Goal: Task Accomplishment & Management: Complete application form

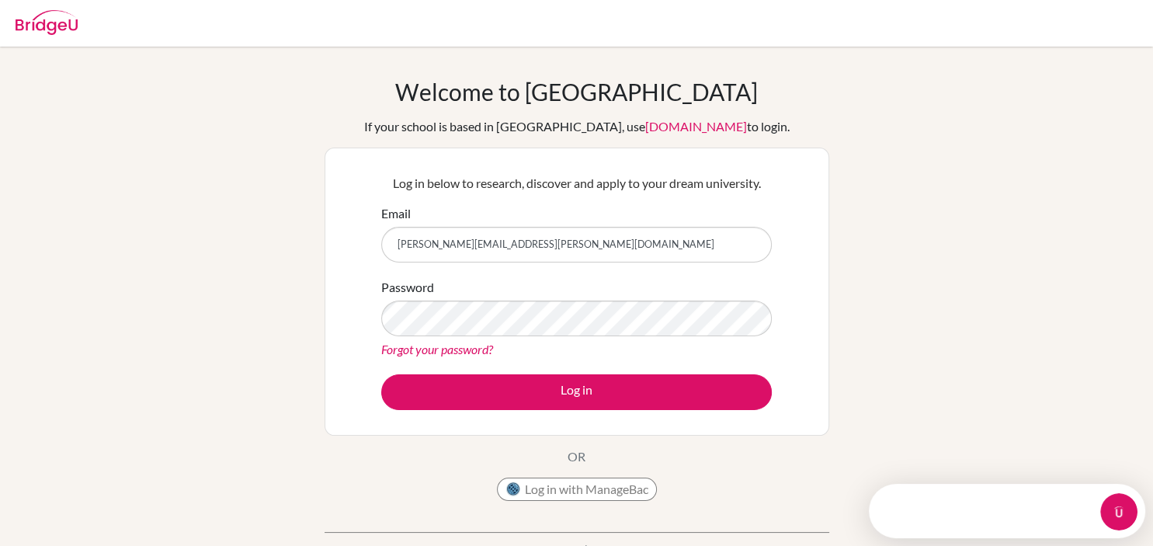
type input "[PERSON_NAME][EMAIL_ADDRESS][PERSON_NAME][DOMAIN_NAME]"
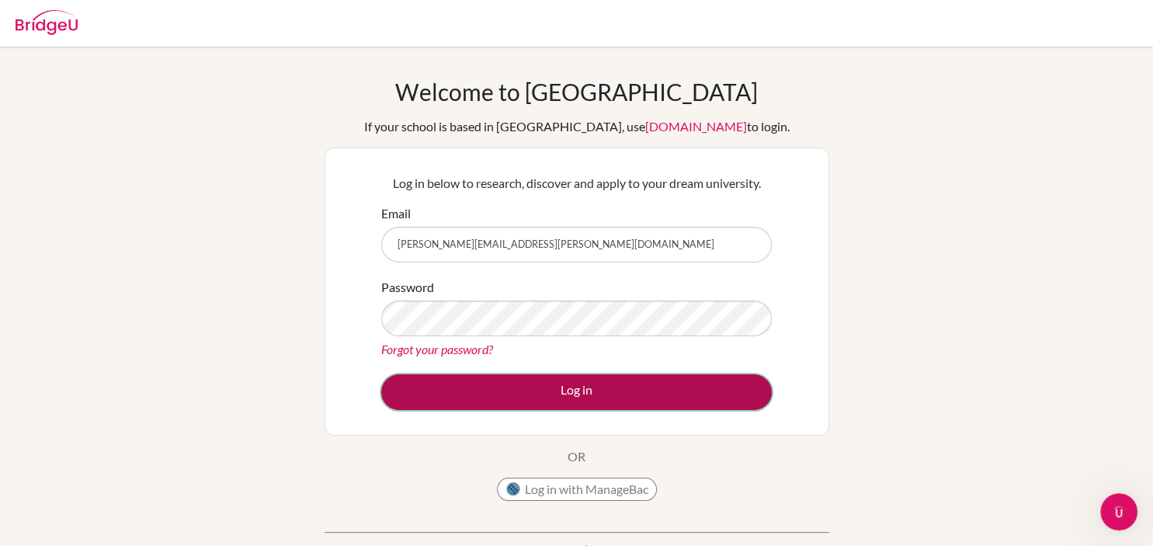
click at [568, 381] on button "Log in" at bounding box center [576, 392] width 391 height 36
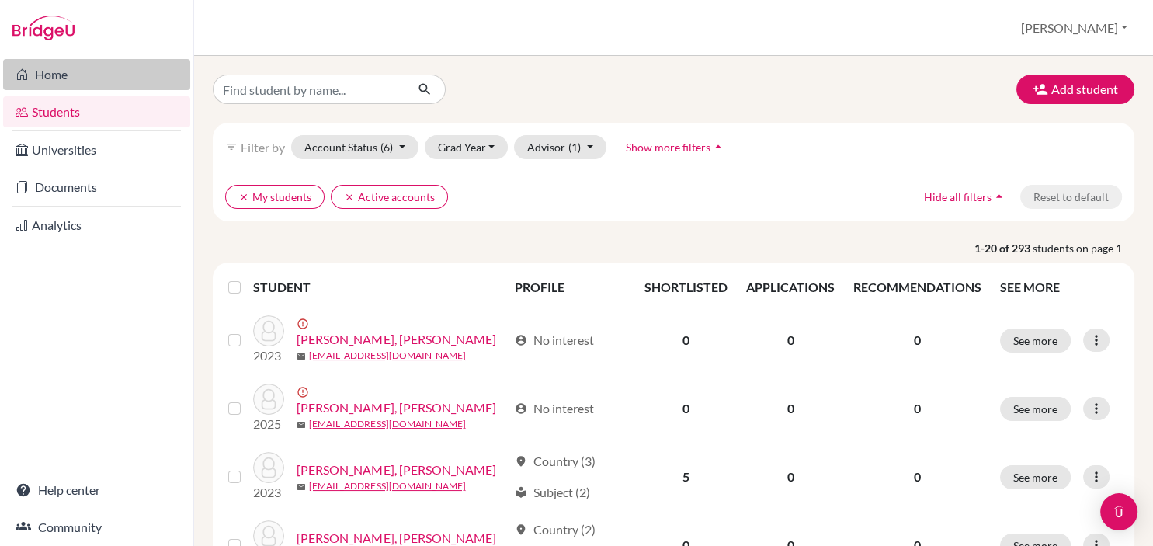
click at [41, 84] on link "Home" at bounding box center [96, 74] width 187 height 31
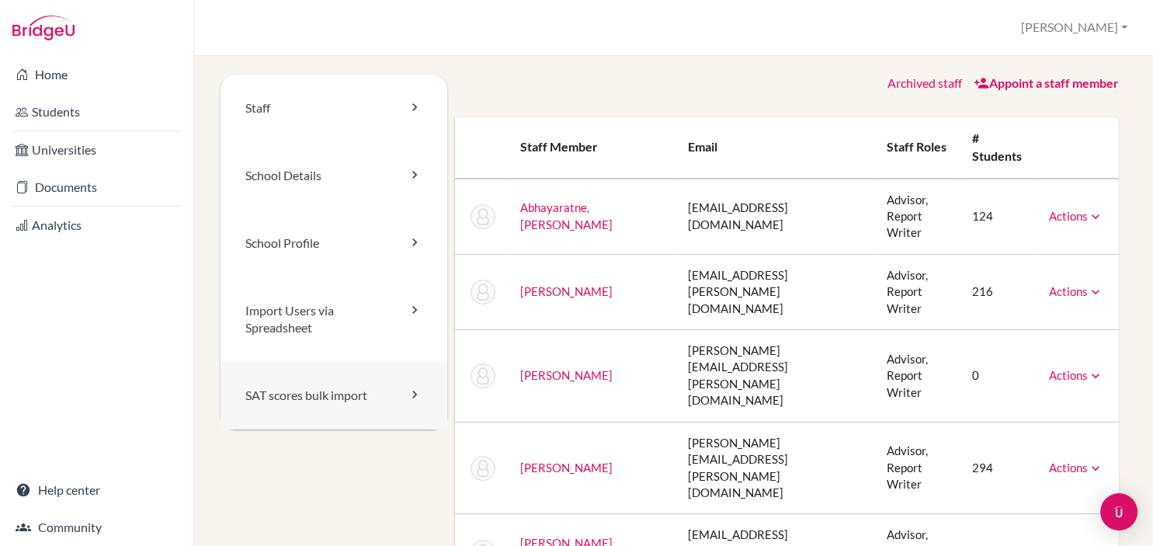
click at [342, 402] on link "SAT scores bulk import" at bounding box center [334, 396] width 227 height 68
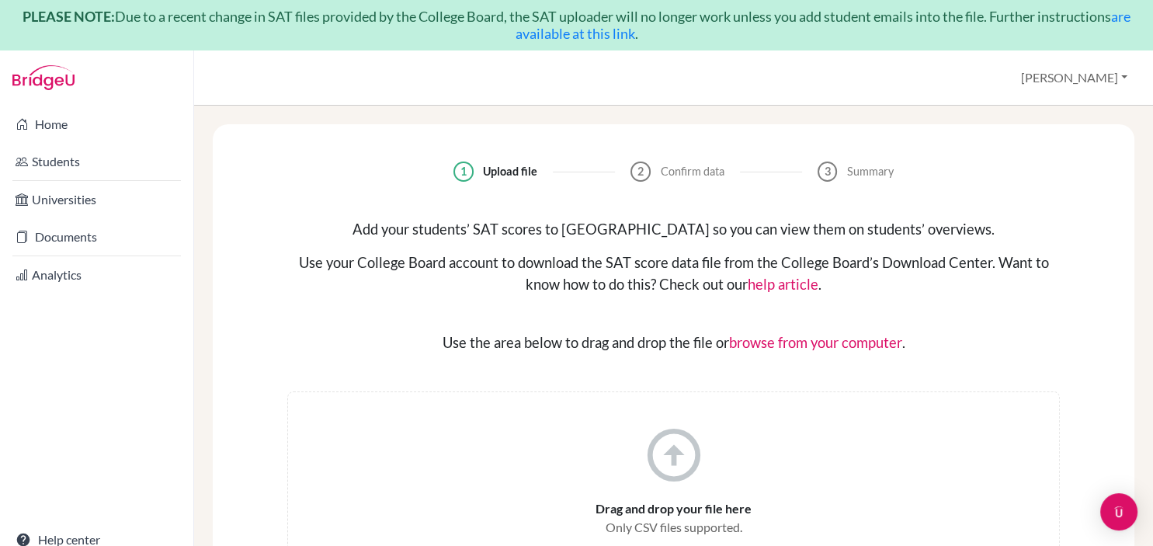
scroll to position [25, 0]
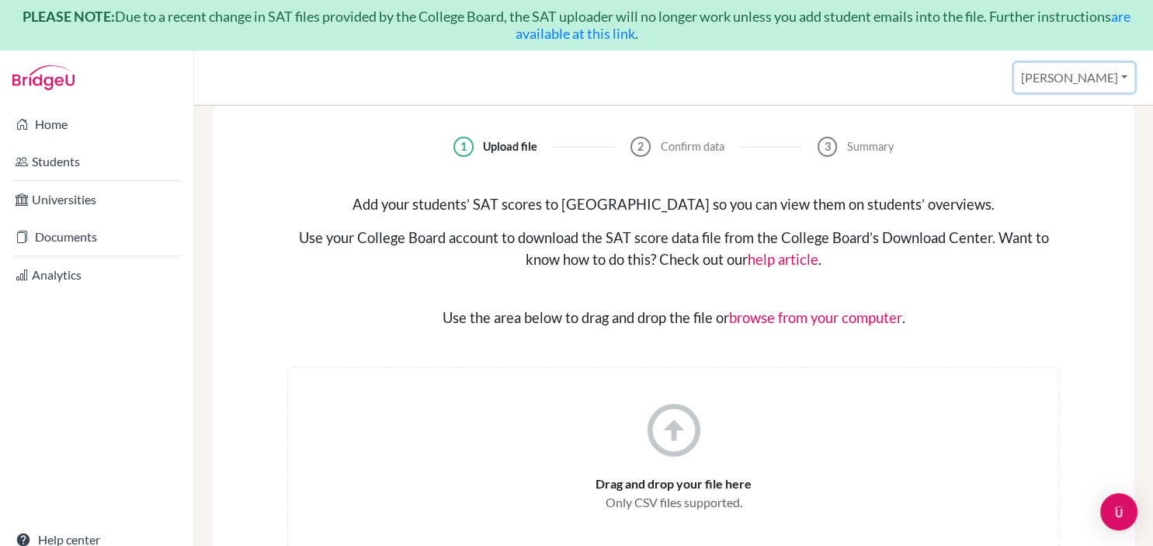
click at [1086, 70] on button "[PERSON_NAME]" at bounding box center [1074, 78] width 120 height 30
click at [1051, 144] on link "School Settings" at bounding box center [1023, 137] width 123 height 25
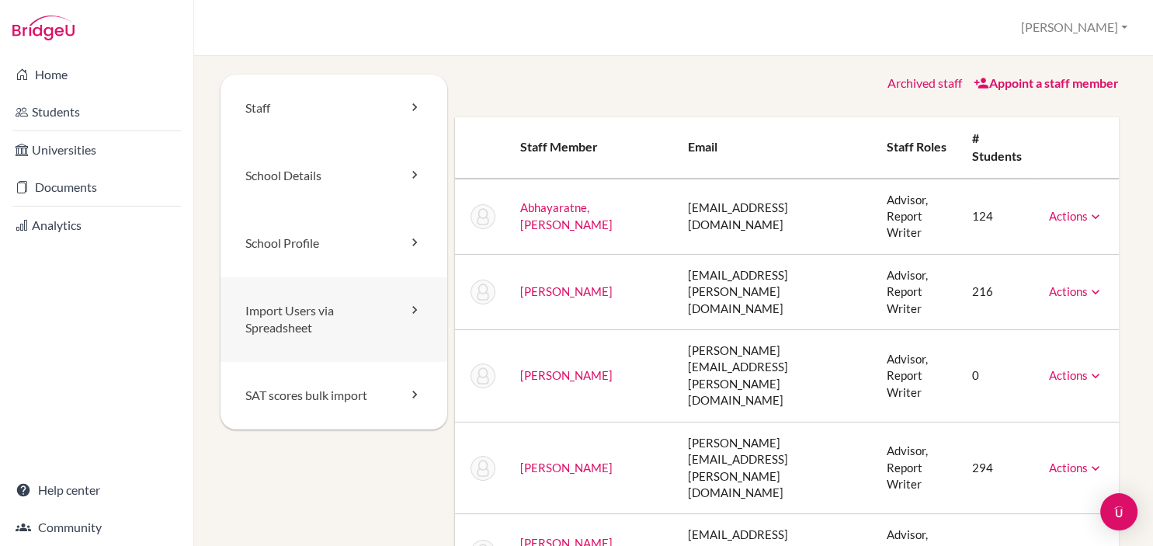
click at [321, 318] on link "Import Users via Spreadsheet" at bounding box center [334, 319] width 227 height 85
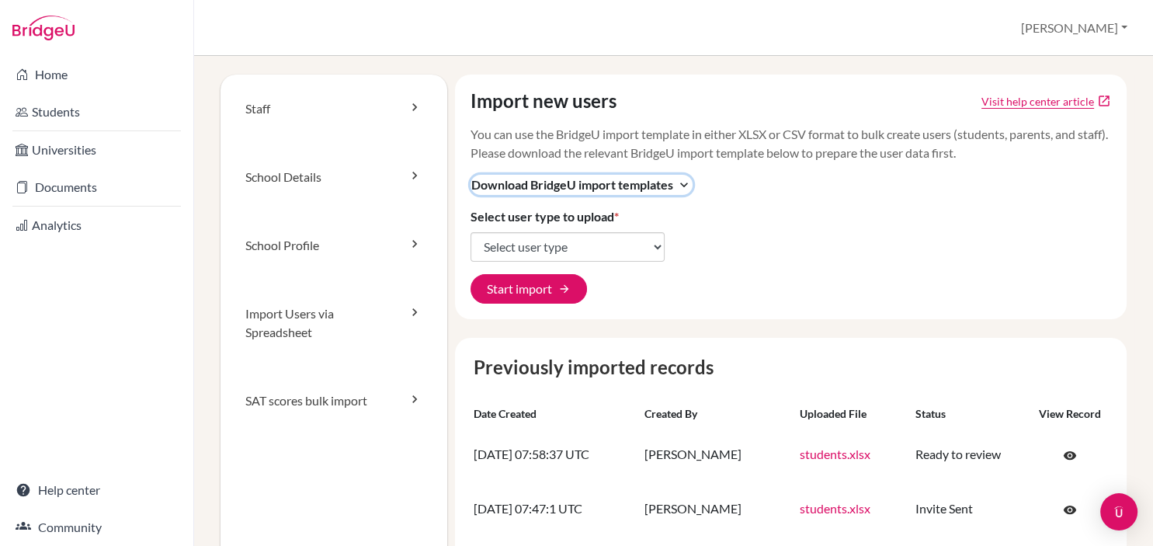
click at [631, 194] on span "Download BridgeU import templates" at bounding box center [572, 185] width 202 height 19
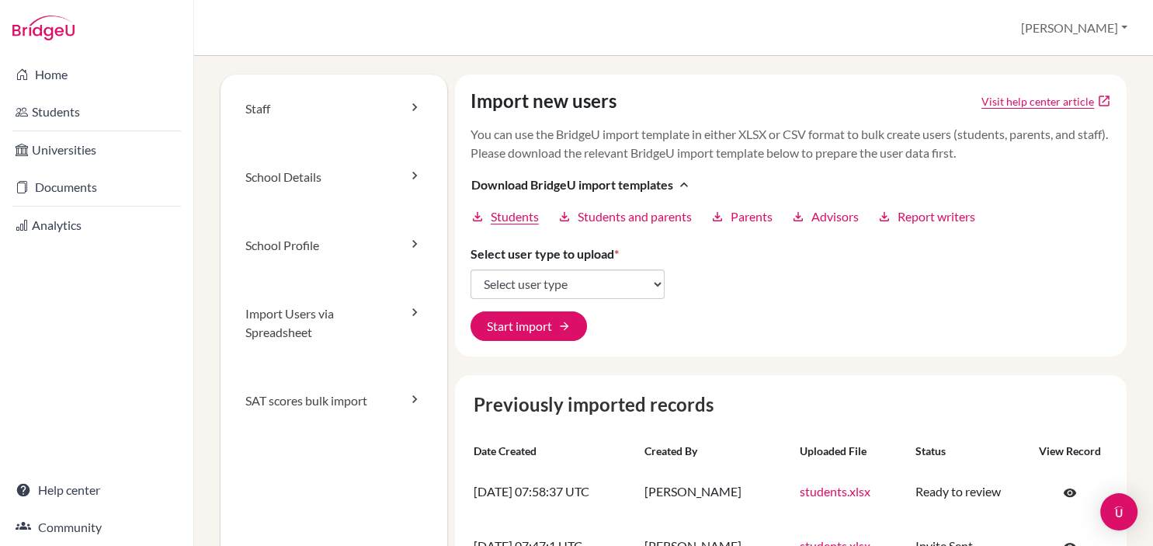
click at [509, 226] on span "Students" at bounding box center [515, 216] width 48 height 19
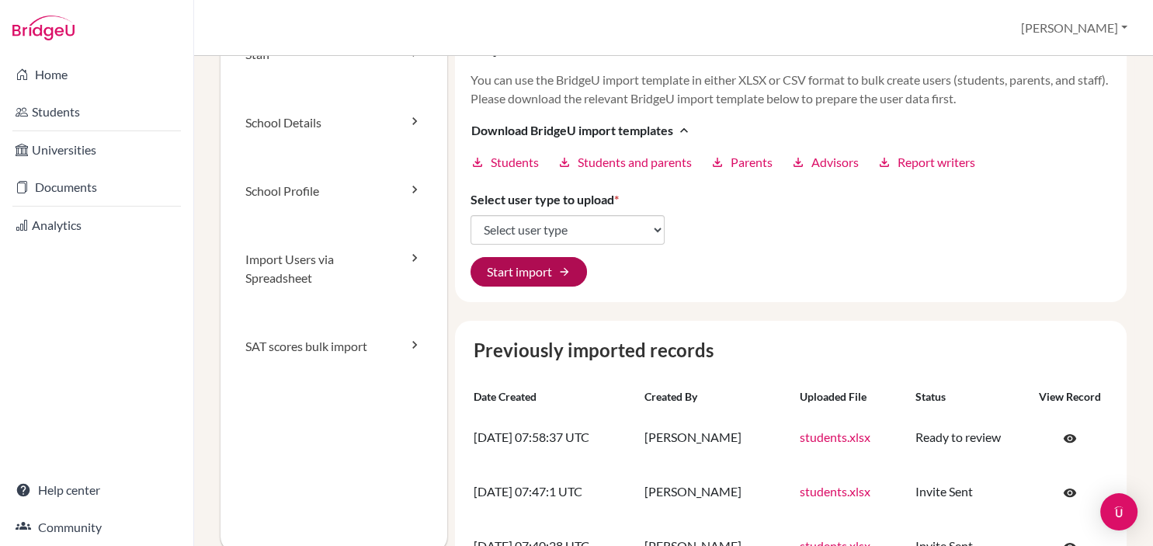
drag, startPoint x: 558, startPoint y: 306, endPoint x: 544, endPoint y: 296, distance: 17.2
click at [544, 296] on div "Import new users Visit help center article open_in_new You can use the BridgeU …" at bounding box center [791, 161] width 672 height 282
click at [544, 287] on button "Start import arrow_forward" at bounding box center [529, 272] width 116 height 30
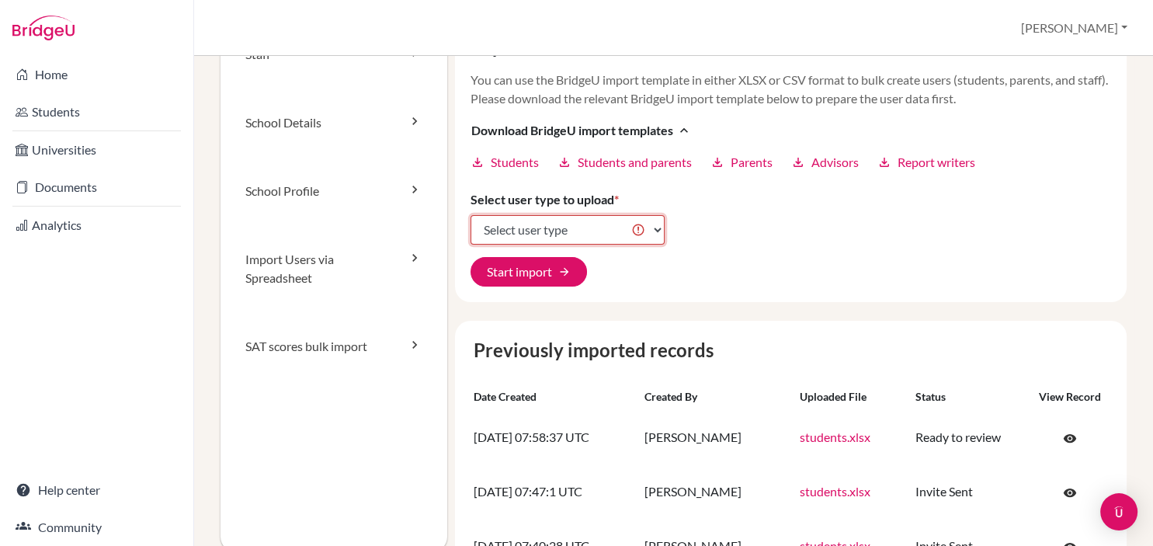
click at [471, 215] on select "Select user type Students Students and parents Parents Advisors Report writers" at bounding box center [568, 230] width 194 height 30
select select "students"
click option "Students" at bounding box center [0, 0] width 0 height 0
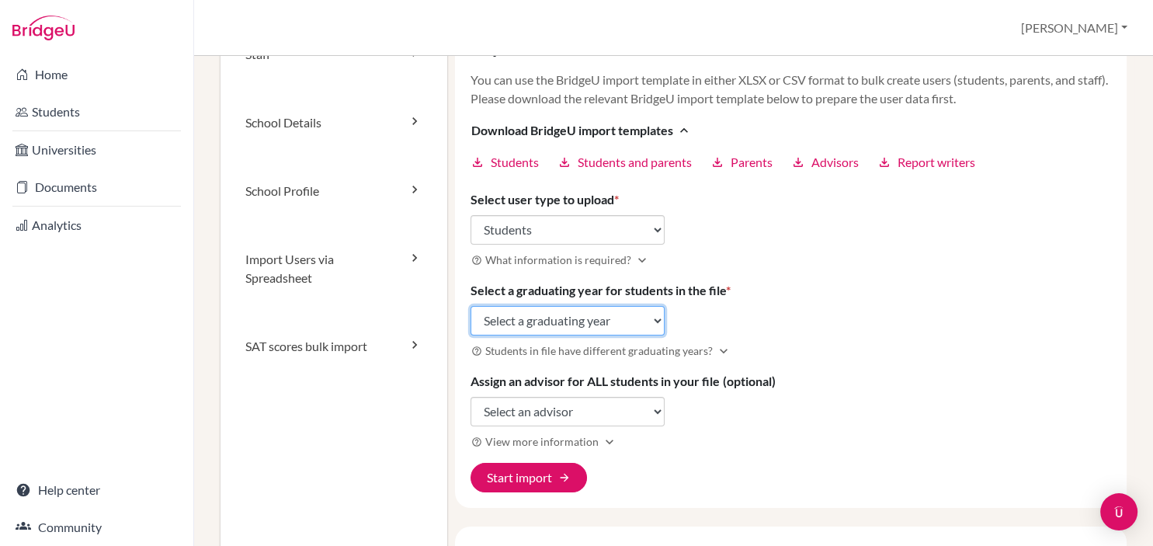
click at [471, 306] on select "Select a graduating year [DATE] 2025 2026 2027 2028 2029" at bounding box center [568, 321] width 194 height 30
select select "2027"
click option "2027" at bounding box center [0, 0] width 0 height 0
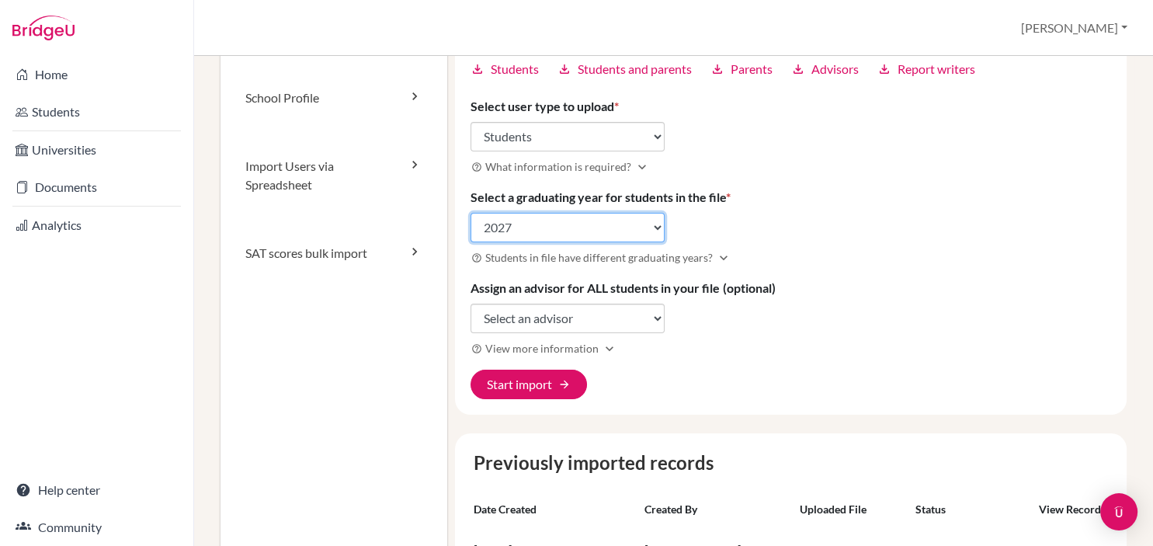
scroll to position [151, 0]
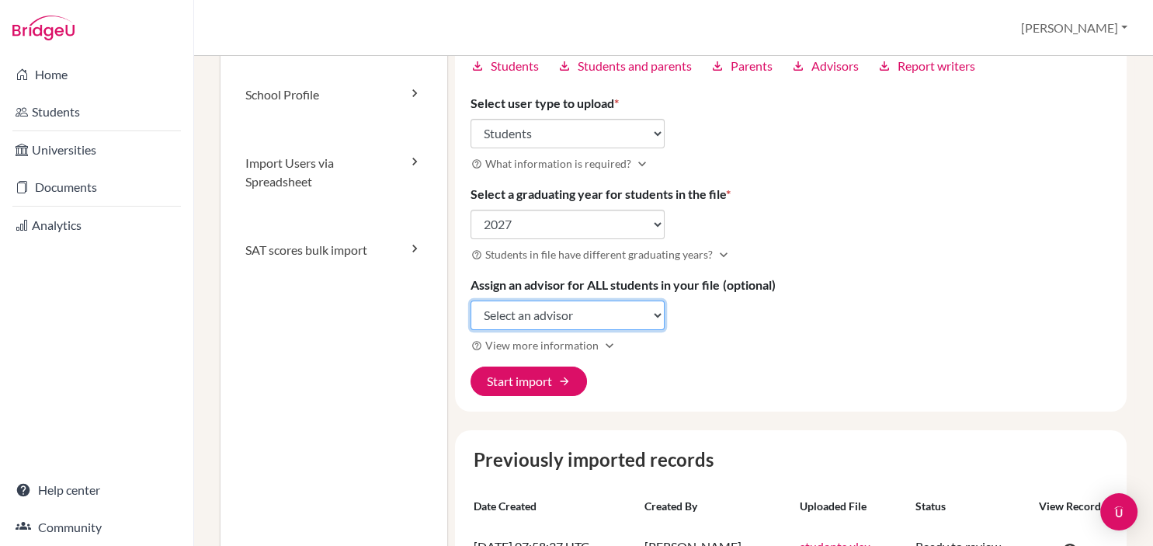
click at [471, 301] on select "Select an advisor Jehan Abhayaratne Zilpa Connolly Sarah De Alwis Natasha Dissa…" at bounding box center [568, 316] width 194 height 30
select select "309889"
click option "[PERSON_NAME]" at bounding box center [0, 0] width 0 height 0
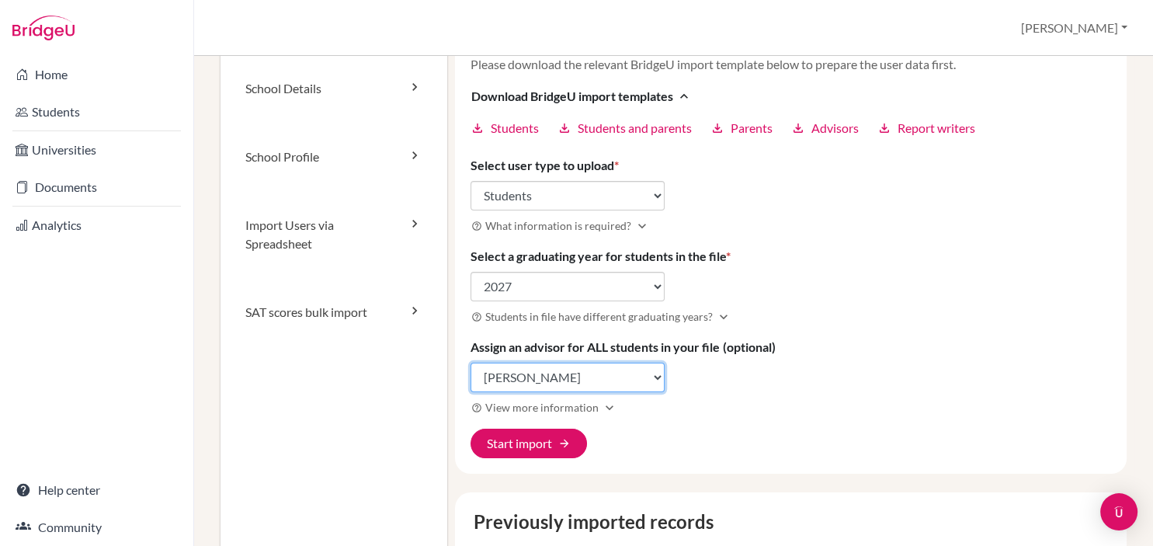
scroll to position [137, 0]
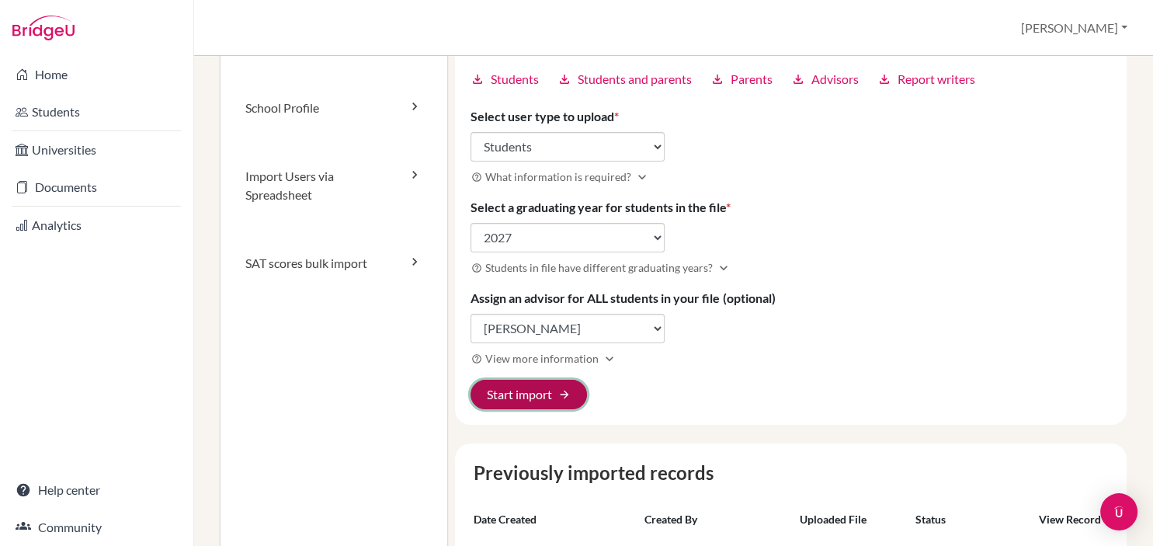
click at [558, 406] on button "Start import arrow_forward" at bounding box center [529, 395] width 116 height 30
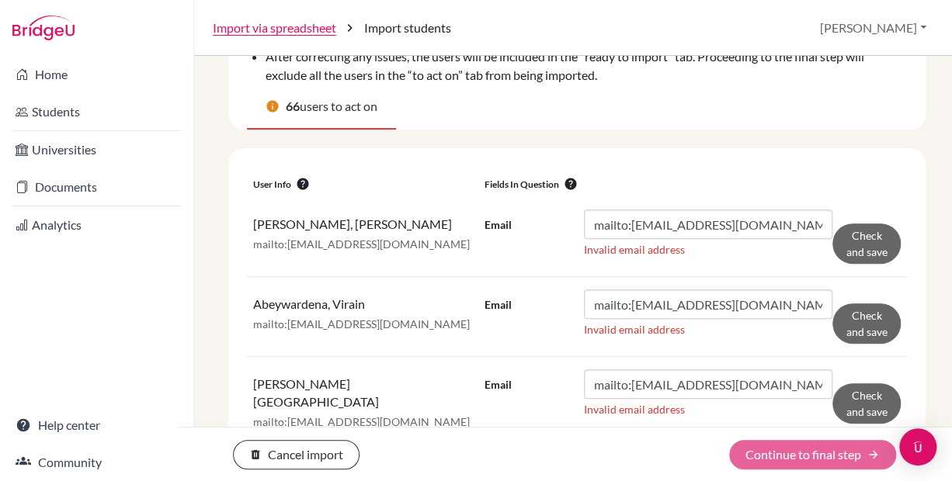
scroll to position [146, 0]
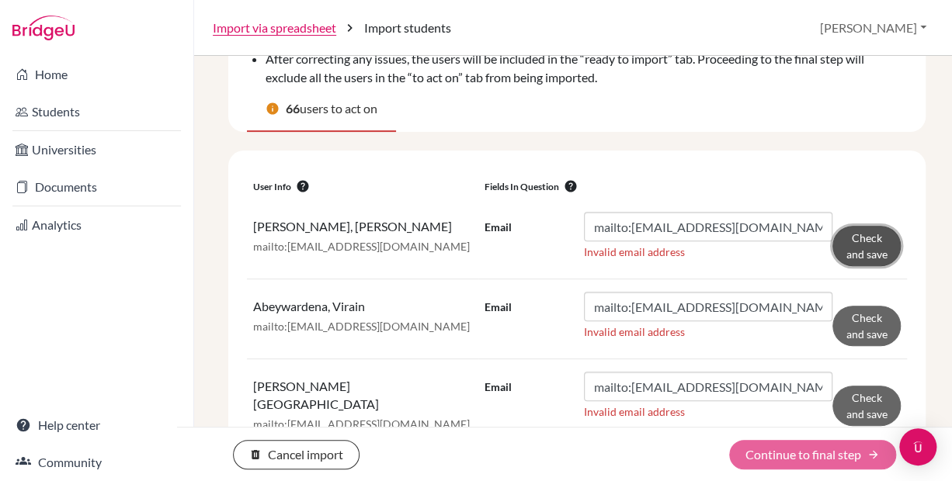
click at [877, 253] on button "Check and save" at bounding box center [866, 246] width 69 height 40
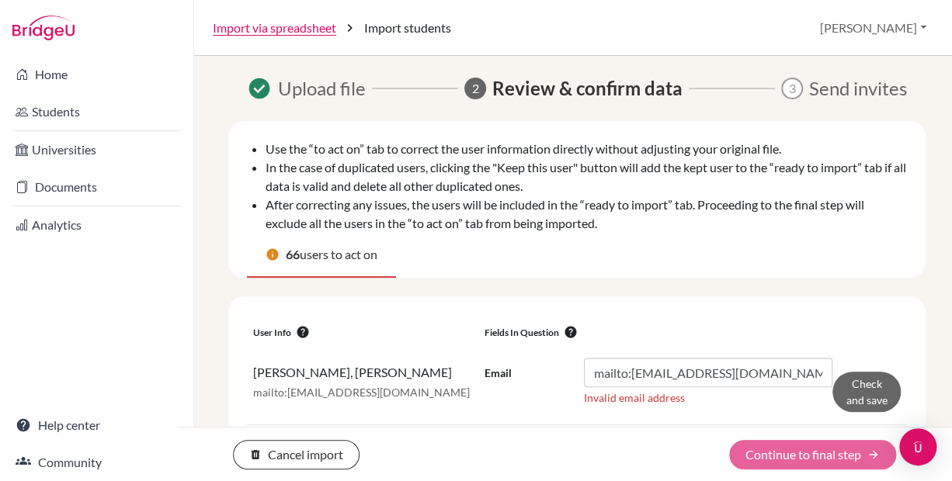
scroll to position [82, 0]
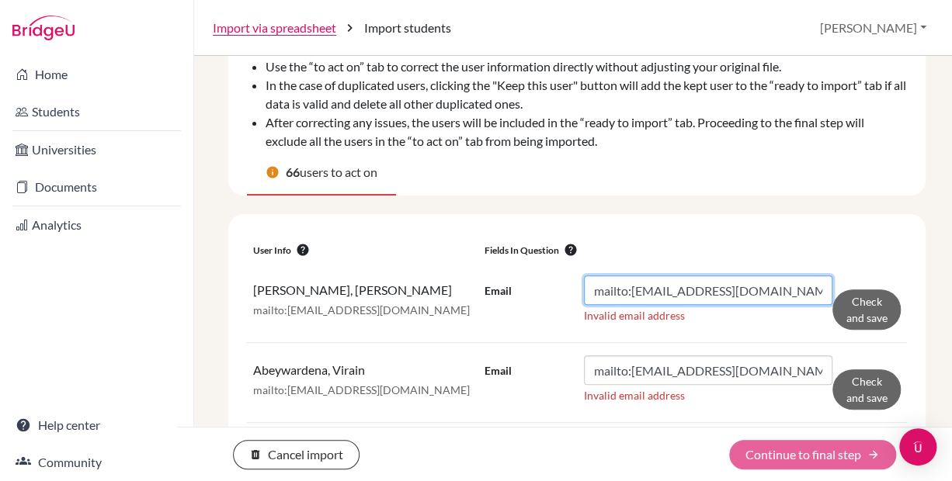
drag, startPoint x: 632, startPoint y: 287, endPoint x: 527, endPoint y: 301, distance: 106.6
click at [584, 301] on input "mailto:abd014@student.britishschool.lk" at bounding box center [708, 291] width 248 height 30
type input "abd014@student.britishschool.lk"
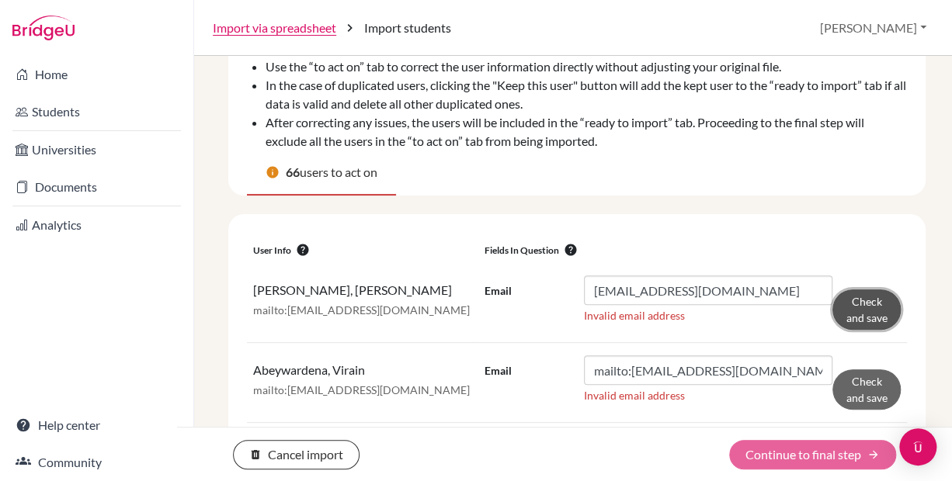
click at [873, 321] on button "Check and save" at bounding box center [866, 310] width 69 height 40
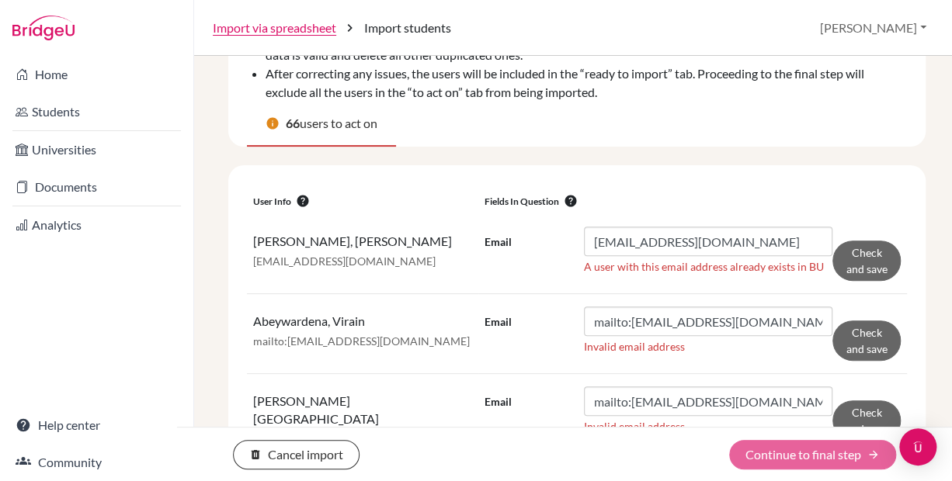
scroll to position [132, 0]
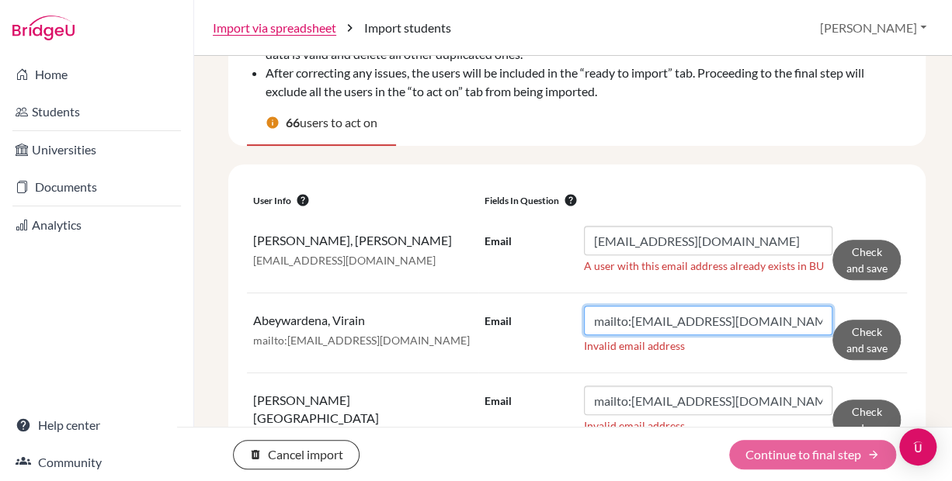
drag, startPoint x: 631, startPoint y: 327, endPoint x: 548, endPoint y: 317, distance: 83.7
click at [584, 317] on input "mailto:abe039@student.britishschool.lk" at bounding box center [708, 321] width 248 height 30
type input "abe039@student.britishschool.lk"
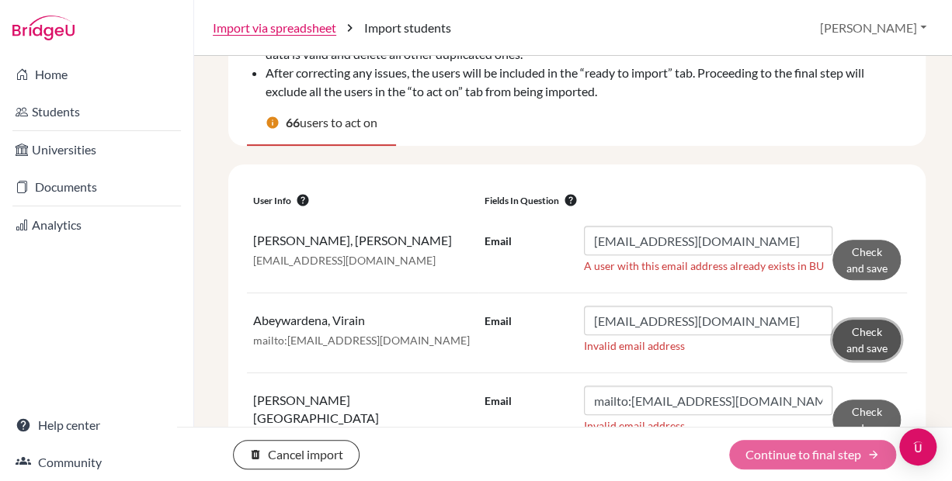
click at [859, 348] on button "Check and save" at bounding box center [866, 340] width 69 height 40
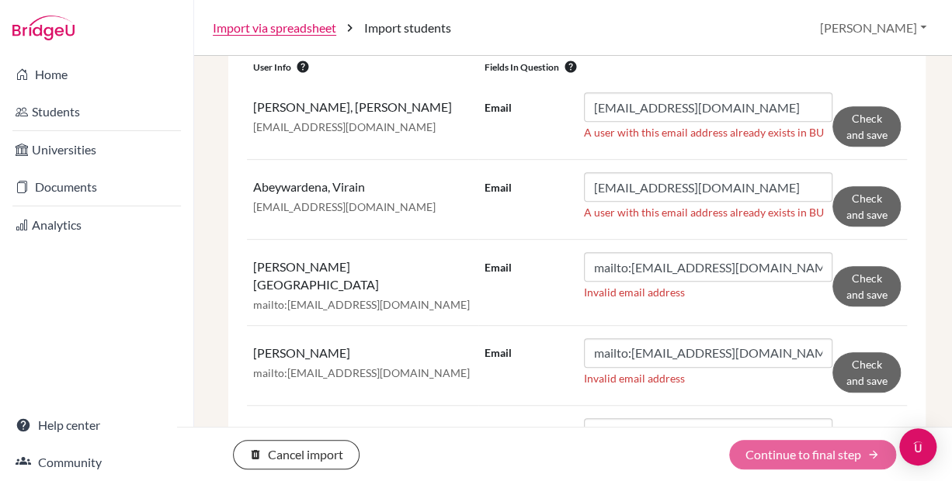
scroll to position [266, 0]
drag, startPoint x: 632, startPoint y: 269, endPoint x: 502, endPoint y: 262, distance: 130.6
click at [584, 262] on input "mailto:abe048@student.britishschool.lk" at bounding box center [708, 267] width 248 height 30
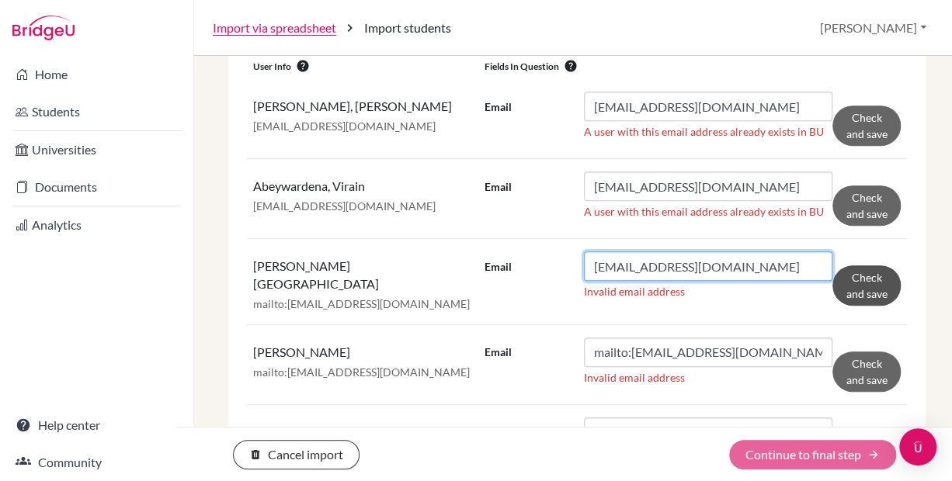
type input "abe048@student.britishschool.lk"
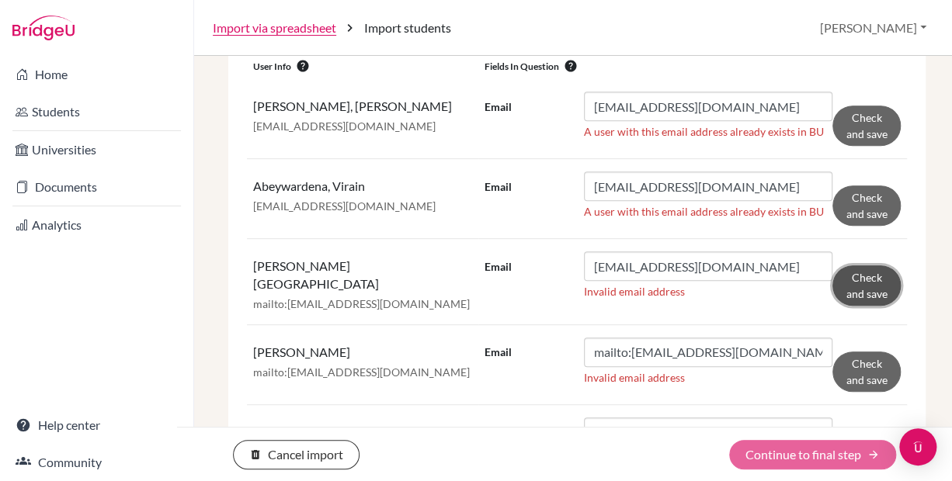
click at [862, 287] on button "Check and save" at bounding box center [866, 286] width 69 height 40
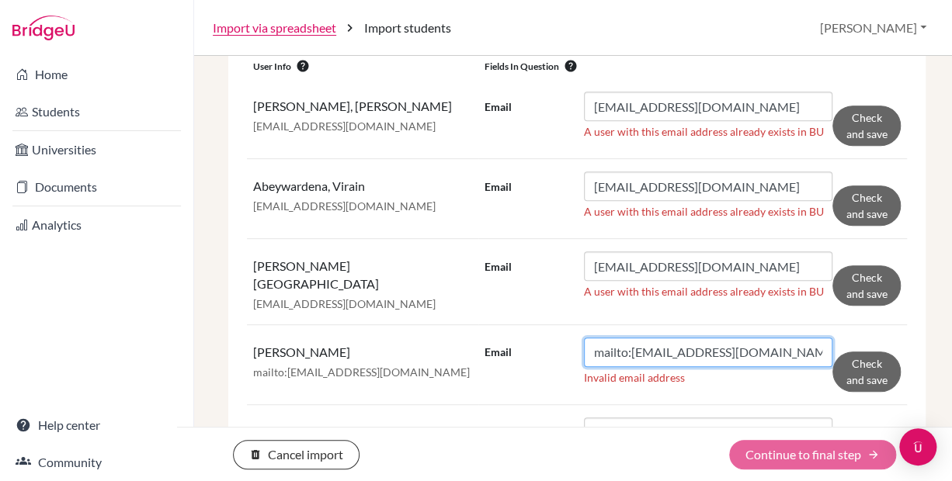
drag, startPoint x: 632, startPoint y: 348, endPoint x: 517, endPoint y: 356, distance: 115.2
click at [584, 356] on input "mailto:akb004@student.britishschool.lk" at bounding box center [708, 353] width 248 height 30
type input "akb004@student.britishschool.lk"
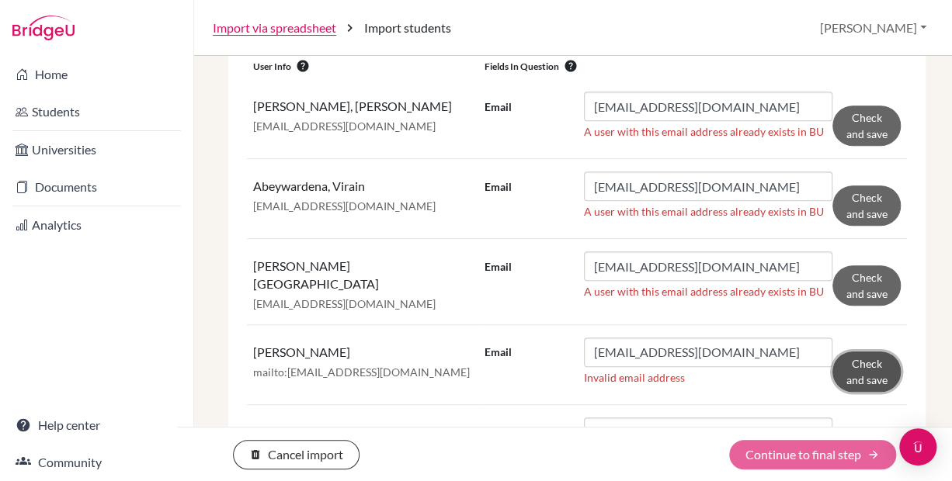
click at [875, 372] on button "Check and save" at bounding box center [866, 372] width 69 height 40
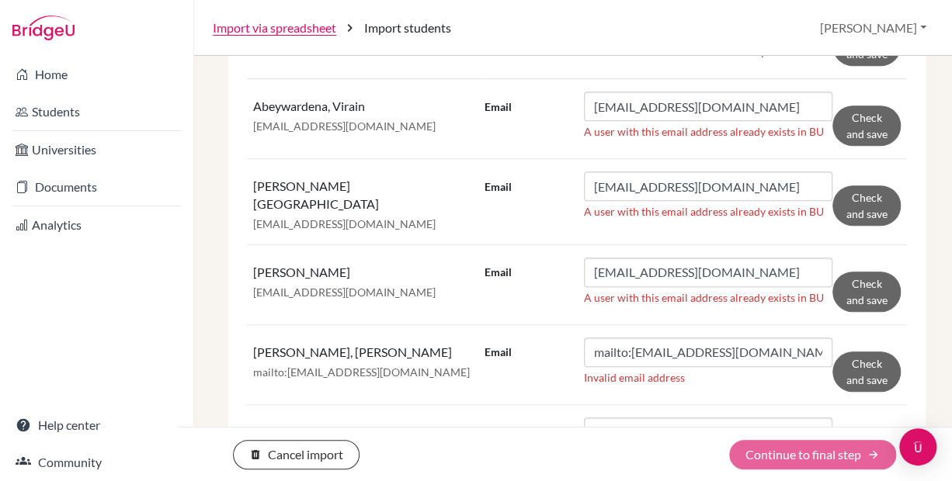
scroll to position [348, 0]
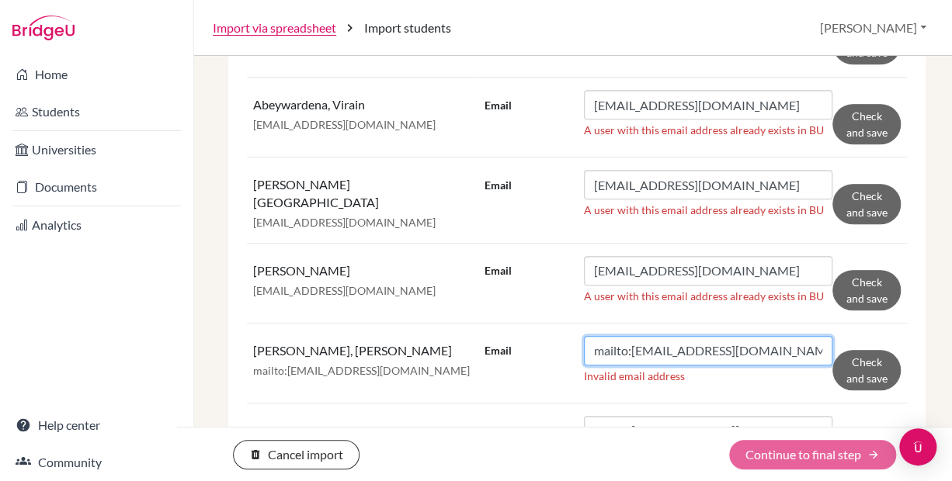
drag, startPoint x: 632, startPoint y: 346, endPoint x: 533, endPoint y: 353, distance: 99.6
click at [584, 353] on input "mailto:ama021@student.britishschool.lk" at bounding box center [708, 351] width 248 height 30
type input "ama021@student.britishschool.lk"
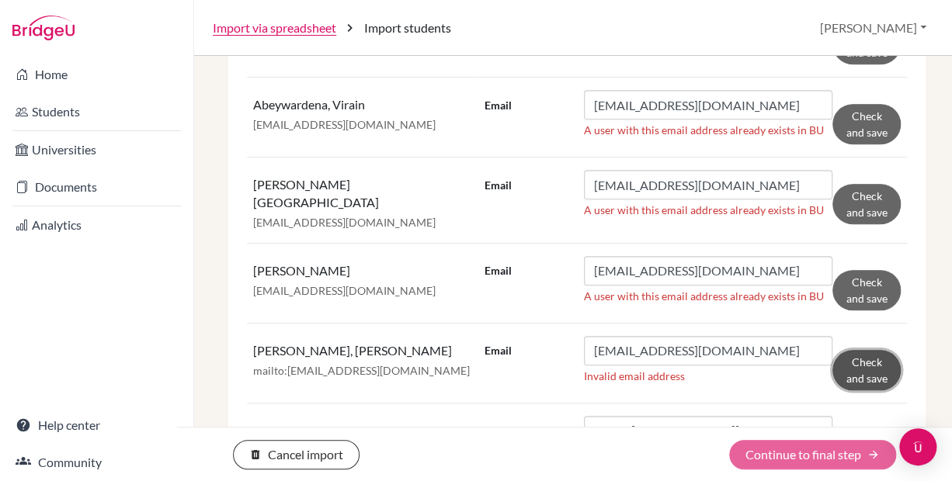
click at [860, 369] on button "Check and save" at bounding box center [866, 370] width 69 height 40
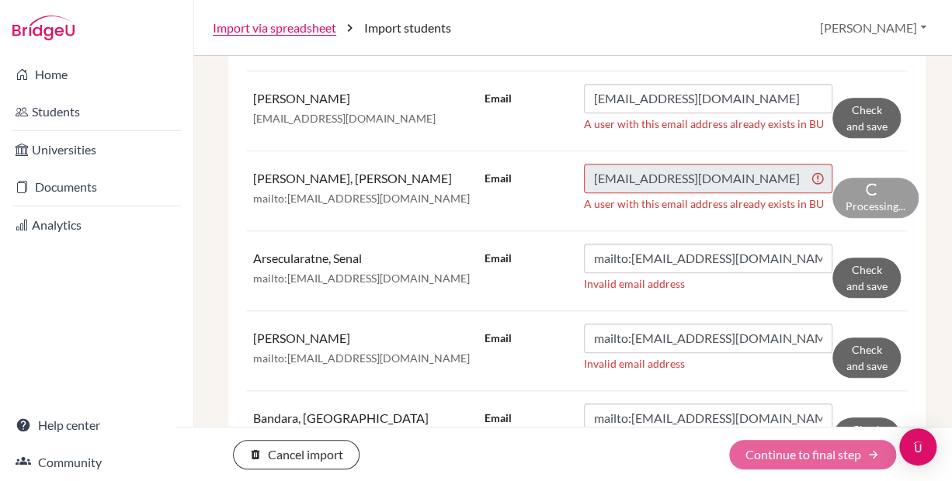
scroll to position [520, 0]
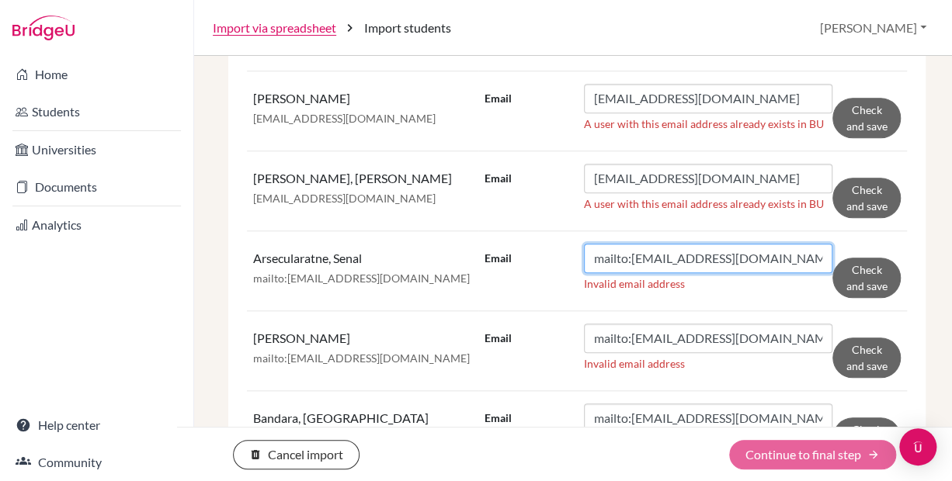
drag, startPoint x: 629, startPoint y: 250, endPoint x: 467, endPoint y: 273, distance: 163.1
click at [584, 273] on input "mailto:ars002@student.britishschool.lk" at bounding box center [708, 259] width 248 height 30
type input "[EMAIL_ADDRESS][DOMAIN_NAME]"
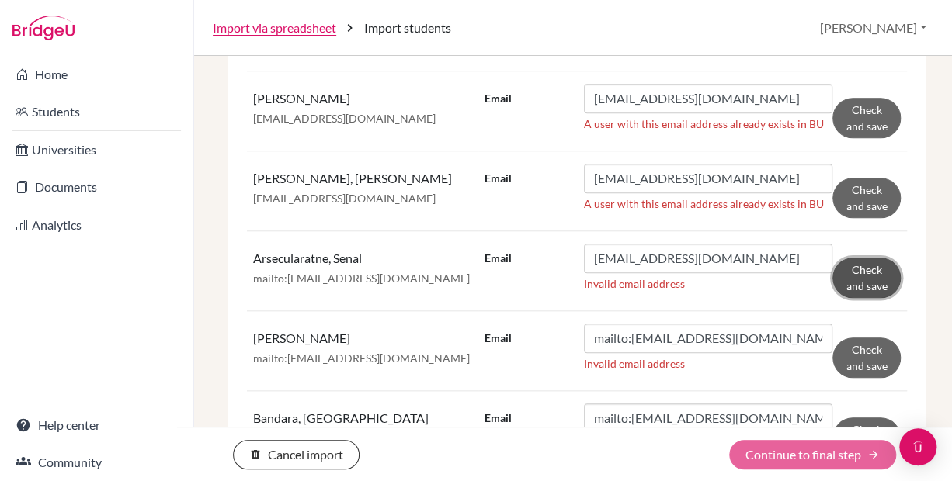
click at [866, 277] on button "Check and save" at bounding box center [866, 278] width 69 height 40
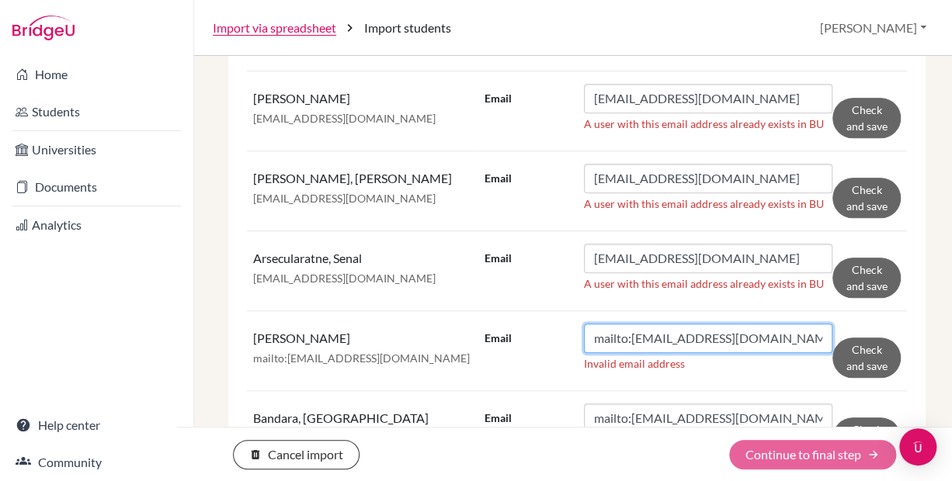
drag, startPoint x: 632, startPoint y: 335, endPoint x: 543, endPoint y: 349, distance: 90.4
click at [584, 349] on input "mailto:ath004@student.britishschool.lk" at bounding box center [708, 339] width 248 height 30
type input "[EMAIL_ADDRESS][DOMAIN_NAME]"
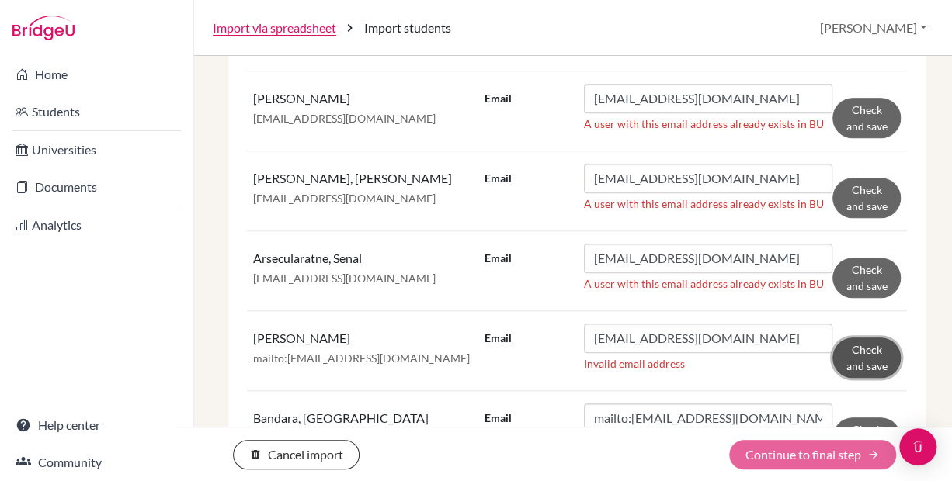
click at [882, 342] on button "Check and save" at bounding box center [866, 358] width 69 height 40
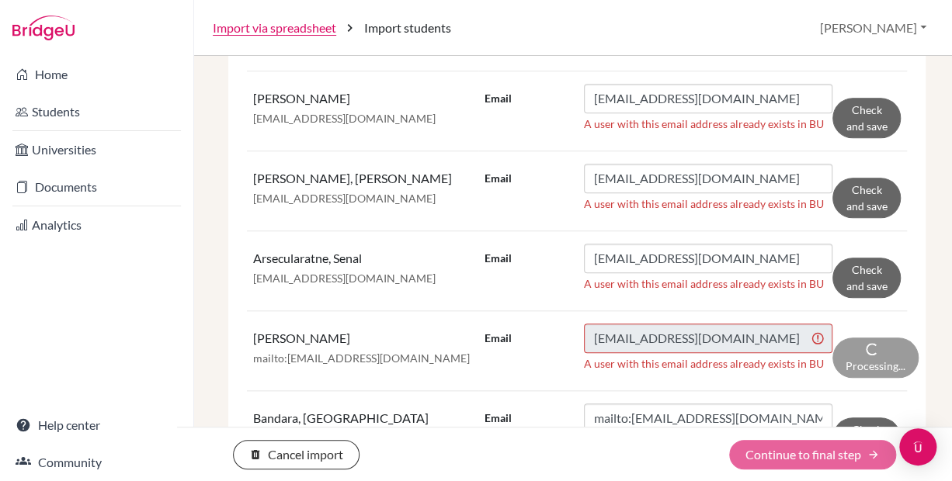
scroll to position [700, 0]
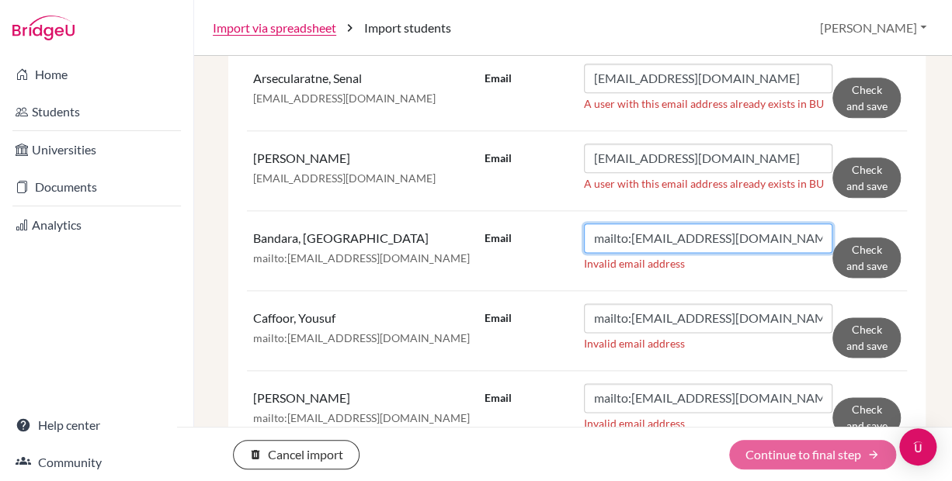
drag, startPoint x: 629, startPoint y: 235, endPoint x: 459, endPoint y: 259, distance: 171.9
click at [584, 253] on input "mailto:ban002@student.britishschool.lk" at bounding box center [708, 239] width 248 height 30
type input "[EMAIL_ADDRESS][DOMAIN_NAME]"
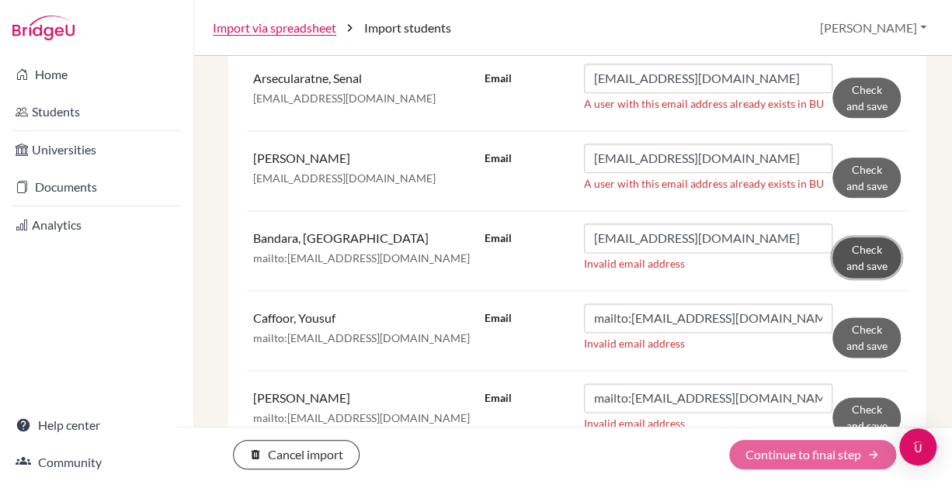
click at [864, 238] on button "Check and save" at bounding box center [866, 258] width 69 height 40
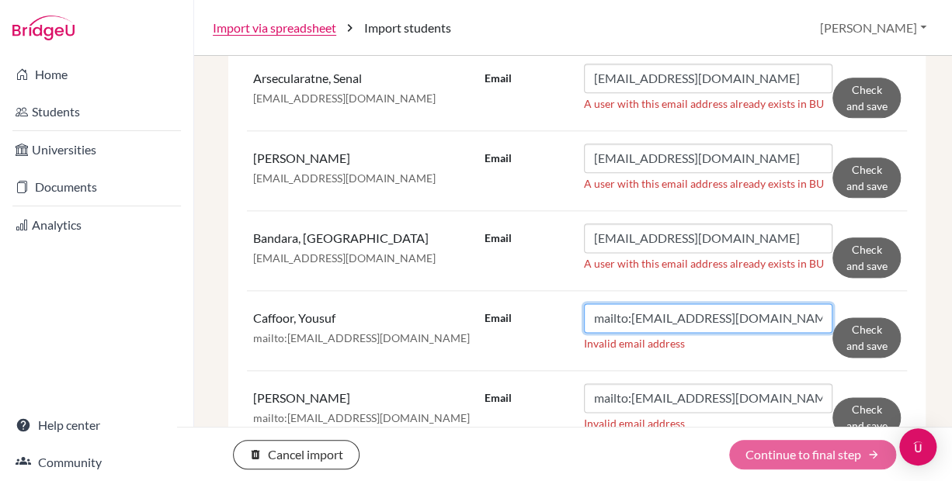
drag, startPoint x: 631, startPoint y: 315, endPoint x: 475, endPoint y: 326, distance: 155.7
click at [584, 326] on input "mailto:caf001@student.britishschool.lk" at bounding box center [708, 319] width 248 height 30
type input "[EMAIL_ADDRESS][DOMAIN_NAME]"
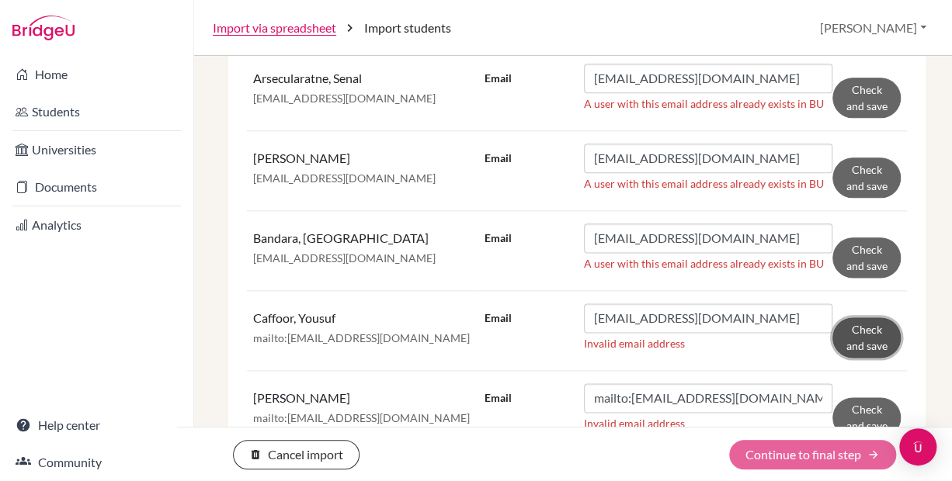
click at [862, 330] on button "Check and save" at bounding box center [866, 338] width 69 height 40
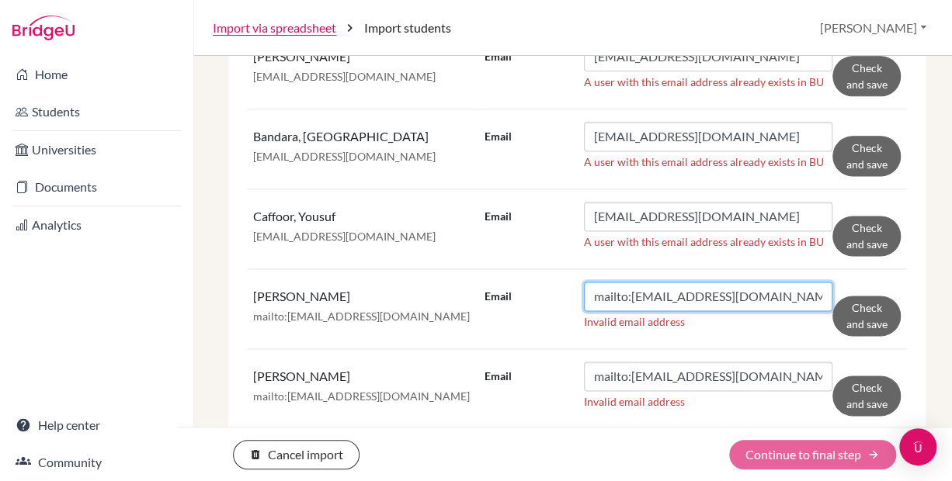
click at [630, 293] on input "mailto:cao001@student.britishschool.lk" at bounding box center [708, 297] width 248 height 30
drag, startPoint x: 630, startPoint y: 293, endPoint x: 502, endPoint y: 325, distance: 132.2
click at [584, 311] on input "mailto:cao001@student.britishschool.lk" at bounding box center [708, 297] width 248 height 30
click at [632, 295] on input "mailto:cao001@student.britishschool.lk" at bounding box center [708, 297] width 248 height 30
drag, startPoint x: 632, startPoint y: 295, endPoint x: 537, endPoint y: 304, distance: 95.1
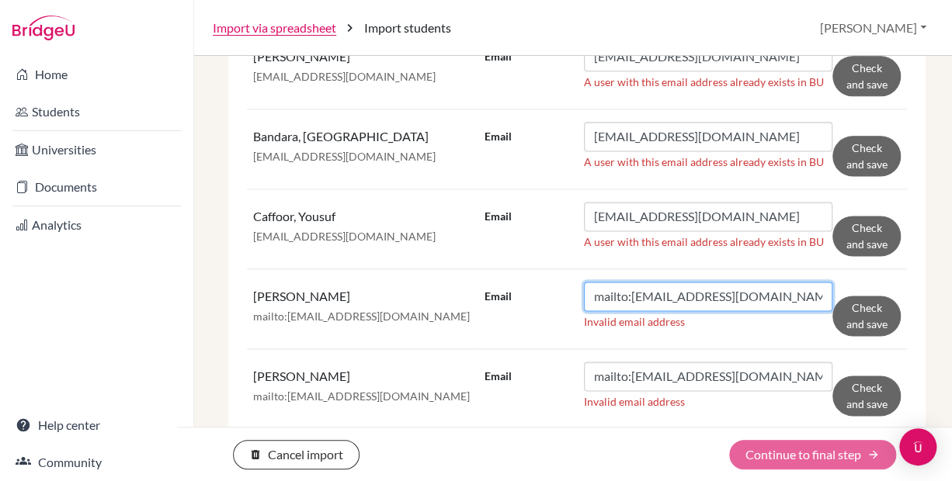
click at [584, 304] on input "mailto:cao001@student.britishschool.lk" at bounding box center [708, 297] width 248 height 30
type input "[EMAIL_ADDRESS][DOMAIN_NAME]"
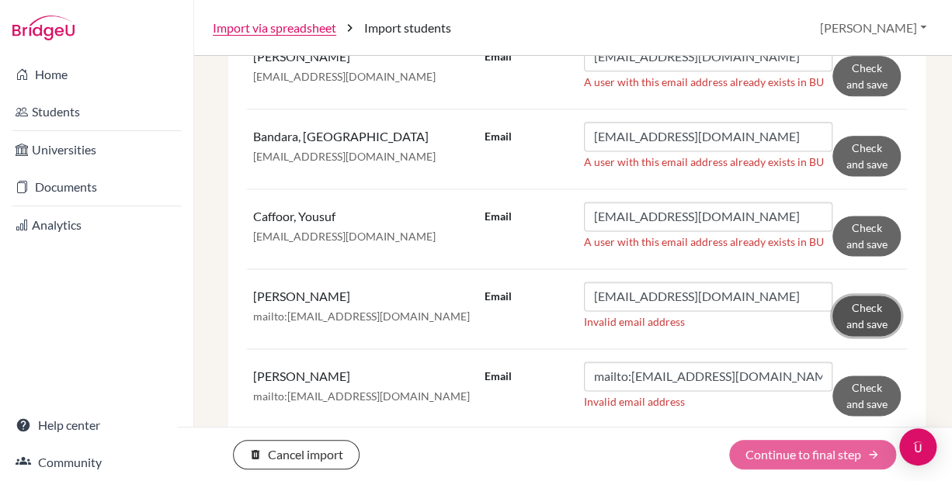
click at [857, 308] on button "Check and save" at bounding box center [866, 316] width 69 height 40
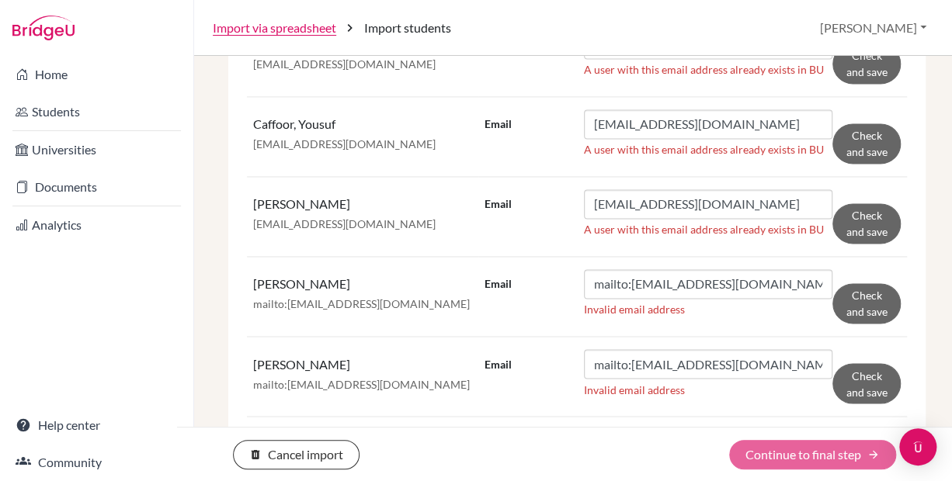
scroll to position [895, 0]
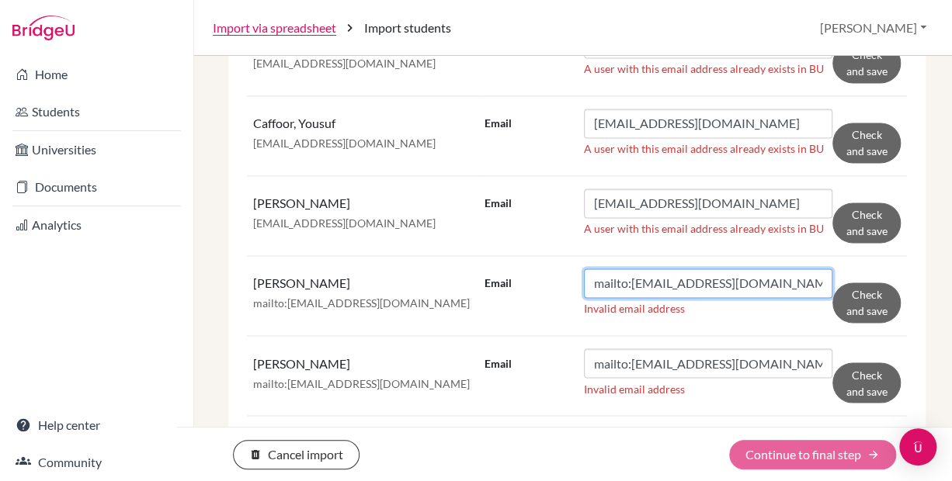
drag, startPoint x: 634, startPoint y: 279, endPoint x: 554, endPoint y: 287, distance: 79.6
click at [584, 287] on input "mailto:dea011@student.britishschool.lk" at bounding box center [708, 284] width 248 height 30
type input "[EMAIL_ADDRESS][DOMAIN_NAME]"
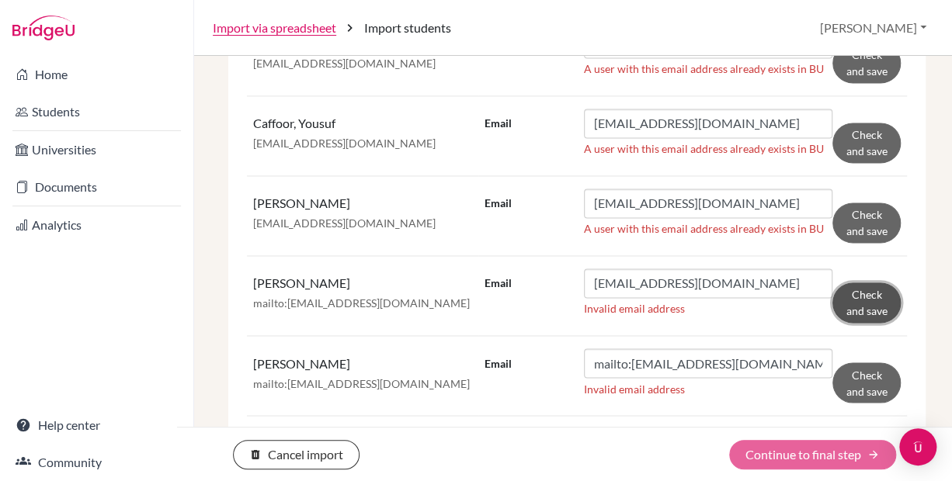
click at [891, 292] on button "Check and save" at bounding box center [866, 303] width 69 height 40
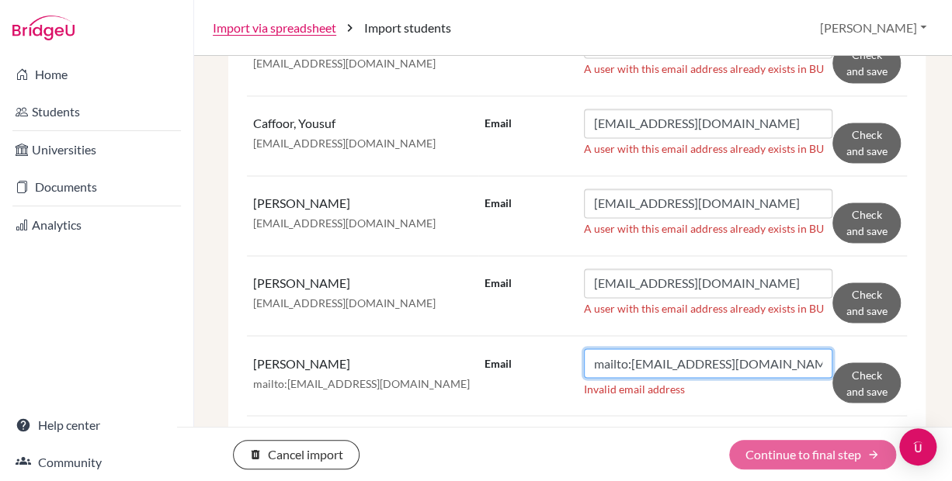
click at [629, 358] on input "mailto:dec001@student.britishschool.lk" at bounding box center [708, 364] width 248 height 30
type input "[EMAIL_ADDRESS][DOMAIN_NAME]"
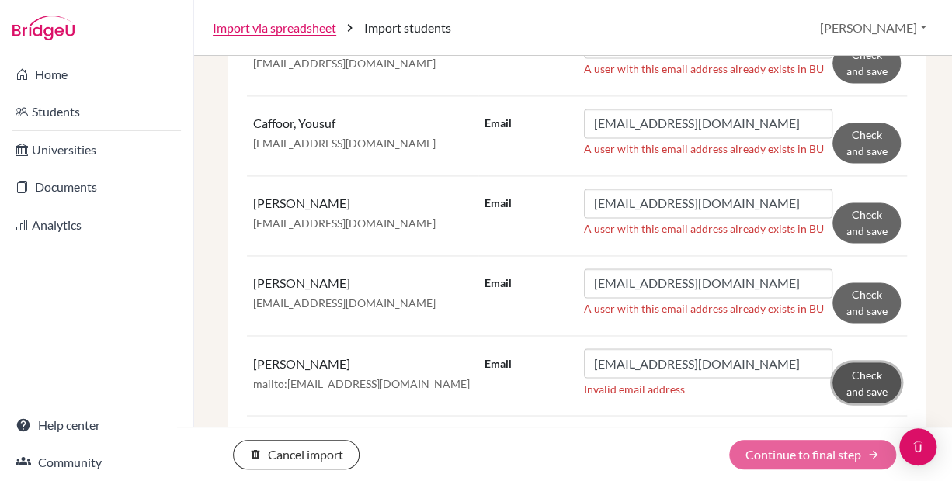
click at [868, 370] on button "Check and save" at bounding box center [866, 383] width 69 height 40
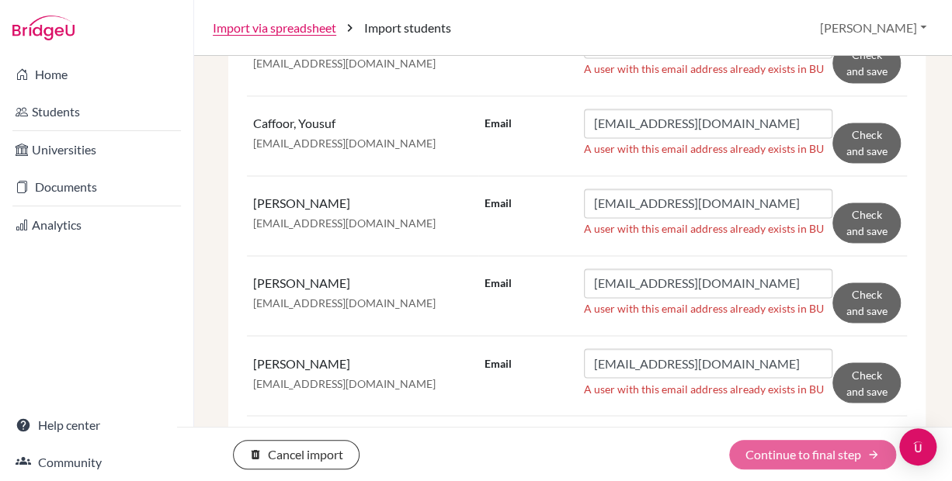
scroll to position [1045, 0]
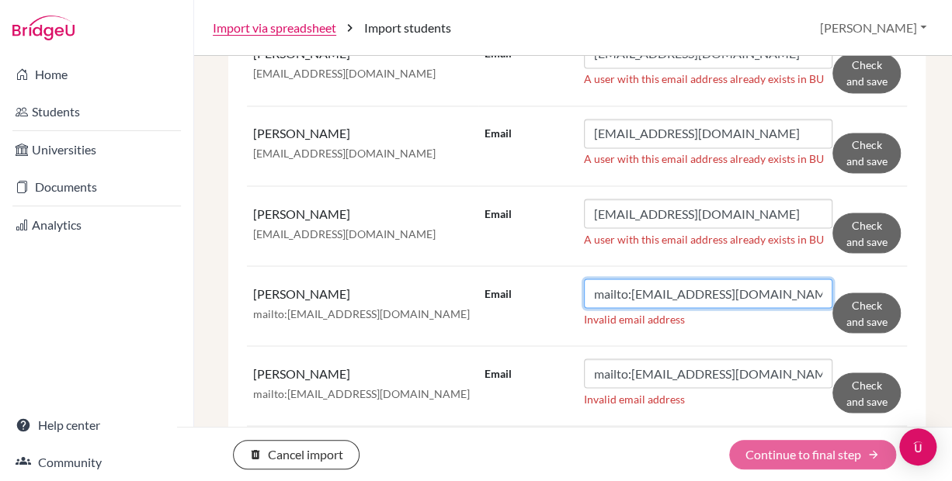
drag, startPoint x: 631, startPoint y: 287, endPoint x: 556, endPoint y: 297, distance: 75.9
click at [584, 297] on input "mailto:des013@student.britishschool.lk" at bounding box center [708, 294] width 248 height 30
type input "des013@student.britishschool.lk"
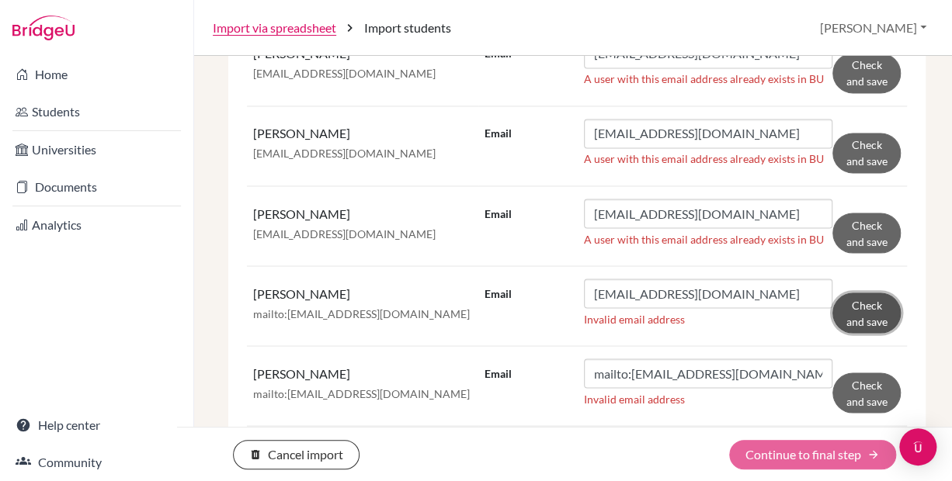
click at [865, 299] on button "Check and save" at bounding box center [866, 313] width 69 height 40
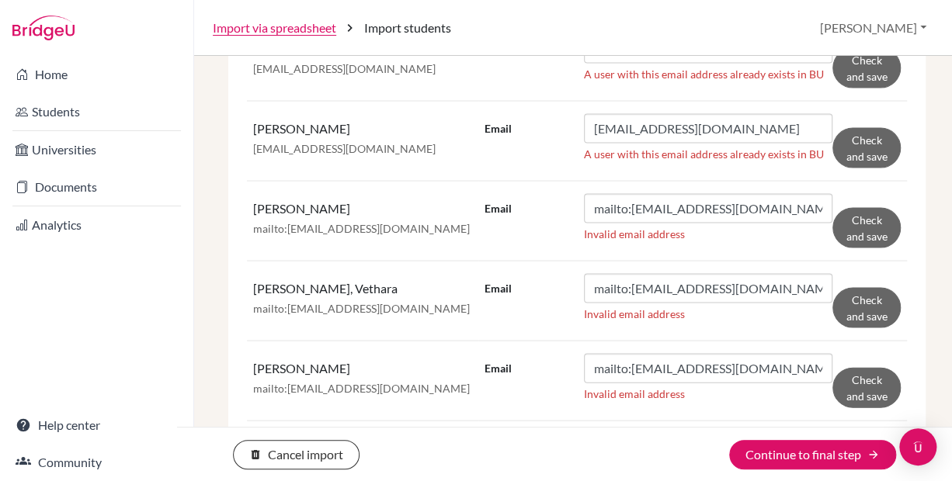
scroll to position [1198, 0]
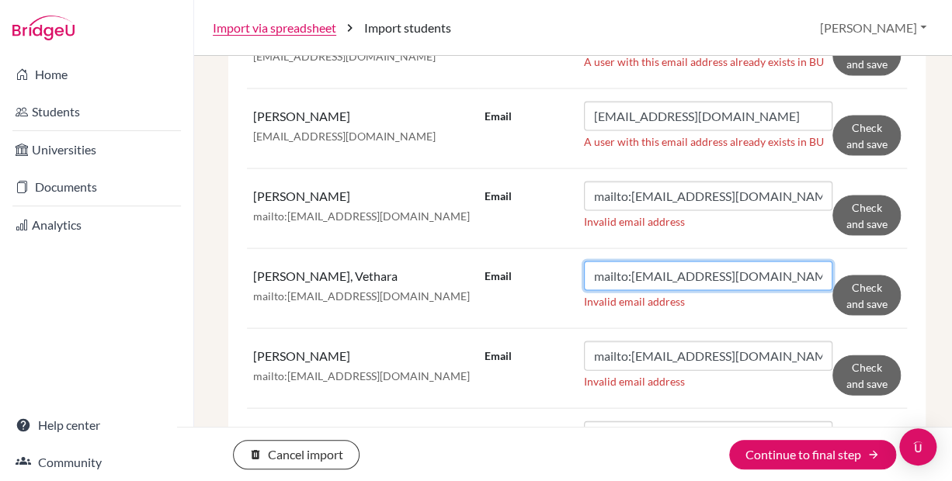
drag, startPoint x: 629, startPoint y: 267, endPoint x: 556, endPoint y: 269, distance: 73.0
click at [584, 269] on input "mailto:des065@student.britishschool.lk" at bounding box center [708, 276] width 248 height 30
type input "des065@student.britishschool.lk"
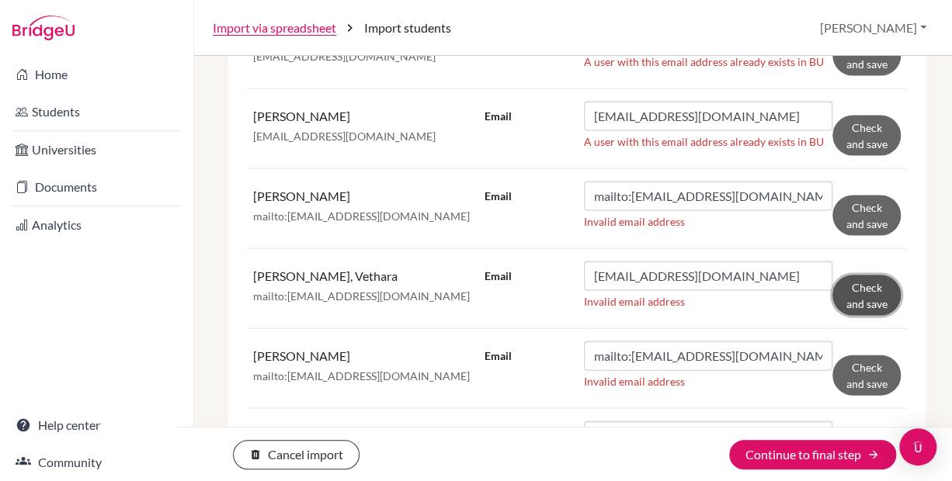
click at [860, 287] on button "Check and save" at bounding box center [866, 295] width 69 height 40
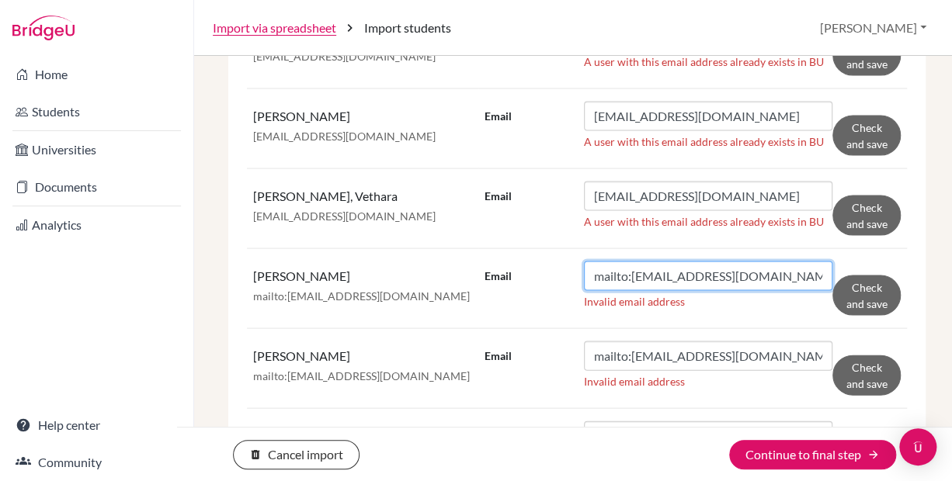
drag, startPoint x: 629, startPoint y: 271, endPoint x: 516, endPoint y: 295, distance: 115.1
click at [584, 290] on input "mailto:des037@student.britishschool.lk" at bounding box center [708, 276] width 248 height 30
type input "des037@student.britishschool.lk"
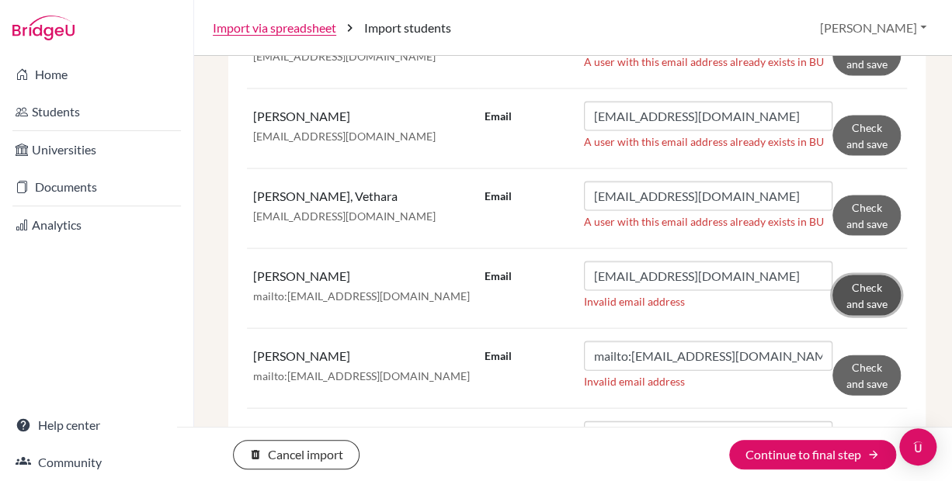
click at [887, 276] on button "Check and save" at bounding box center [866, 295] width 69 height 40
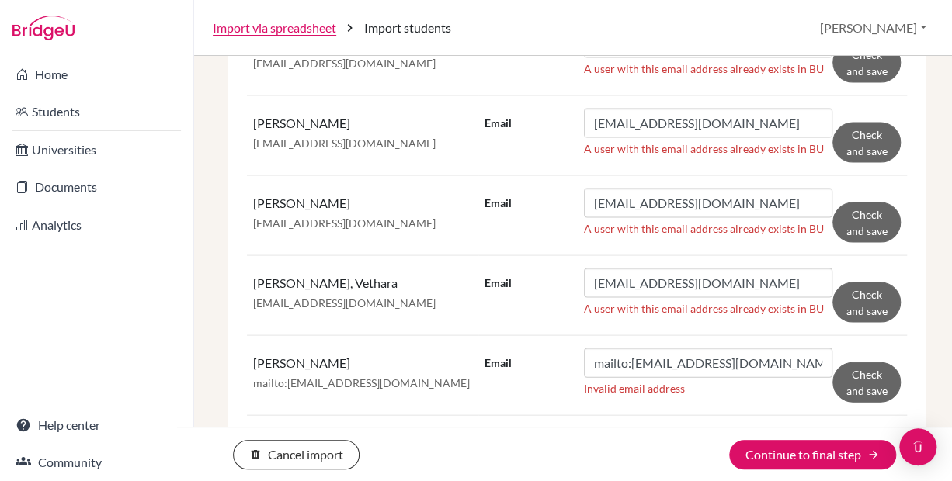
scroll to position [1225, 0]
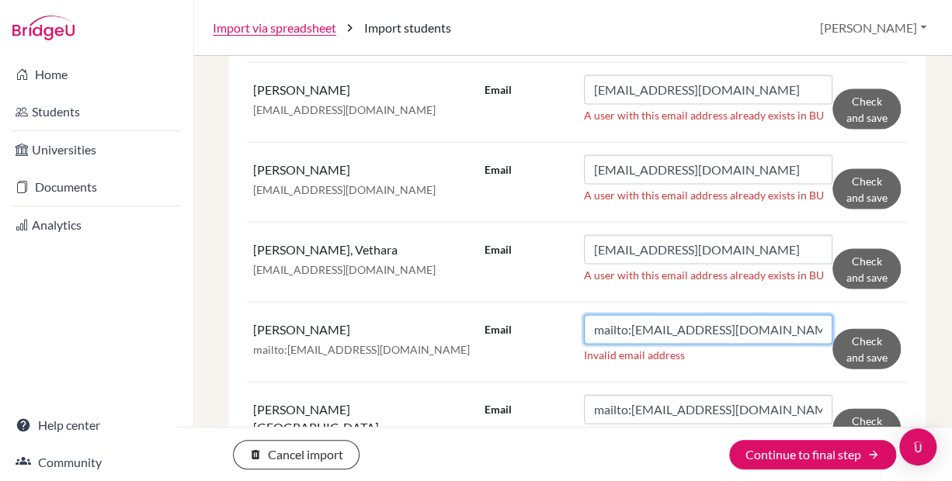
drag, startPoint x: 628, startPoint y: 329, endPoint x: 504, endPoint y: 343, distance: 125.0
click at [584, 343] on input "mailto:des100@student.britishschool.lk" at bounding box center [708, 330] width 248 height 30
type input "des100@student.britishschool.lk"
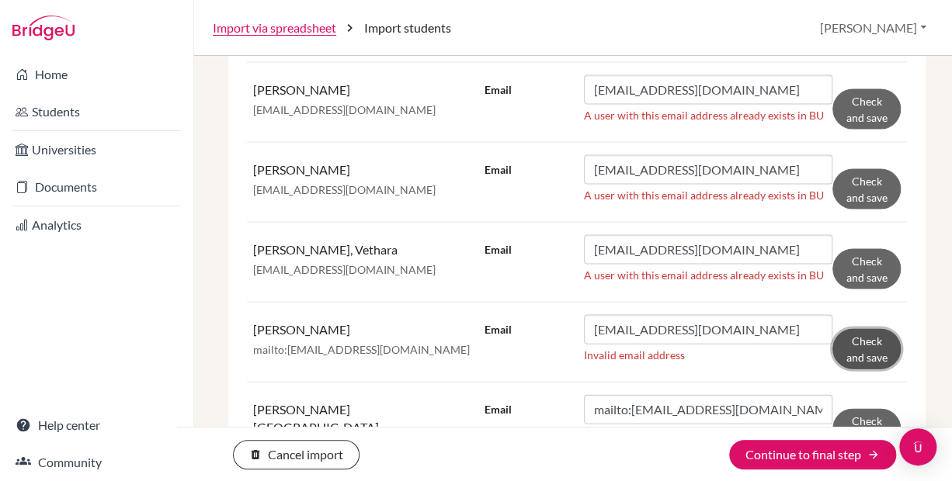
click at [862, 342] on button "Check and save" at bounding box center [866, 348] width 69 height 40
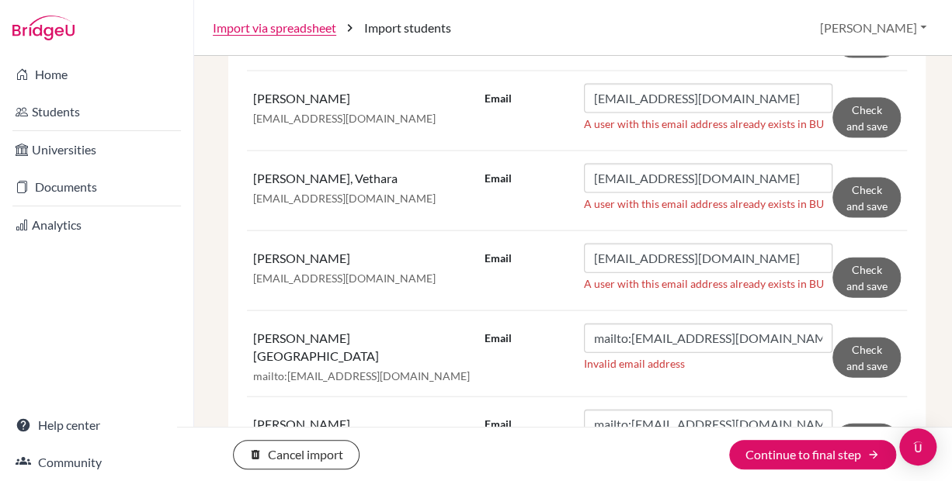
scroll to position [1302, 0]
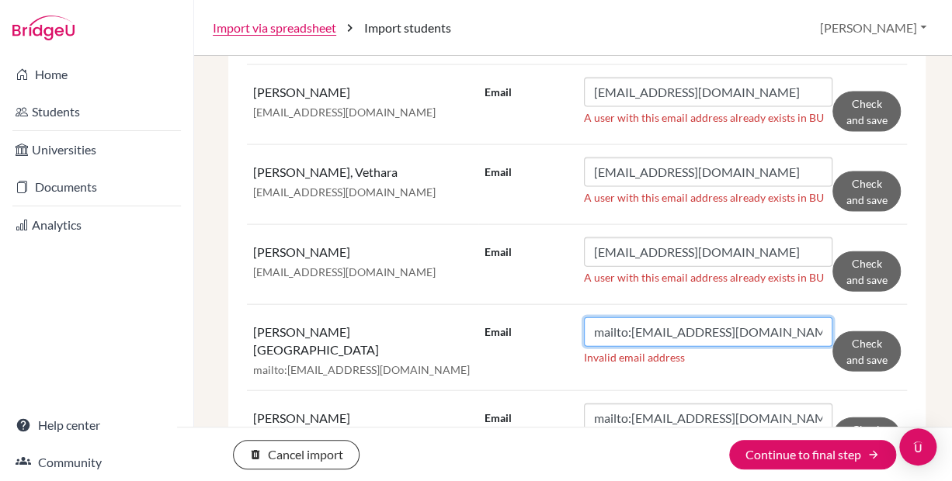
drag, startPoint x: 629, startPoint y: 325, endPoint x: 482, endPoint y: 341, distance: 147.7
click at [584, 342] on input "mailto:dez002@student.britishschool.lk" at bounding box center [708, 333] width 248 height 30
type input "dez002@student.britishschool.lk"
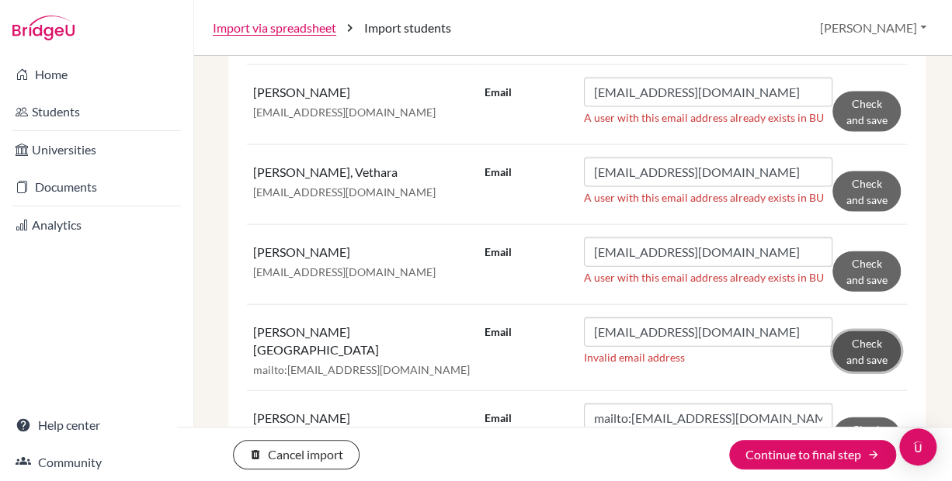
click at [865, 348] on button "Check and save" at bounding box center [866, 352] width 69 height 40
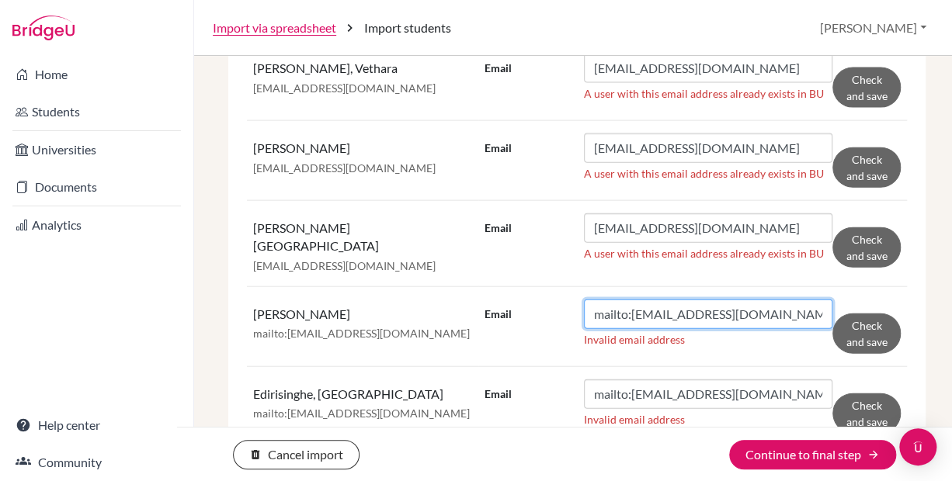
drag, startPoint x: 629, startPoint y: 299, endPoint x: 500, endPoint y: 310, distance: 129.4
click at [584, 310] on input "mailto:edi009@student.britishschool.lk" at bounding box center [708, 315] width 248 height 30
type input "edi009@student.britishschool.lk"
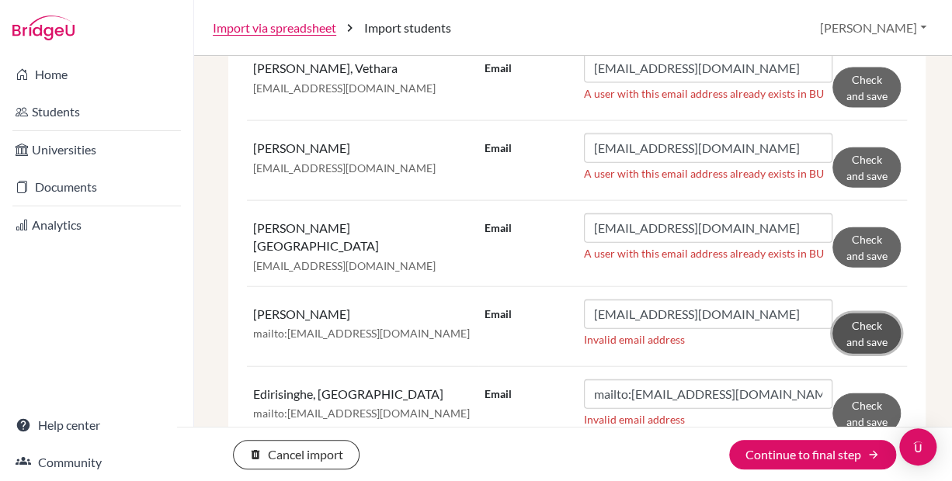
click at [880, 325] on button "Check and save" at bounding box center [866, 334] width 69 height 40
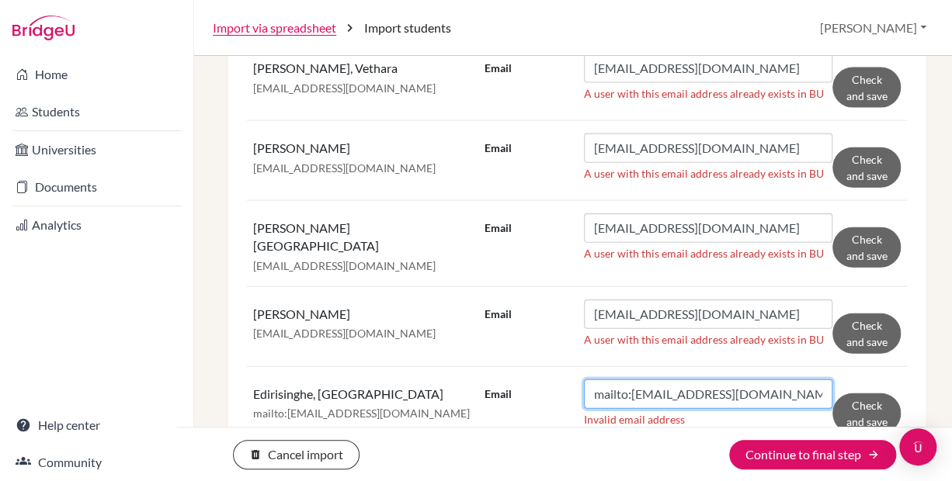
click at [634, 380] on input "mailto:edi010@student.britishschool.lk" at bounding box center [708, 395] width 248 height 30
type input "edi010@student.britishschool.lk"
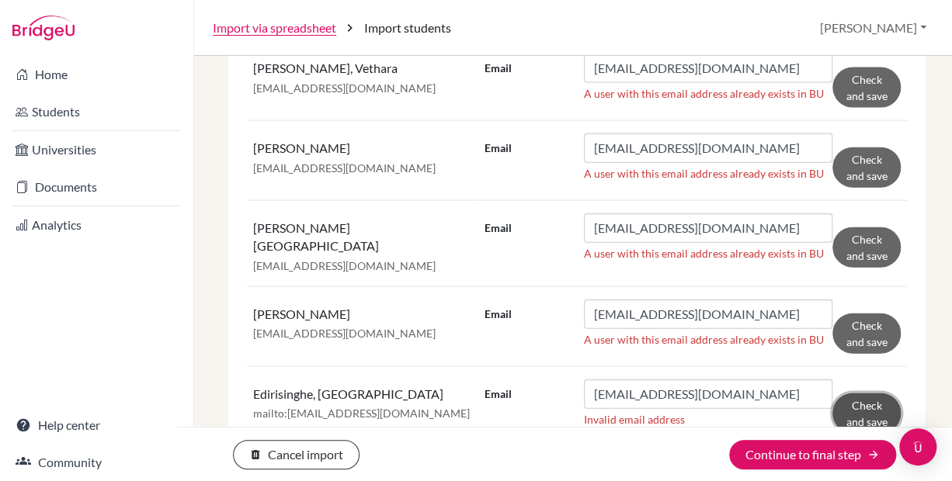
click at [881, 401] on button "Check and save" at bounding box center [866, 414] width 69 height 40
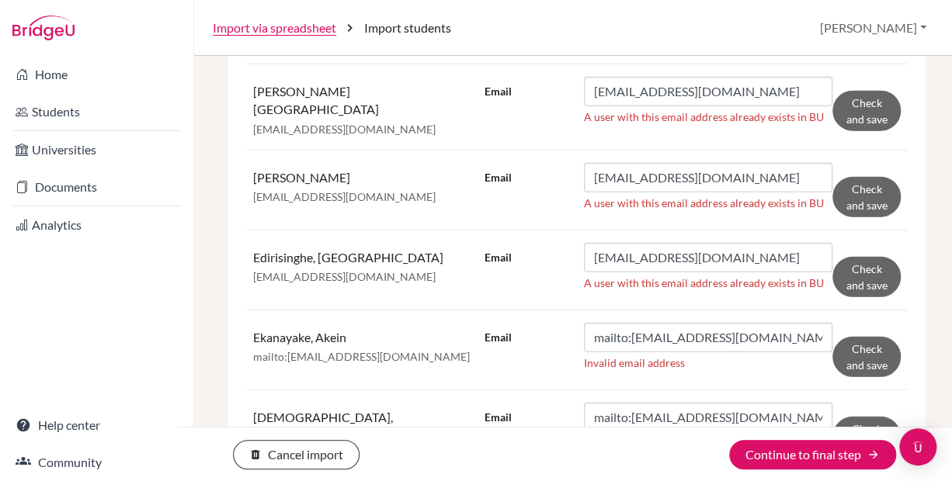
scroll to position [1544, 0]
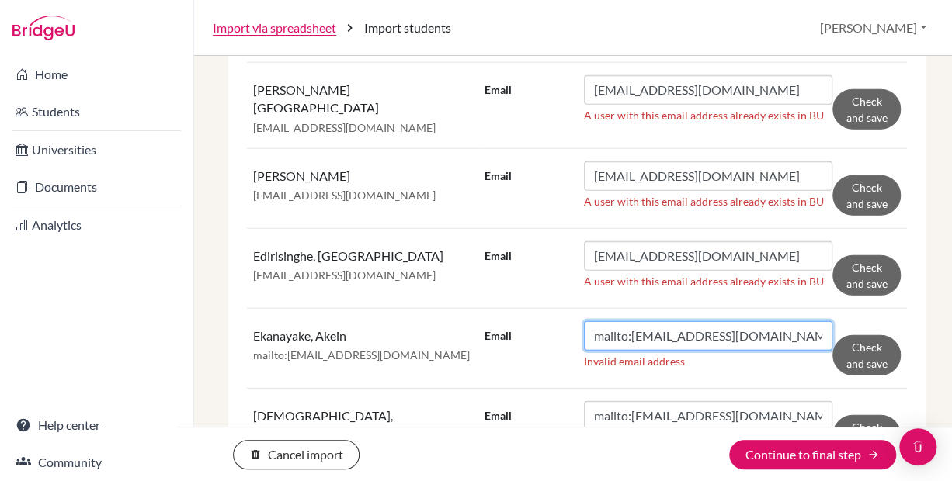
click at [632, 321] on input "mailto:eka002@student.britishschool.lk" at bounding box center [708, 336] width 248 height 30
drag, startPoint x: 632, startPoint y: 321, endPoint x: 497, endPoint y: 337, distance: 136.0
click at [584, 337] on input "mailto:eka002@student.britishschool.lk" at bounding box center [708, 336] width 248 height 30
type input "eka002@student.britishschool.lk"
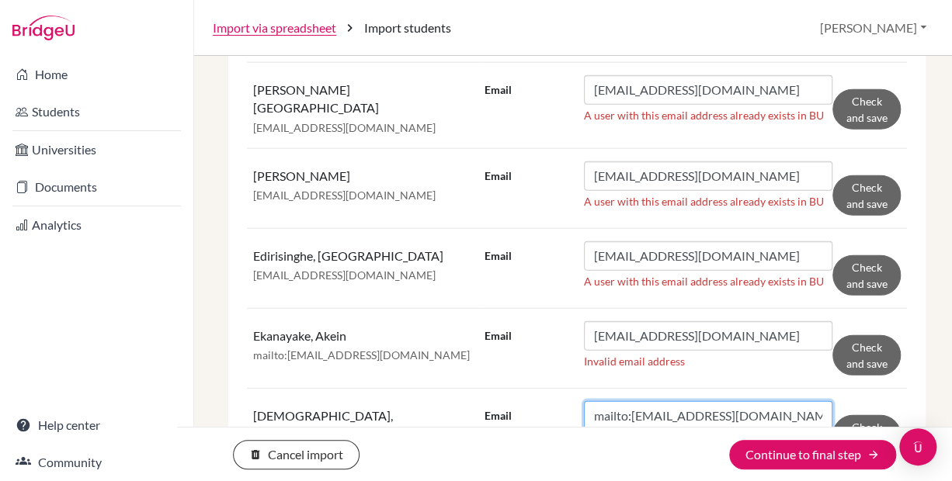
click at [633, 401] on input "mailto:esu005@student.britishschool.lk" at bounding box center [708, 416] width 248 height 30
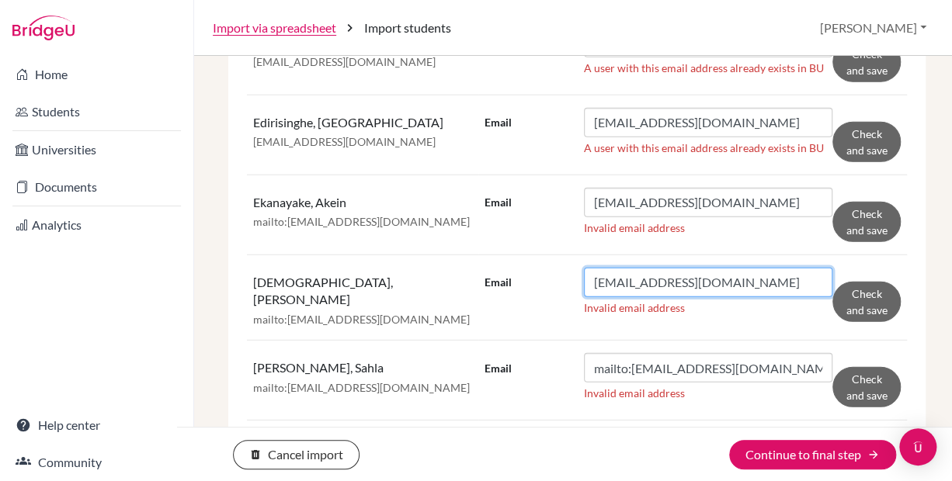
scroll to position [1680, 0]
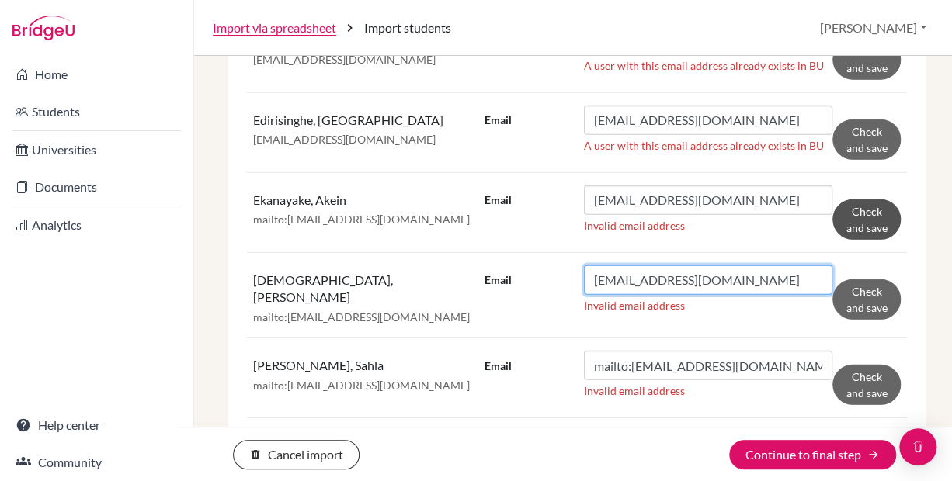
type input "esu005@student.britishschool.lk"
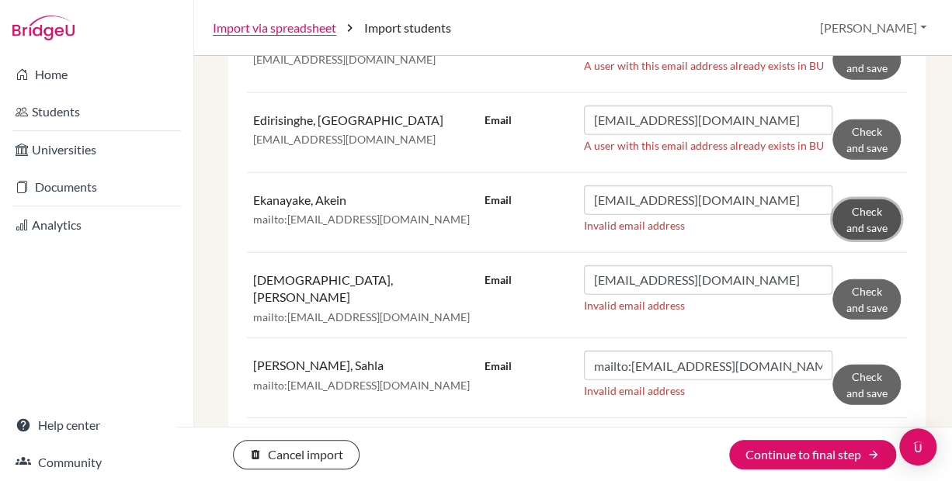
click at [852, 207] on button "Check and save" at bounding box center [866, 220] width 69 height 40
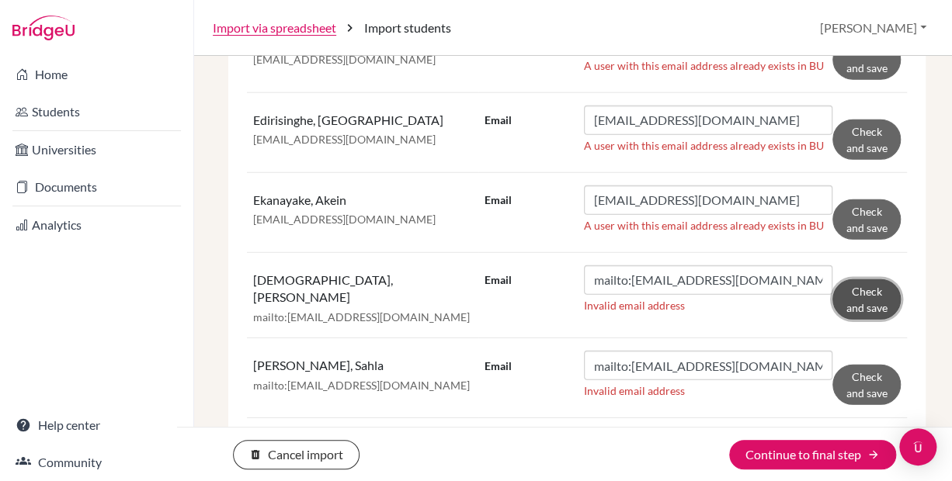
click at [868, 280] on button "Check and save" at bounding box center [866, 300] width 69 height 40
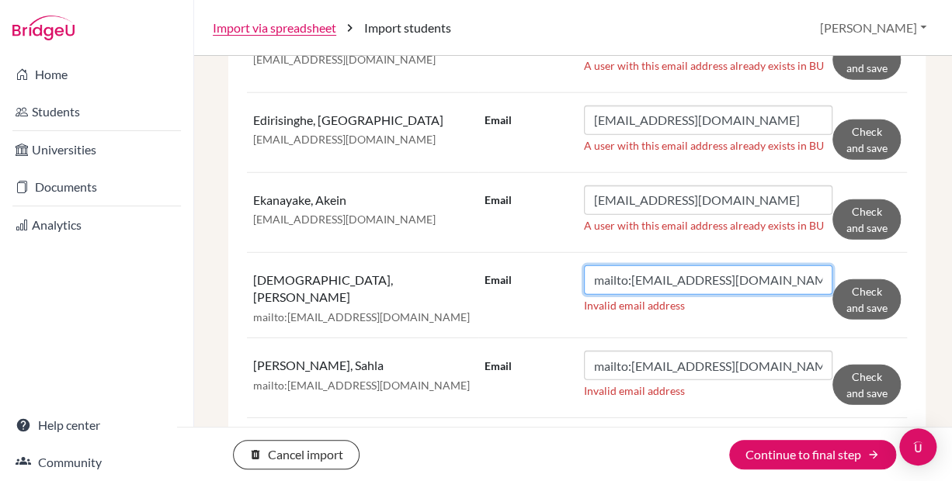
drag, startPoint x: 632, startPoint y: 265, endPoint x: 477, endPoint y: 280, distance: 156.0
click at [584, 280] on input "mailto:esu005@student.britishschool.lk" at bounding box center [708, 281] width 248 height 30
type input "esu005@student.britishschool.lk"
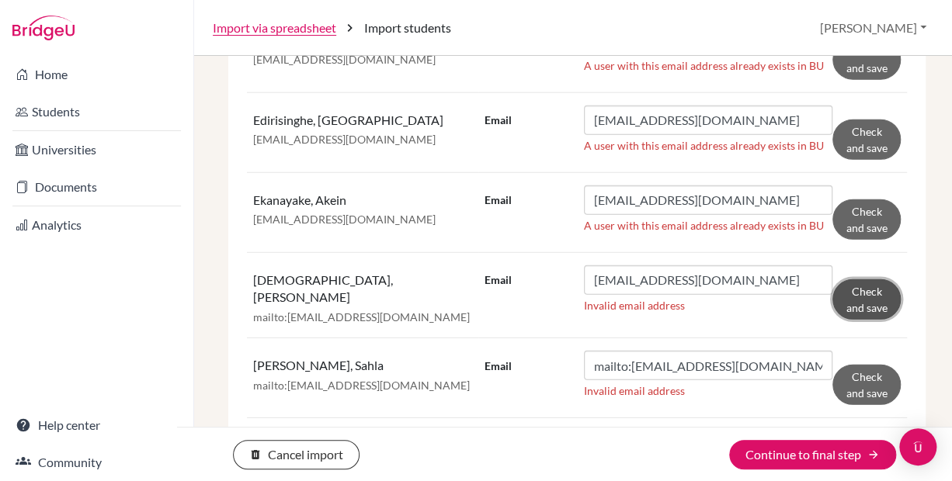
click at [871, 280] on button "Check and save" at bounding box center [866, 300] width 69 height 40
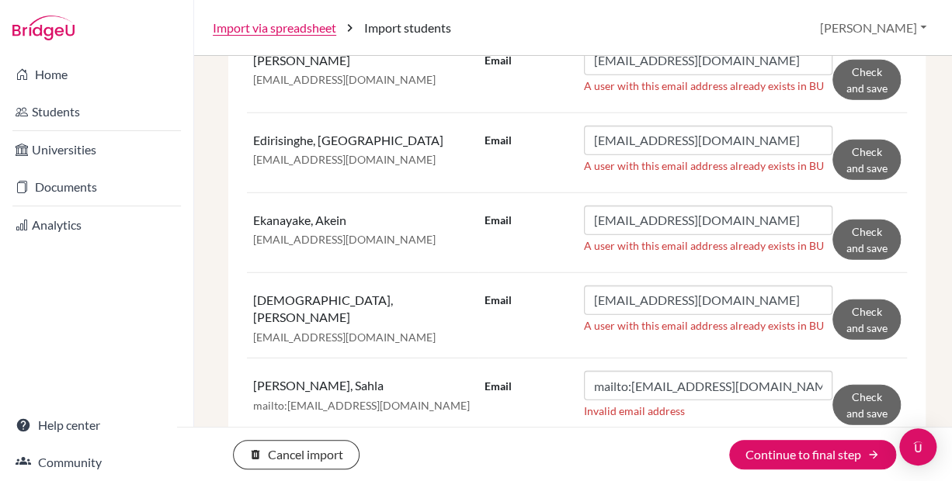
scroll to position [1693, 0]
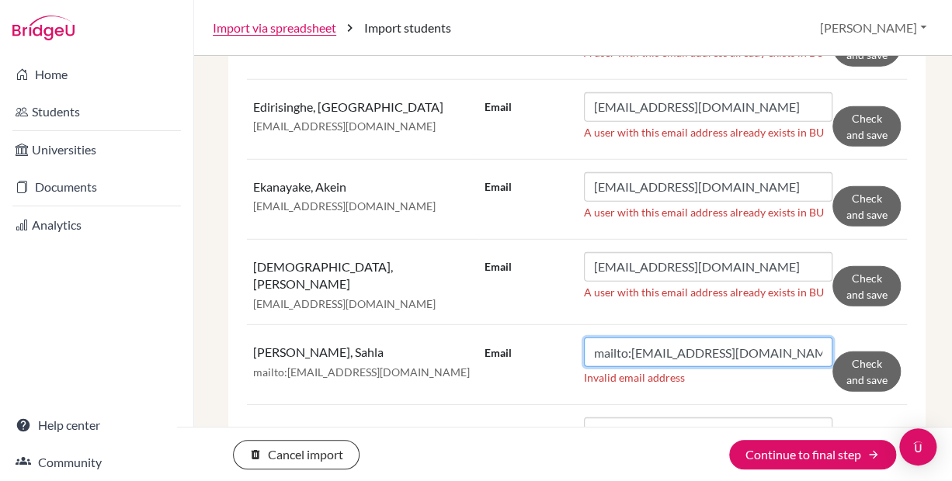
drag, startPoint x: 631, startPoint y: 331, endPoint x: 542, endPoint y: 329, distance: 88.5
click at [584, 338] on input "mailto:far008@student.britishschool.lk" at bounding box center [708, 353] width 248 height 30
type input "far008@student.britishschool.lk"
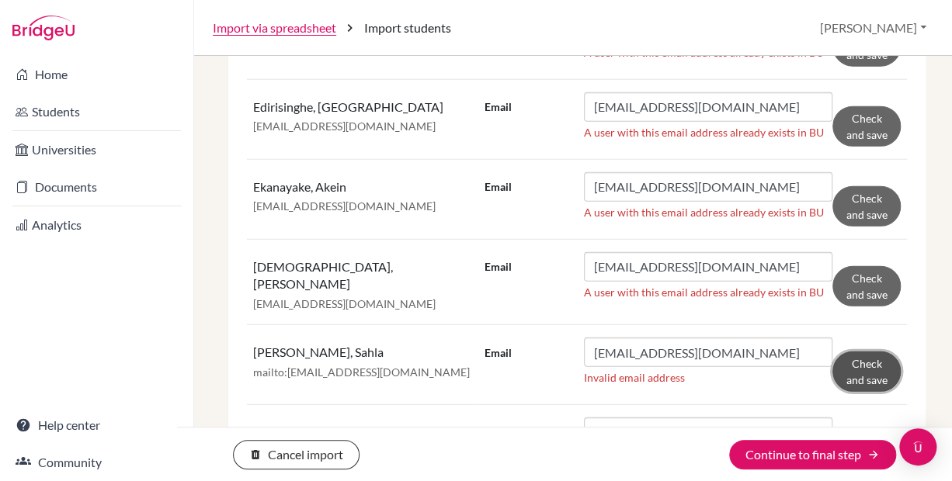
click at [868, 352] on button "Check and save" at bounding box center [866, 372] width 69 height 40
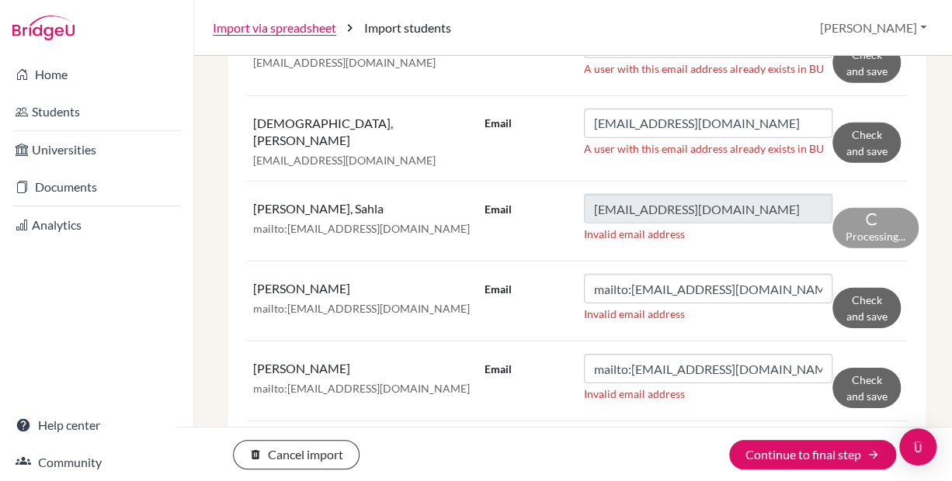
scroll to position [1838, 0]
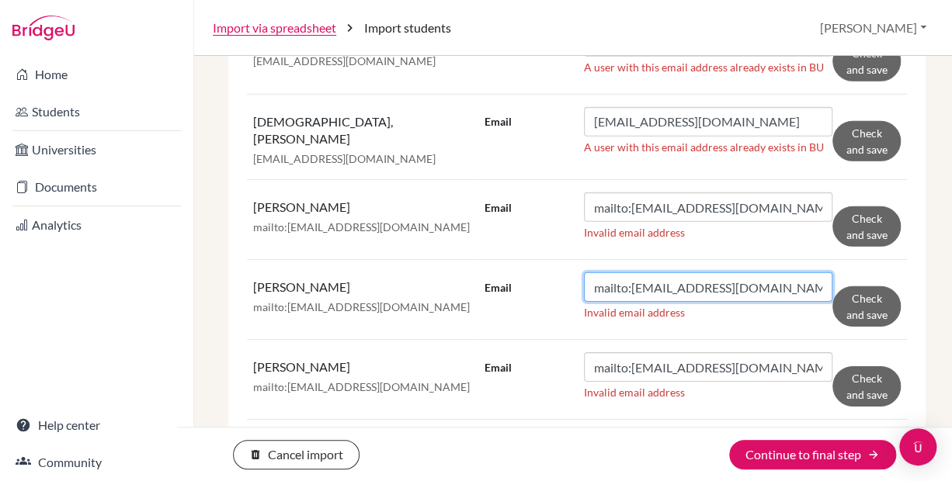
drag, startPoint x: 629, startPoint y: 265, endPoint x: 443, endPoint y: 303, distance: 190.2
click at [584, 302] on input "mailto:fer021@student.britishschool.lk" at bounding box center [708, 288] width 248 height 30
type input "fer021@student.britishschool.lk"
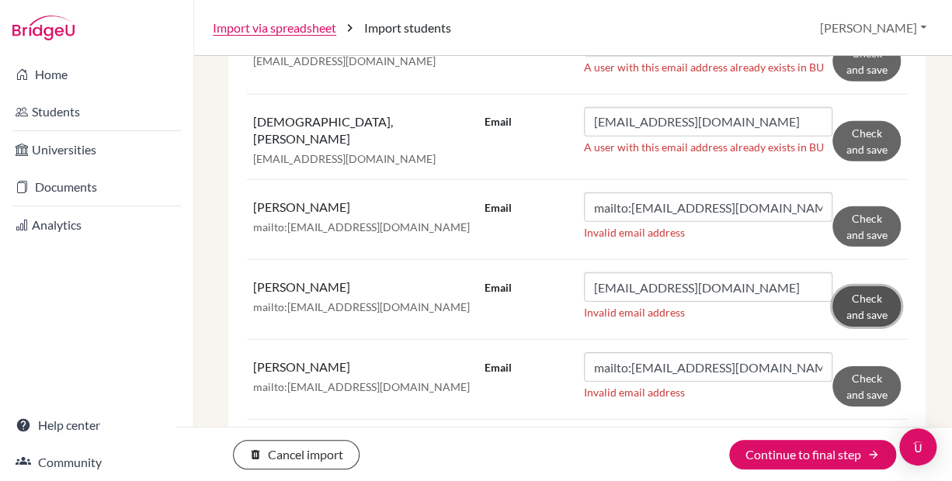
click at [856, 299] on button "Check and save" at bounding box center [866, 307] width 69 height 40
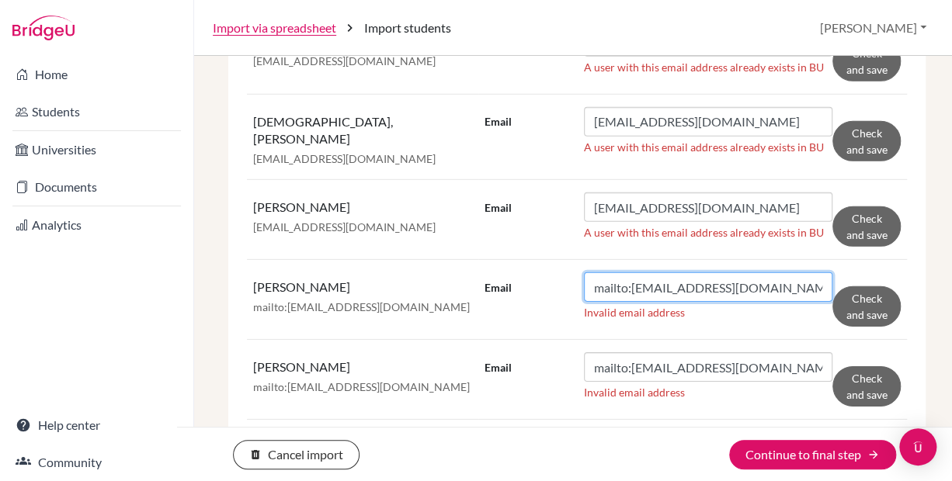
drag, startPoint x: 622, startPoint y: 268, endPoint x: 499, endPoint y: 285, distance: 123.9
click at [584, 285] on input "mailto:fer010@student.britishschool.lk" at bounding box center [708, 288] width 248 height 30
type input "fer010@student.britishschool.lk"
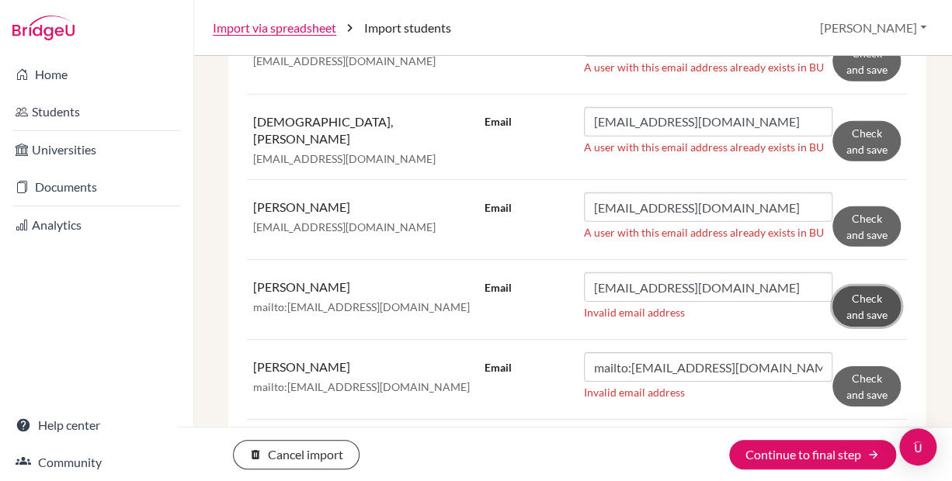
click at [858, 287] on button "Check and save" at bounding box center [866, 307] width 69 height 40
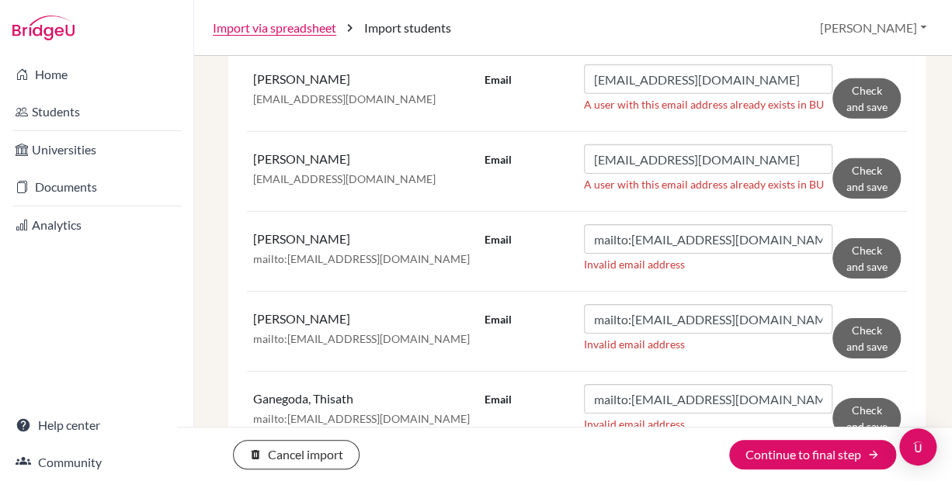
scroll to position [1967, 0]
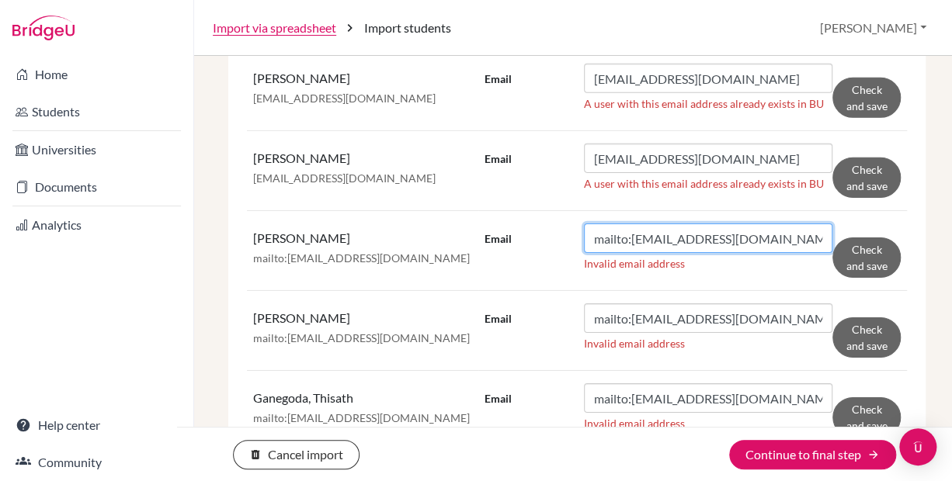
drag, startPoint x: 630, startPoint y: 219, endPoint x: 489, endPoint y: 231, distance: 141.1
click at [584, 231] on input "mailto:fer048@student.britishschool.lk" at bounding box center [708, 239] width 248 height 30
type input "fer048@student.britishschool.lk"
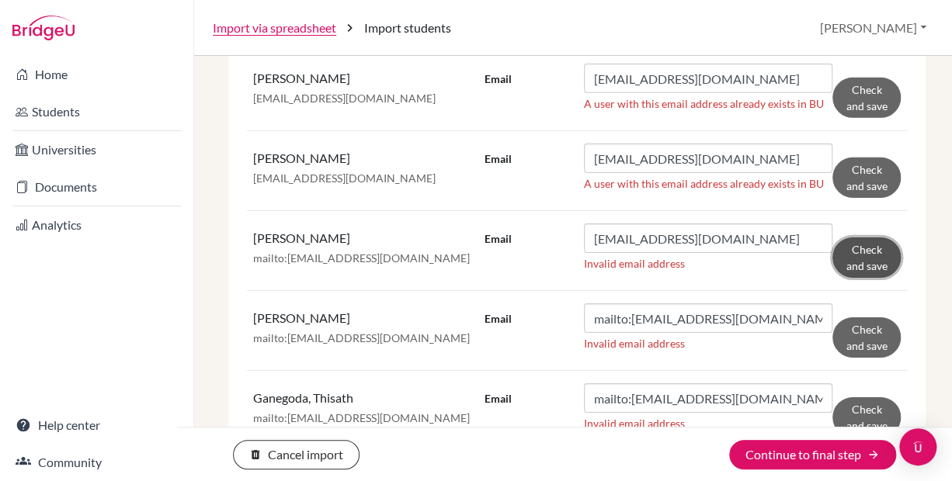
click at [876, 238] on button "Check and save" at bounding box center [866, 258] width 69 height 40
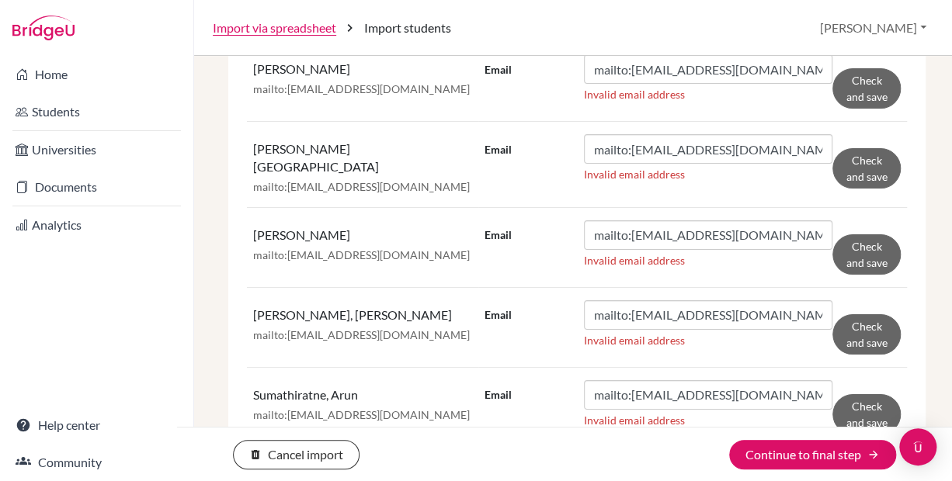
scroll to position [4728, 0]
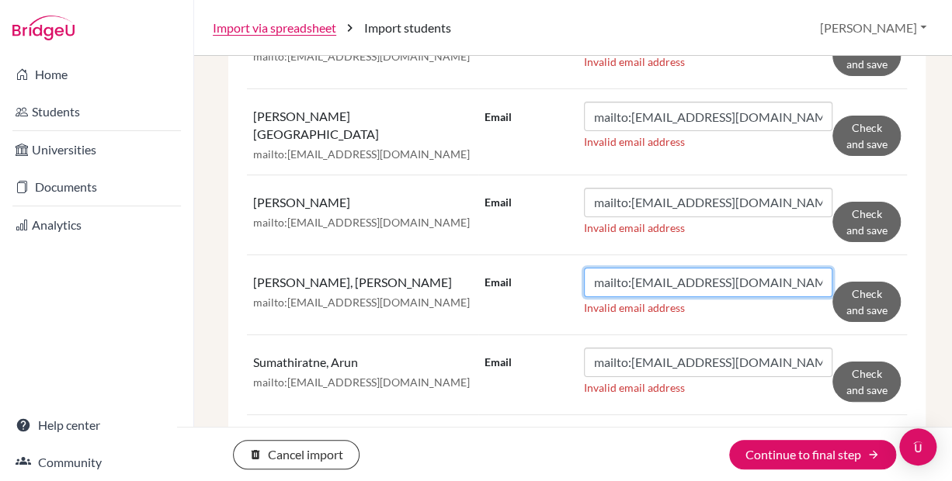
drag, startPoint x: 631, startPoint y: 249, endPoint x: 451, endPoint y: 270, distance: 181.4
click at [584, 270] on input "mailto:sir013@student.britishschool.lk" at bounding box center [708, 283] width 248 height 30
type input "sir013@student.britishschool.lk"
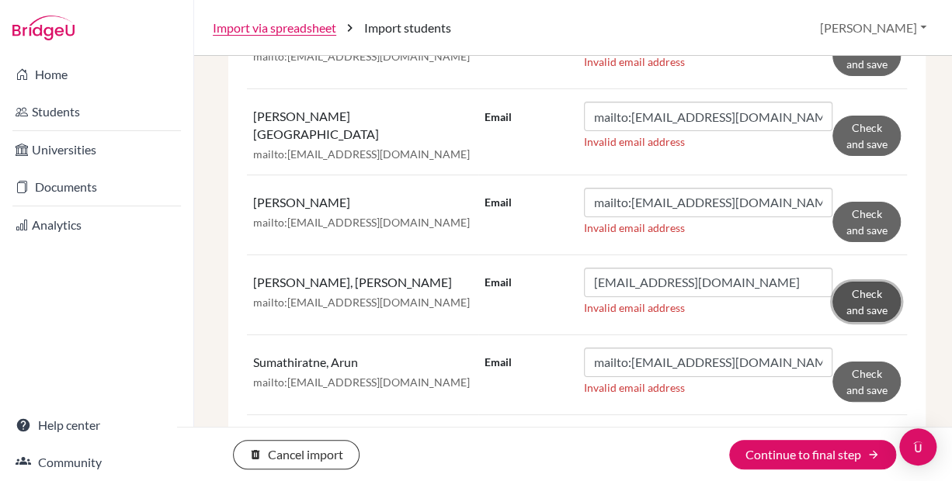
click at [853, 282] on button "Check and save" at bounding box center [866, 302] width 69 height 40
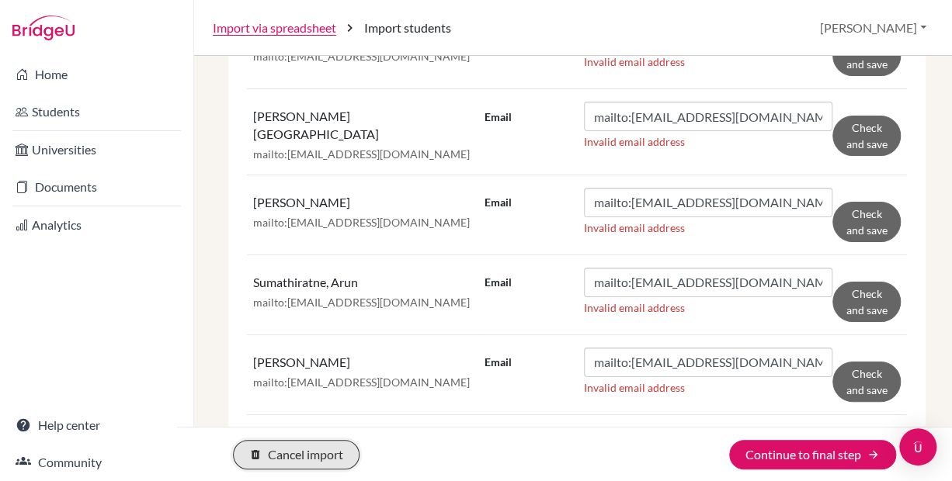
click at [337, 450] on button "delete Cancel import" at bounding box center [296, 455] width 127 height 30
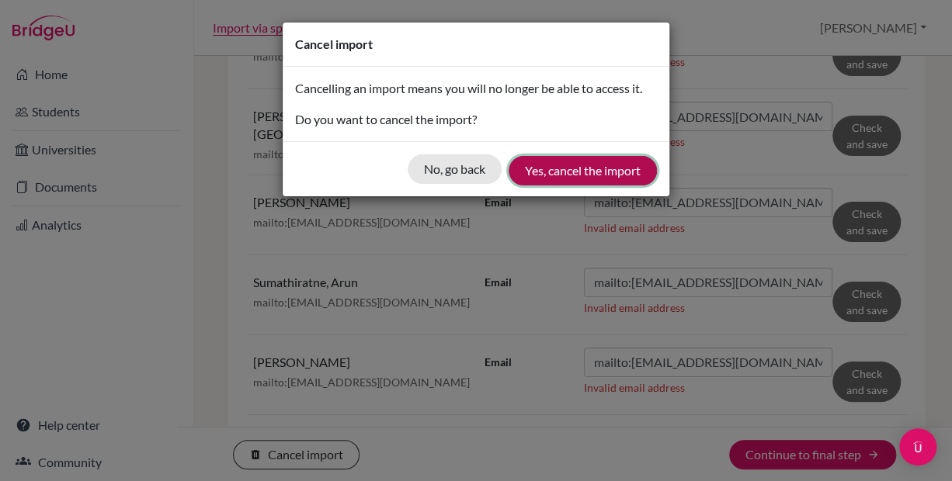
click at [602, 172] on button "Yes, cancel the import" at bounding box center [583, 171] width 148 height 30
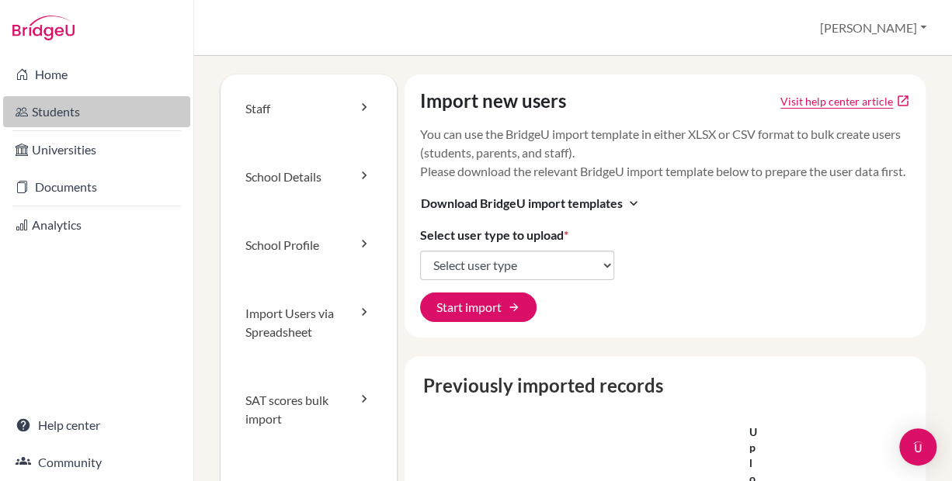
click at [78, 110] on link "Students" at bounding box center [96, 111] width 187 height 31
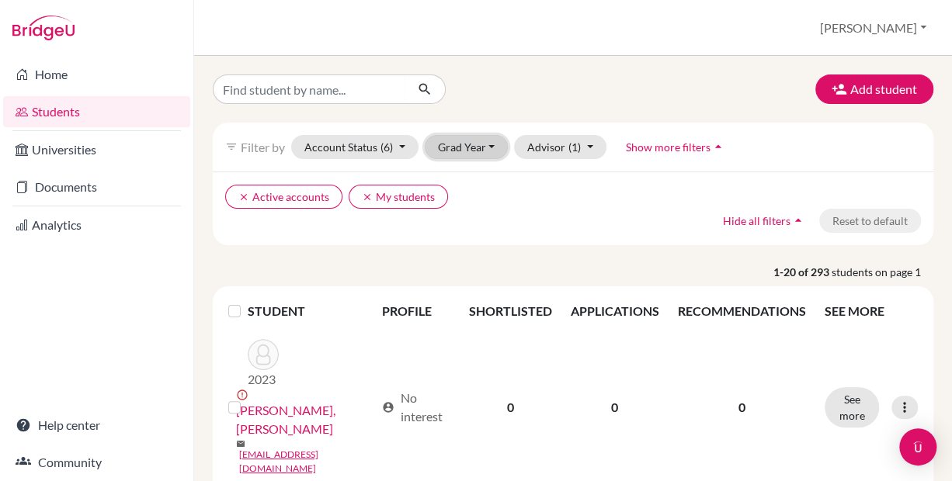
click at [447, 148] on button "Grad Year" at bounding box center [467, 147] width 84 height 24
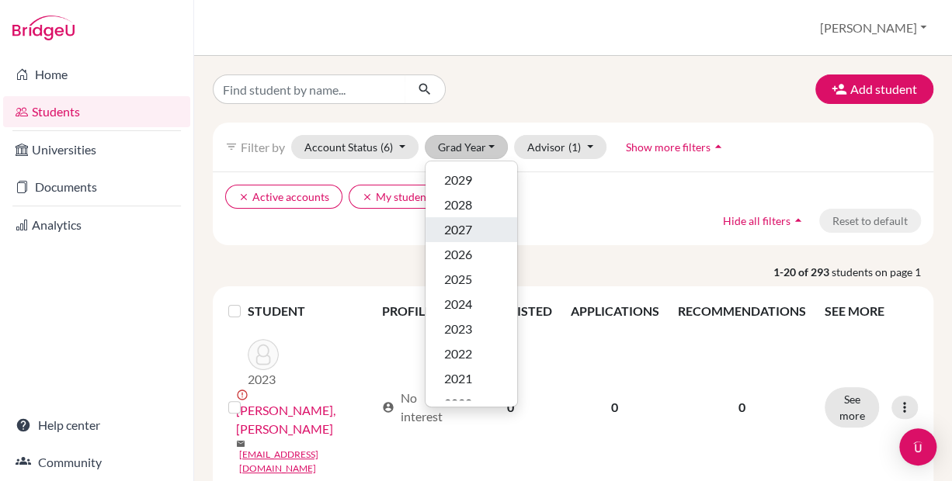
click at [455, 241] on button "2027" at bounding box center [472, 229] width 92 height 25
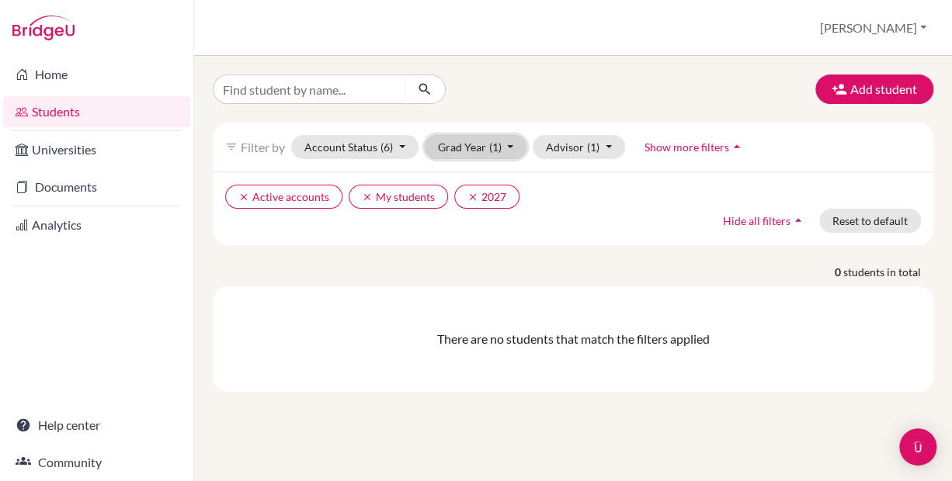
click at [455, 151] on button "Grad Year (1)" at bounding box center [476, 147] width 103 height 24
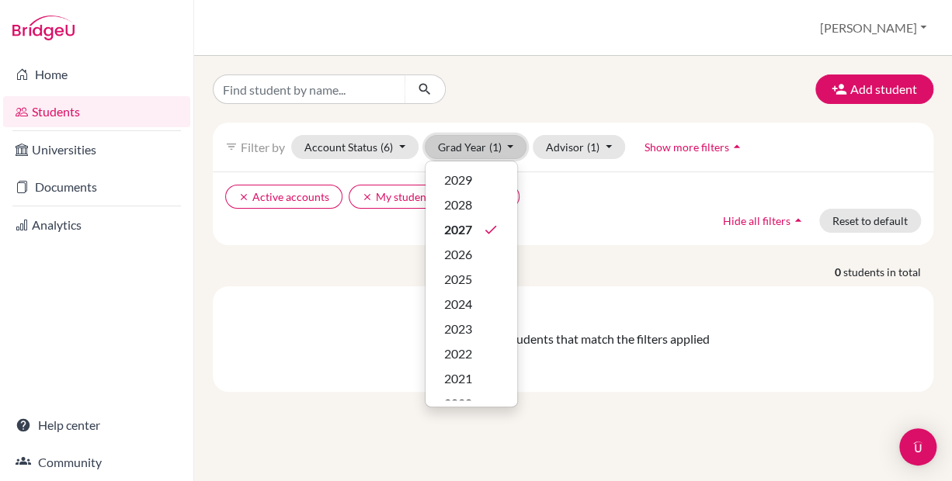
click at [455, 151] on button "Grad Year (1)" at bounding box center [476, 147] width 103 height 24
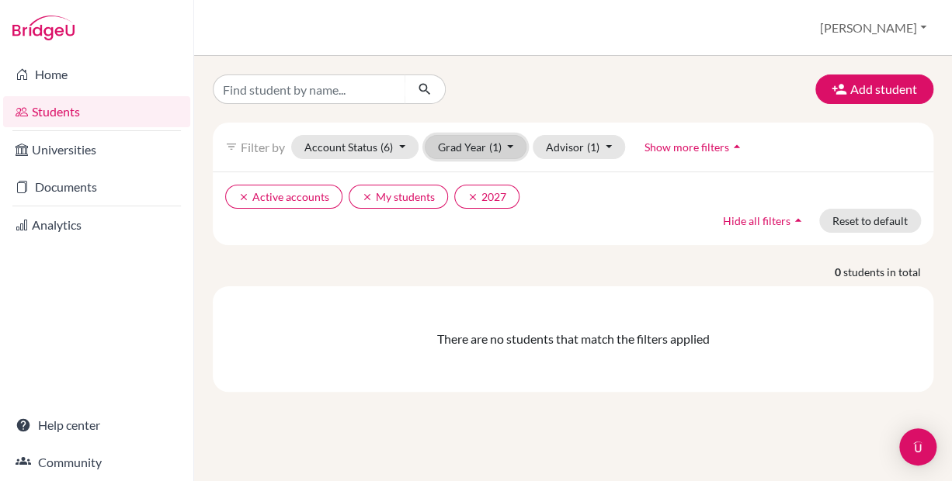
click at [455, 151] on button "Grad Year (1)" at bounding box center [476, 147] width 103 height 24
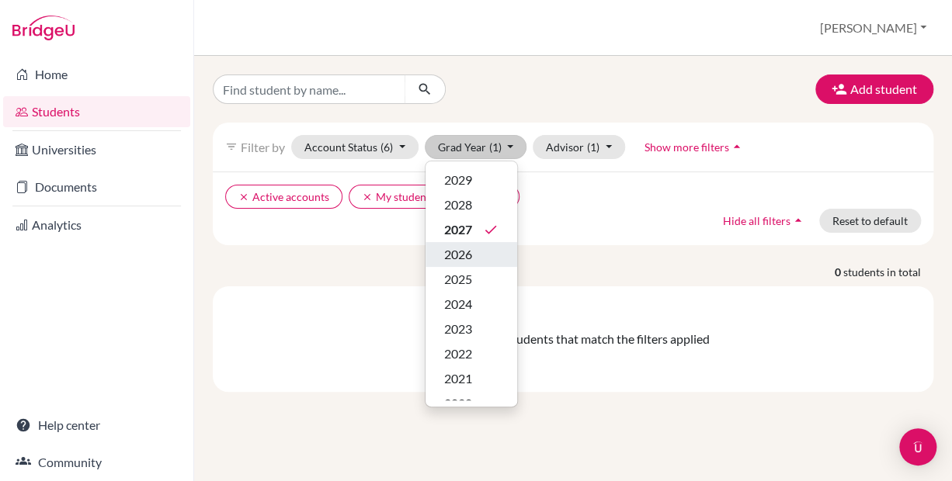
click at [457, 250] on span "2026" at bounding box center [458, 254] width 28 height 19
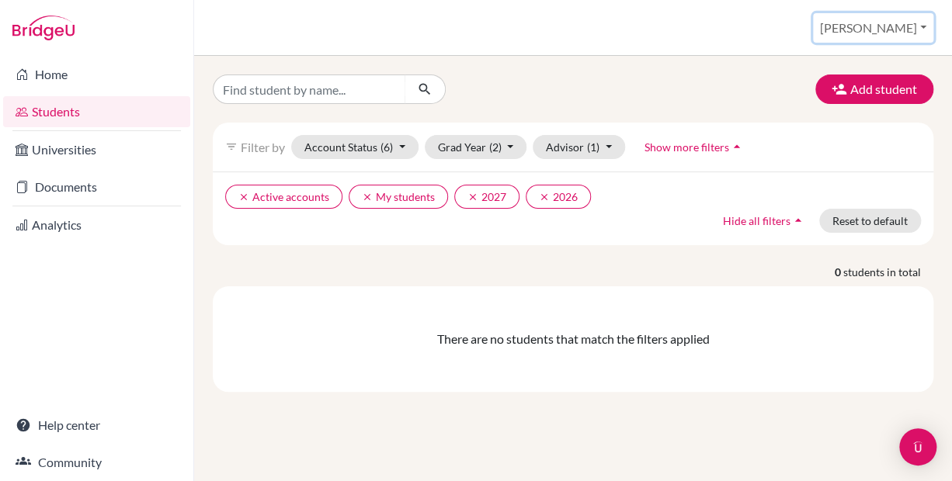
click at [881, 26] on button "[PERSON_NAME]" at bounding box center [873, 28] width 120 height 30
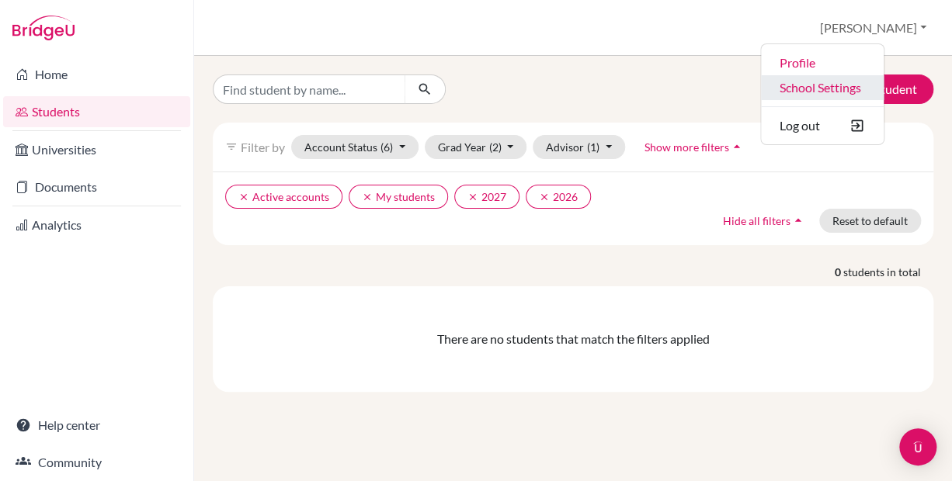
click at [862, 89] on link "School Settings" at bounding box center [822, 87] width 123 height 25
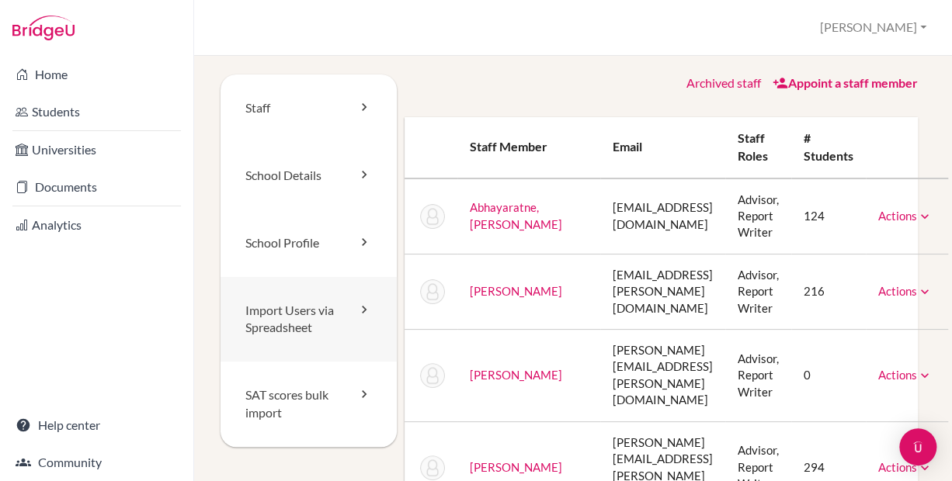
click at [357, 318] on link "Import Users via Spreadsheet" at bounding box center [309, 319] width 176 height 85
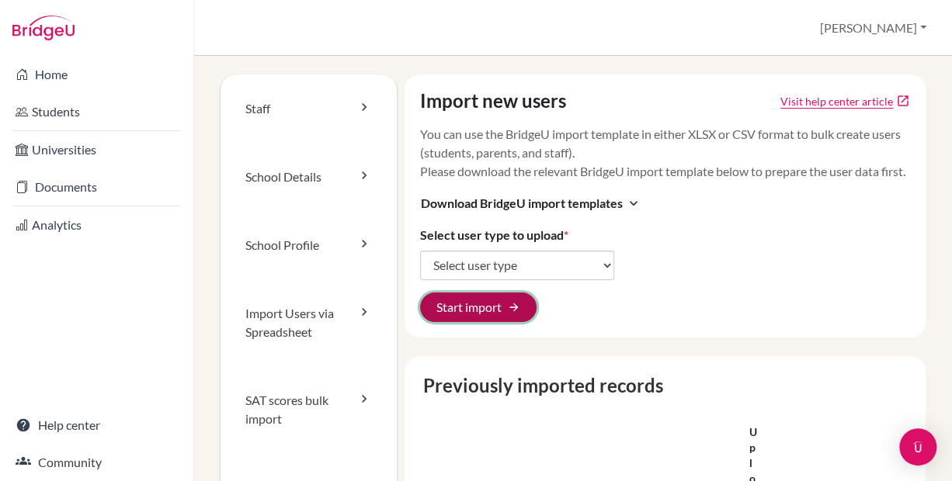
click at [507, 322] on button "Start import arrow_forward" at bounding box center [478, 308] width 116 height 30
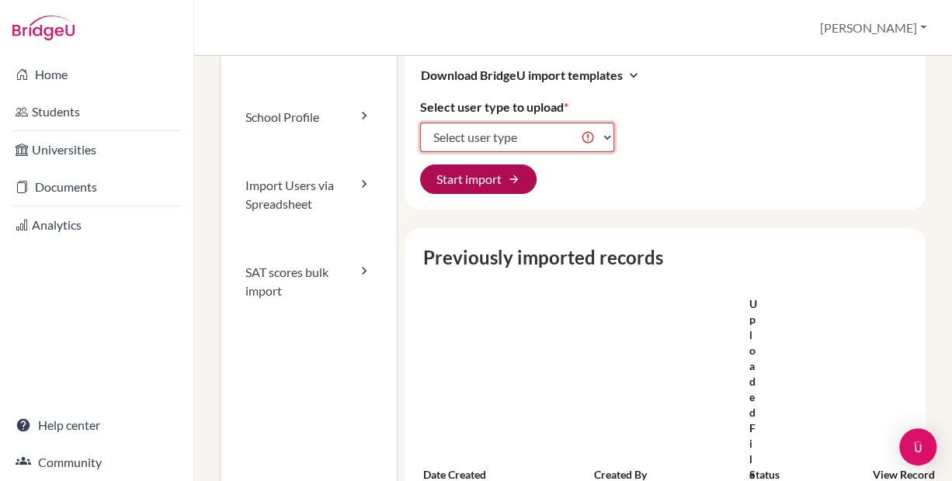
scroll to position [130, 0]
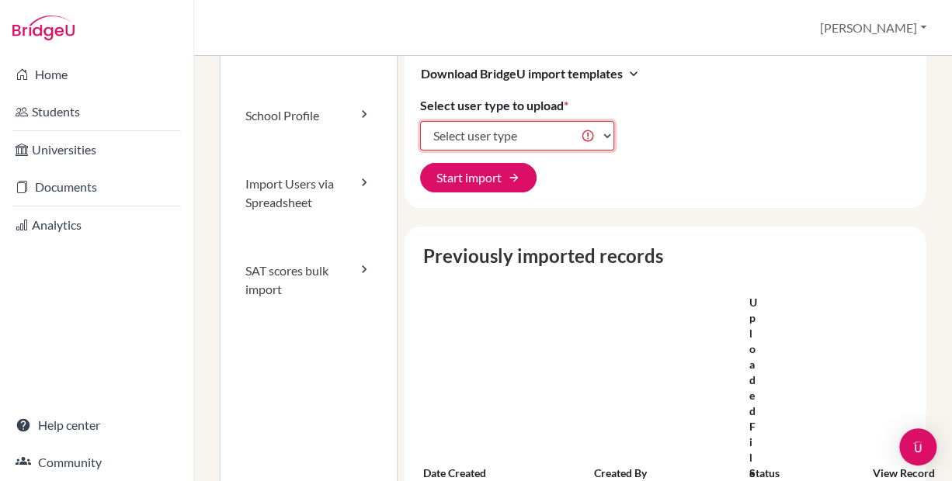
click at [420, 121] on select "Select user type Students Students and parents Parents Advisors Report writers" at bounding box center [517, 136] width 194 height 30
select select "students"
click option "Students" at bounding box center [0, 0] width 0 height 0
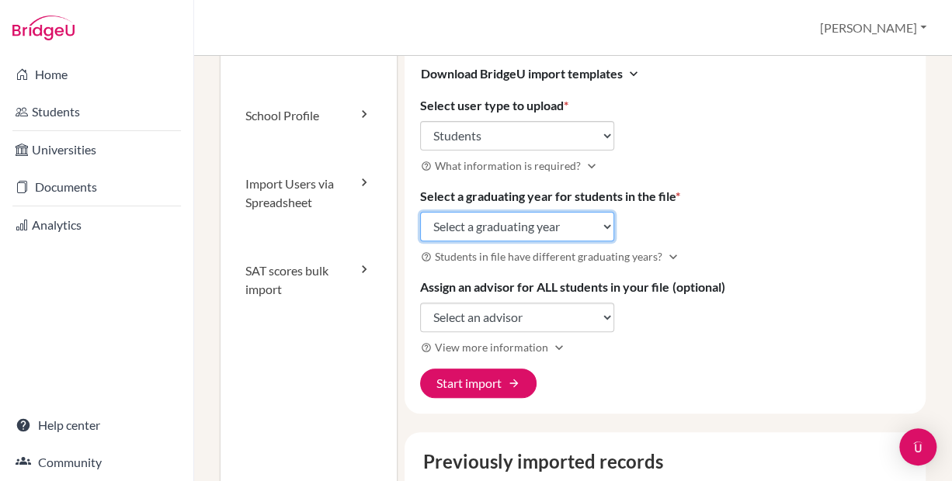
click at [420, 212] on select "Select a graduating year [DATE] 2025 2026 2027 2028 2029" at bounding box center [517, 227] width 194 height 30
select select "2027"
click option "2027" at bounding box center [0, 0] width 0 height 0
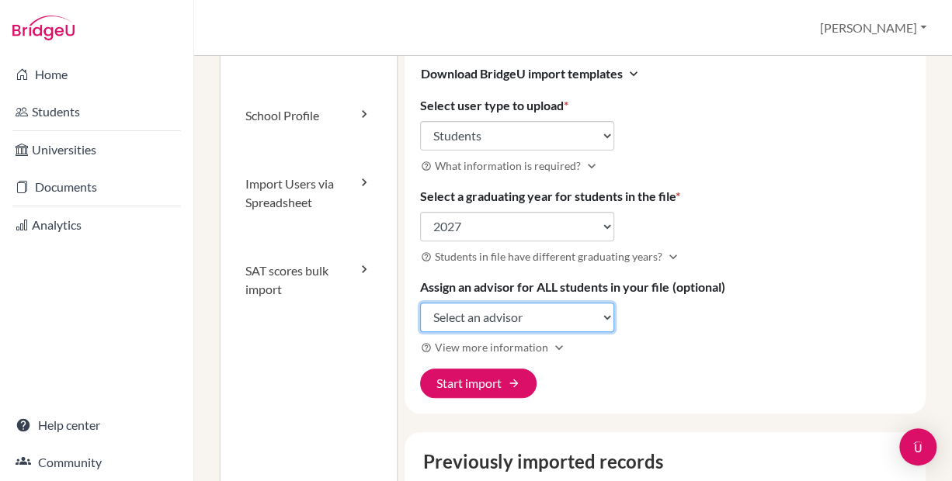
click at [420, 303] on select "Select an advisor [PERSON_NAME] [PERSON_NAME] [PERSON_NAME] [PERSON_NAME] Thisa…" at bounding box center [517, 318] width 194 height 30
select select "309889"
click option "[PERSON_NAME]" at bounding box center [0, 0] width 0 height 0
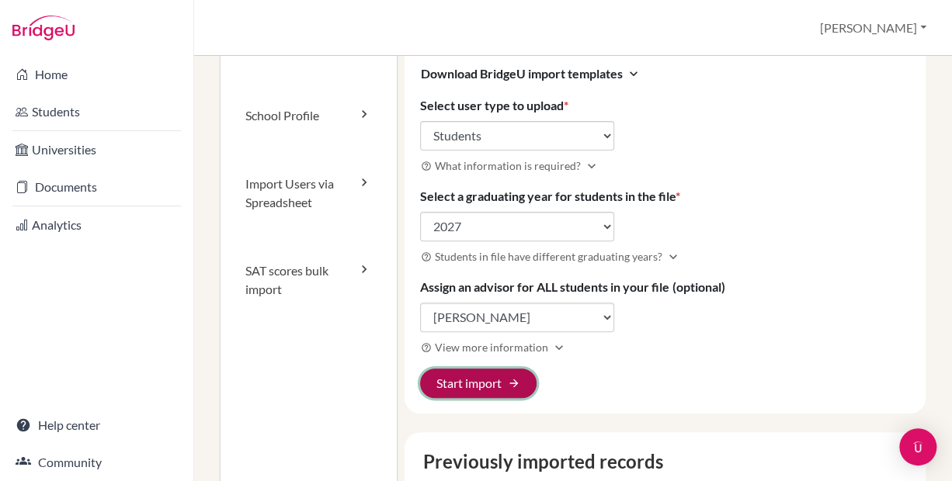
click at [474, 398] on button "Start import arrow_forward" at bounding box center [478, 384] width 116 height 30
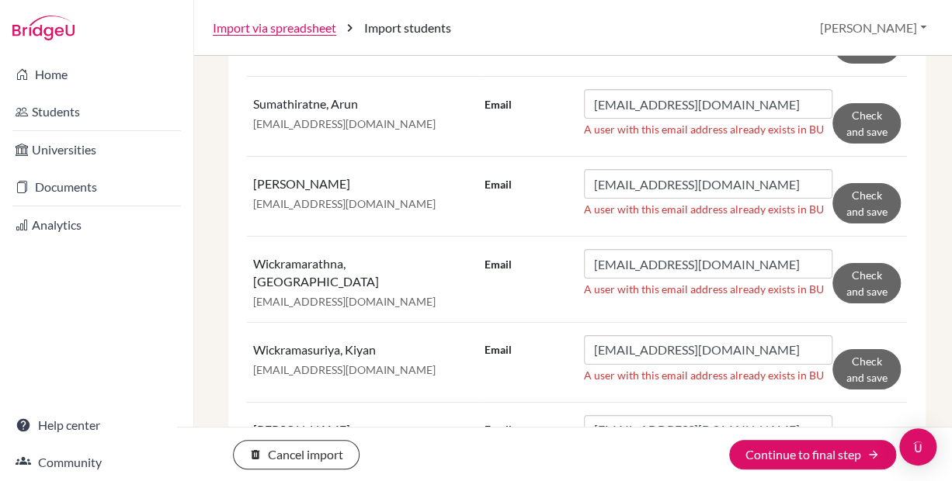
scroll to position [4648, 0]
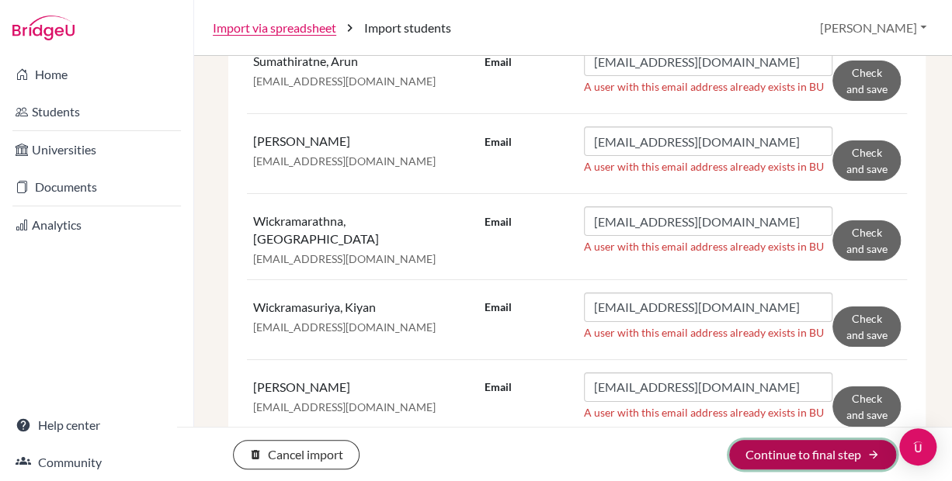
click at [818, 445] on button "Continue to final step arrow_forward" at bounding box center [812, 455] width 167 height 30
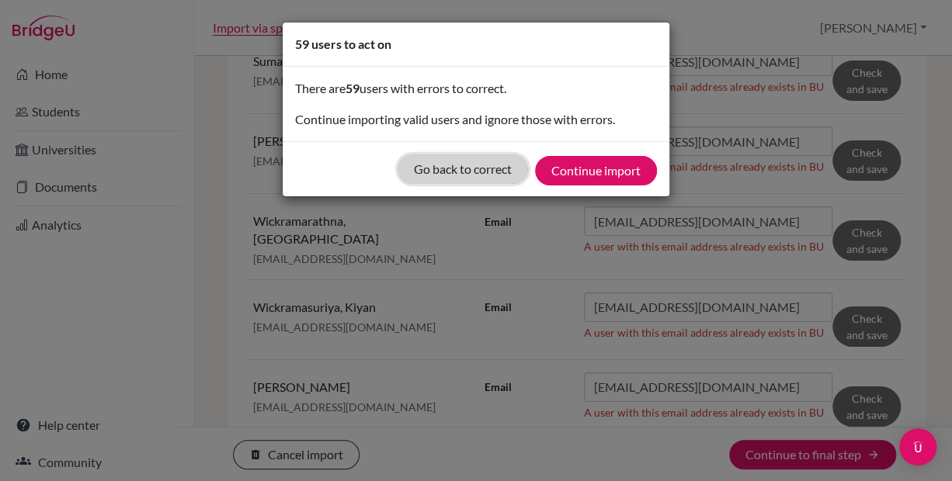
click at [480, 176] on button "Go back to correct" at bounding box center [463, 170] width 130 height 30
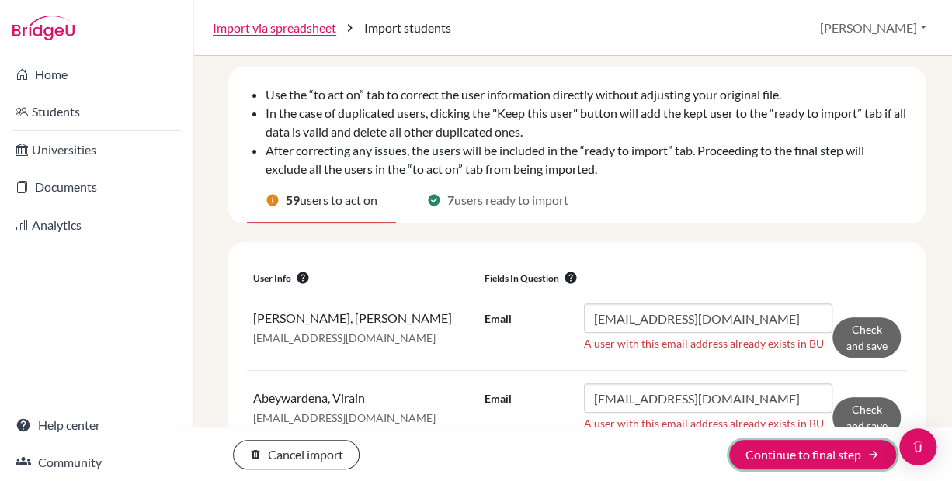
scroll to position [0, 0]
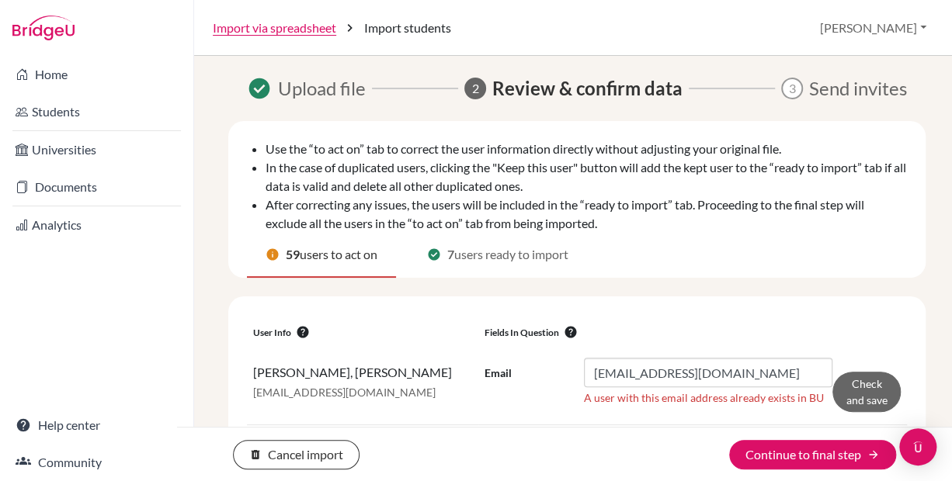
click at [333, 253] on span "users to act on" at bounding box center [339, 254] width 78 height 19
click at [486, 259] on span "users ready to import" at bounding box center [511, 254] width 114 height 19
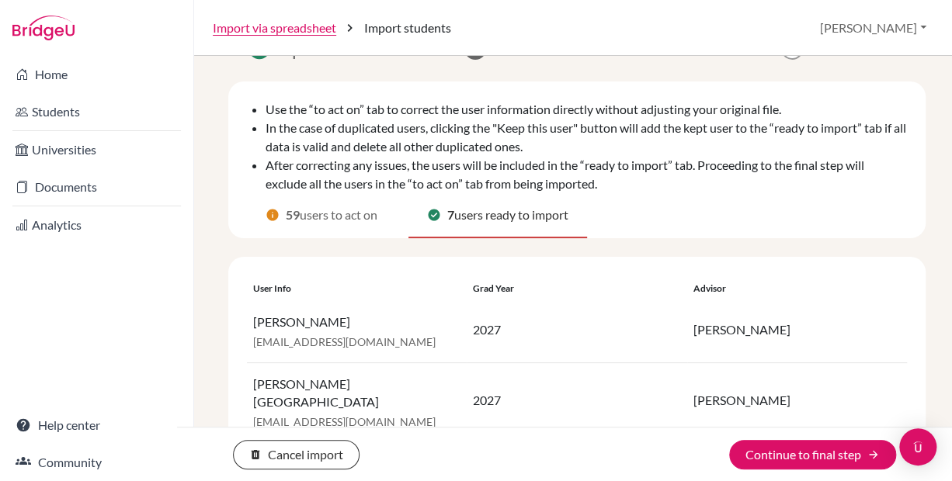
scroll to position [30, 0]
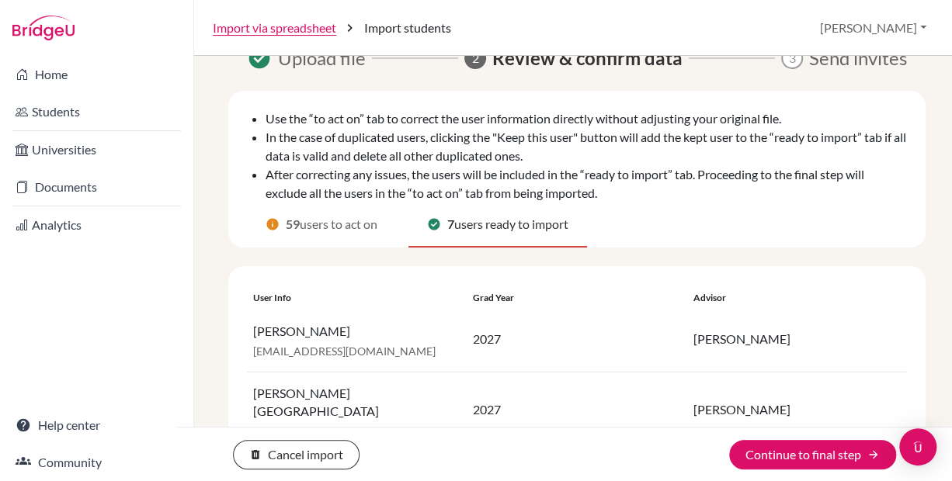
click at [351, 236] on div "info 59 users to act on" at bounding box center [321, 225] width 149 height 45
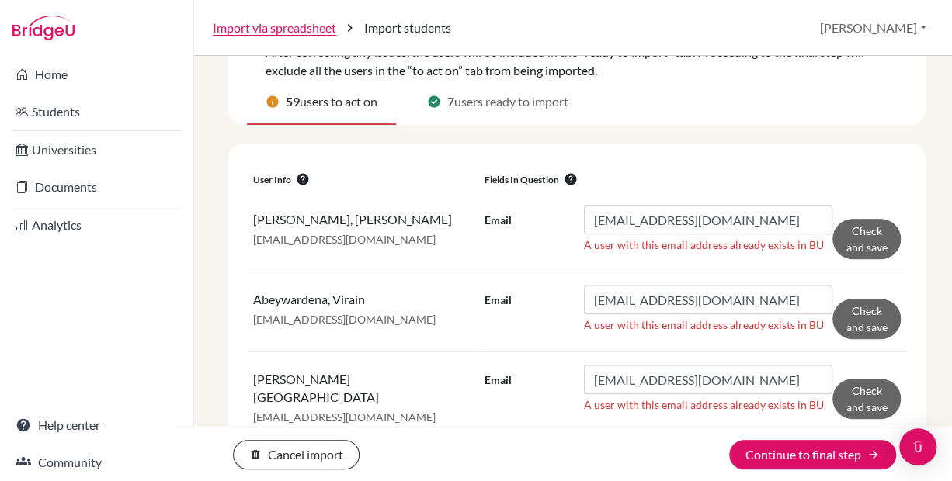
scroll to position [163, 0]
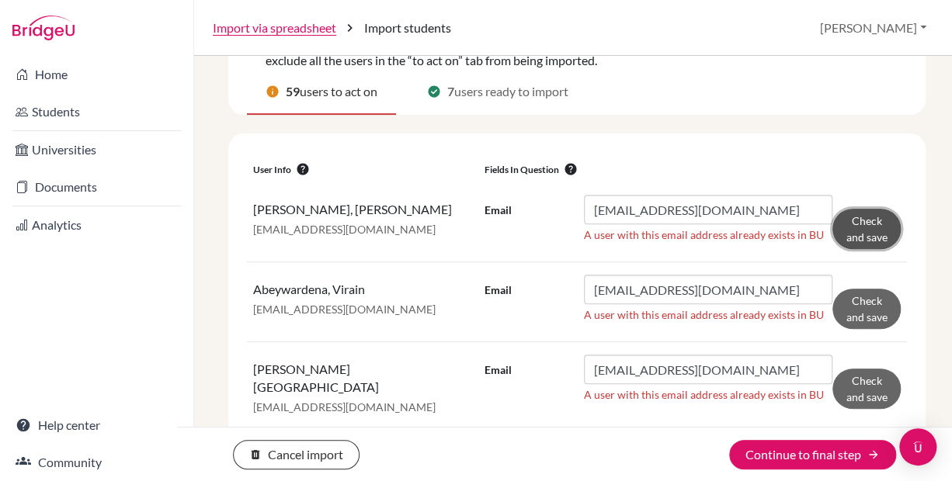
click at [866, 232] on button "Check and save" at bounding box center [866, 229] width 69 height 40
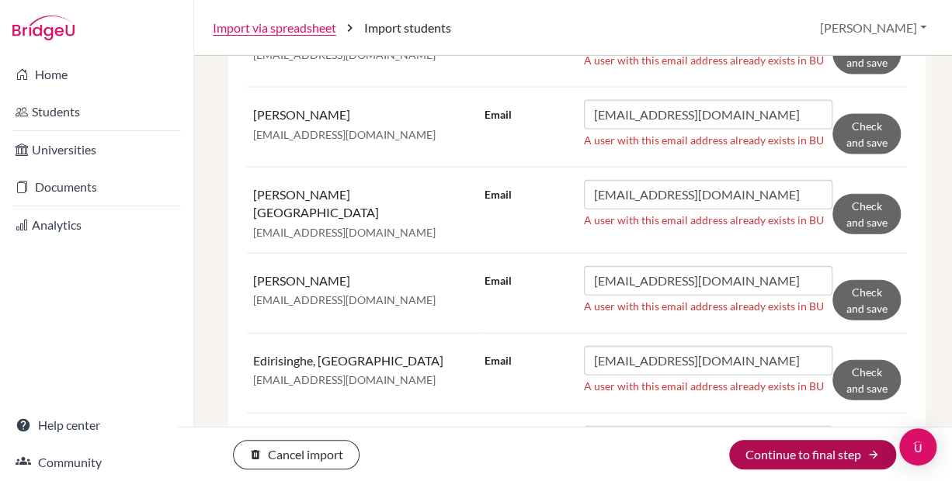
scroll to position [1385, 0]
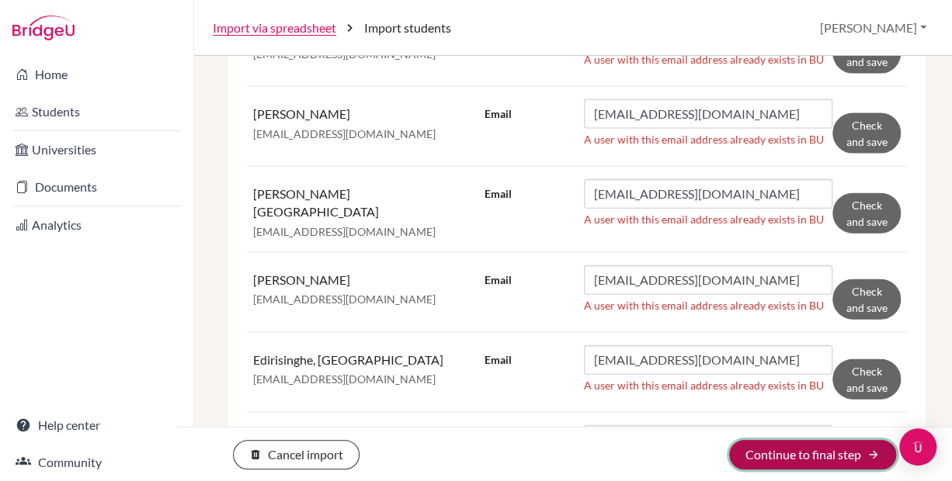
click at [827, 450] on button "Continue to final step arrow_forward" at bounding box center [812, 455] width 167 height 30
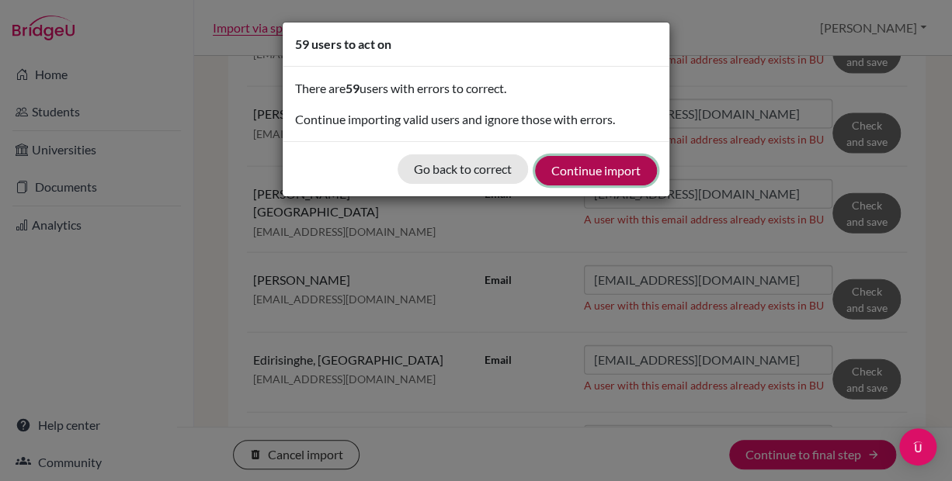
click at [633, 177] on button "Continue import" at bounding box center [596, 171] width 122 height 30
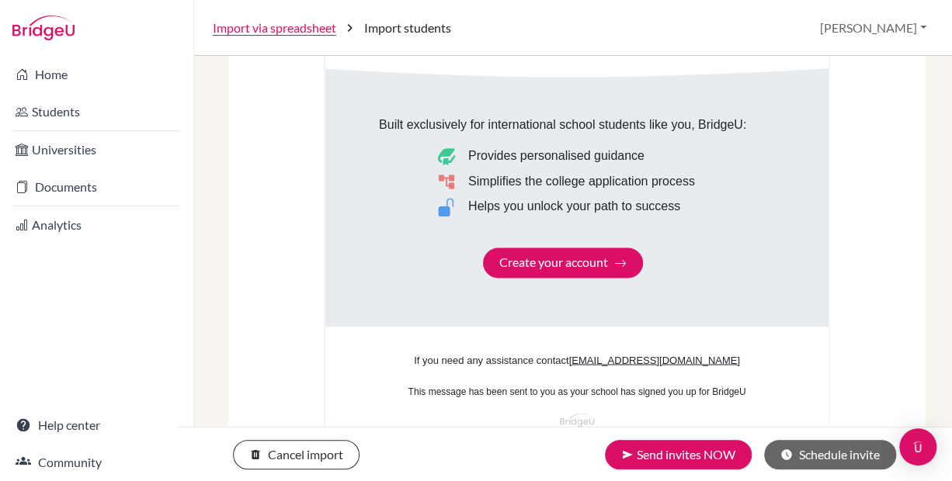
scroll to position [1051, 0]
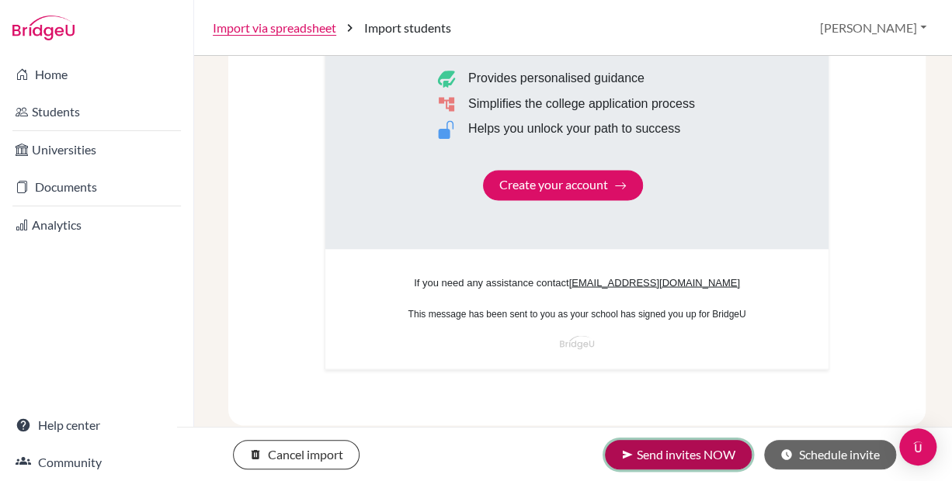
click at [700, 454] on button "send Send invites NOW" at bounding box center [678, 455] width 147 height 30
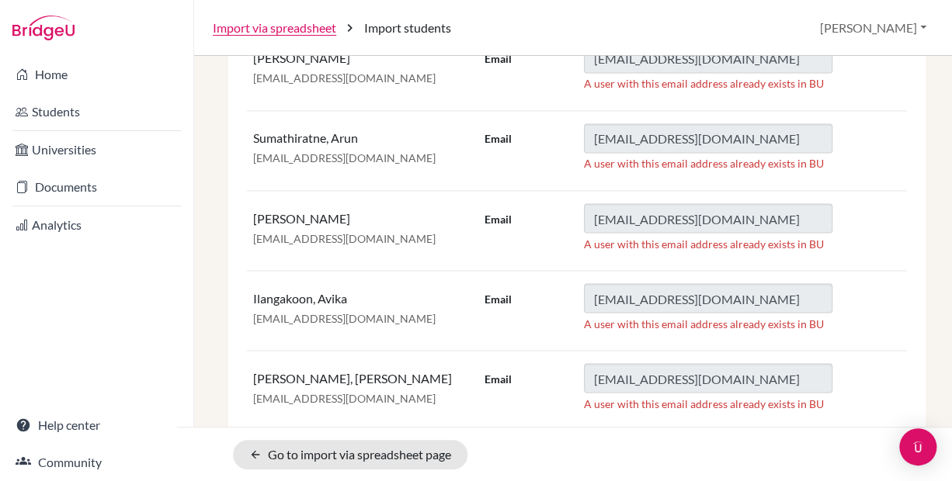
scroll to position [1078, 0]
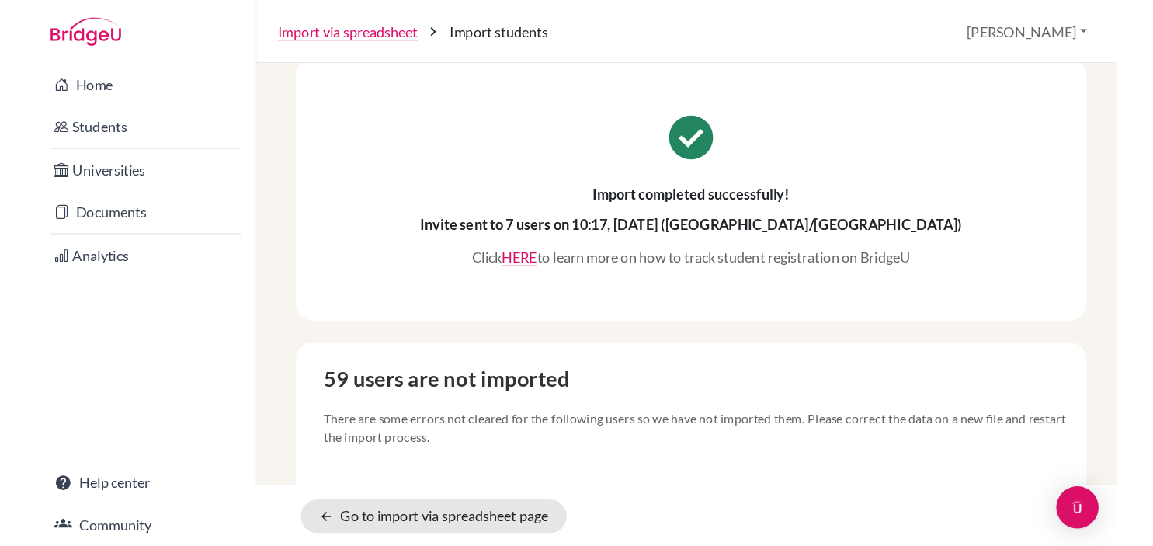
scroll to position [183, 0]
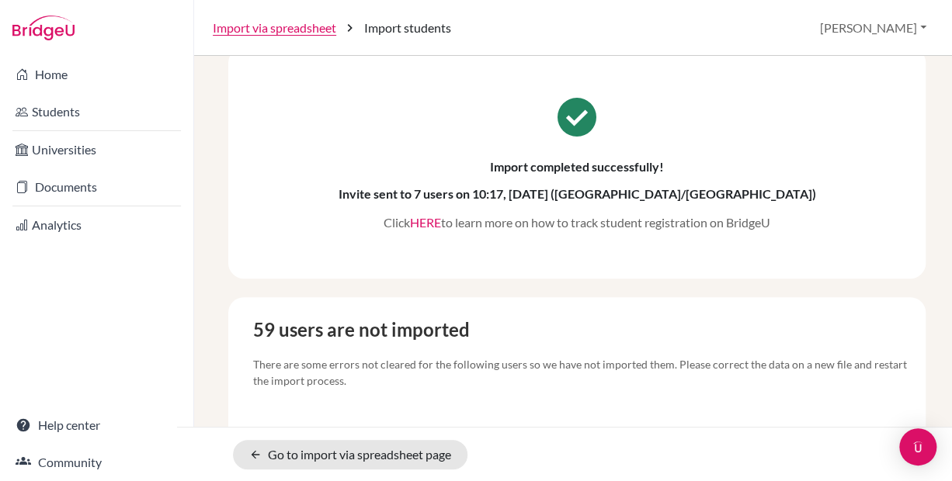
click at [412, 217] on link "HERE" at bounding box center [425, 222] width 31 height 15
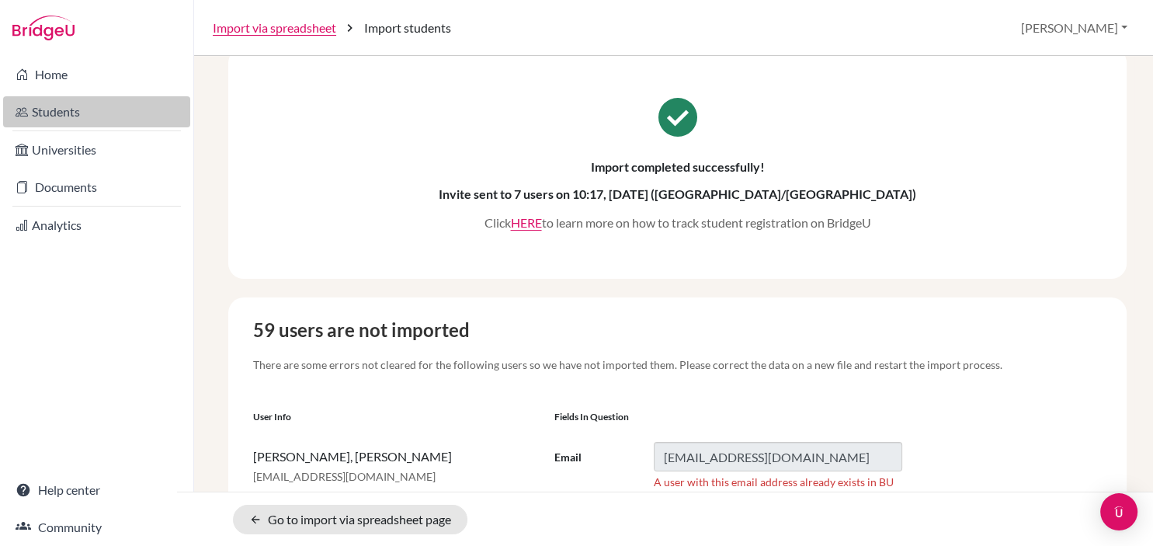
click at [52, 103] on link "Students" at bounding box center [96, 111] width 187 height 31
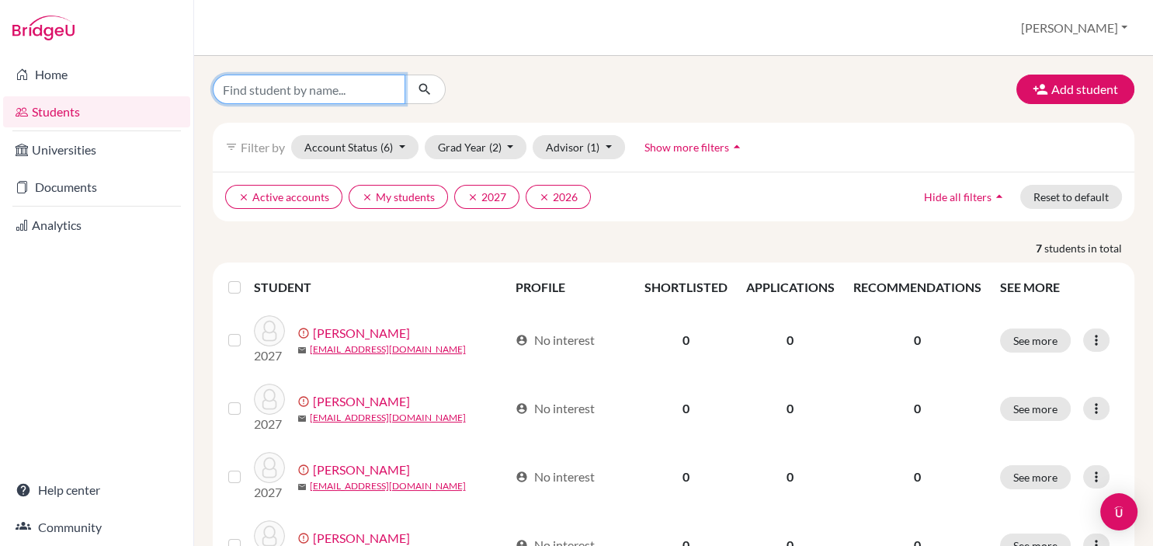
click at [353, 91] on input "Find student by name..." at bounding box center [309, 90] width 193 height 30
type input "praveen"
click at [306, 90] on input "praveen" at bounding box center [309, 90] width 193 height 30
click button "submit" at bounding box center [425, 90] width 41 height 30
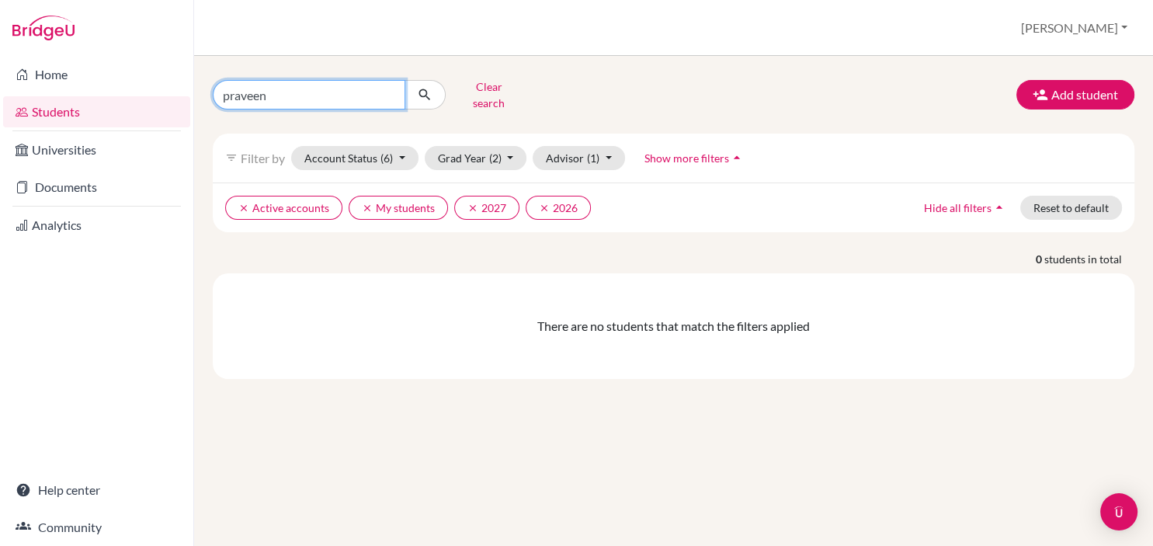
click at [281, 85] on input "praveen" at bounding box center [309, 95] width 193 height 30
click at [509, 155] on button "Grad Year (2)" at bounding box center [476, 158] width 103 height 24
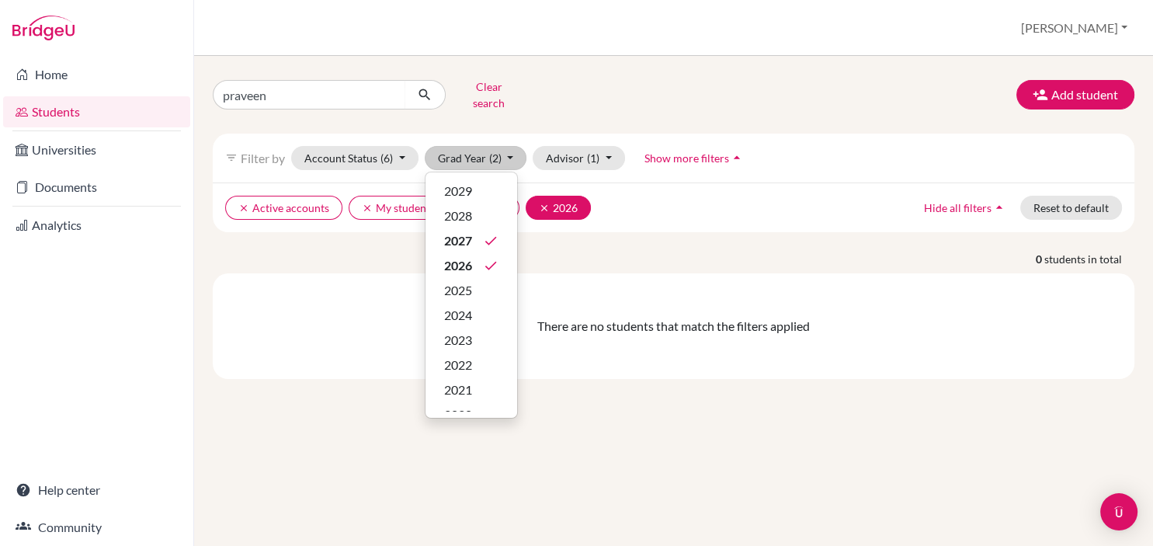
drag, startPoint x: 595, startPoint y: 174, endPoint x: 540, endPoint y: 196, distance: 58.5
click at [540, 196] on div "clear Active accounts clear My students clear 2027 clear 2026 Hide all filters …" at bounding box center [674, 207] width 922 height 50
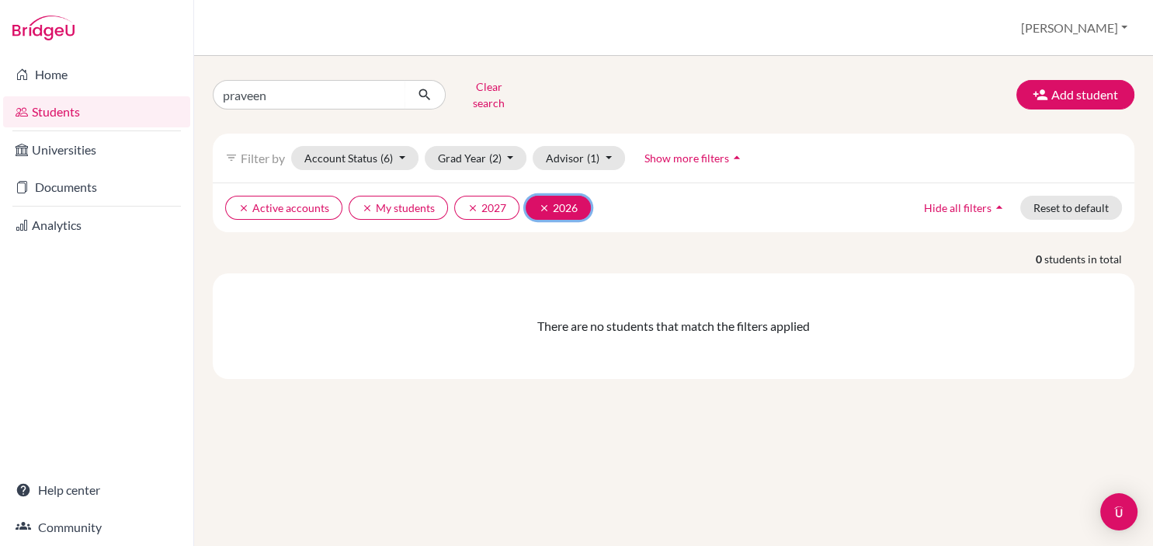
click at [540, 203] on icon "clear" at bounding box center [544, 208] width 11 height 11
click at [467, 203] on icon "clear" at bounding box center [472, 208] width 11 height 11
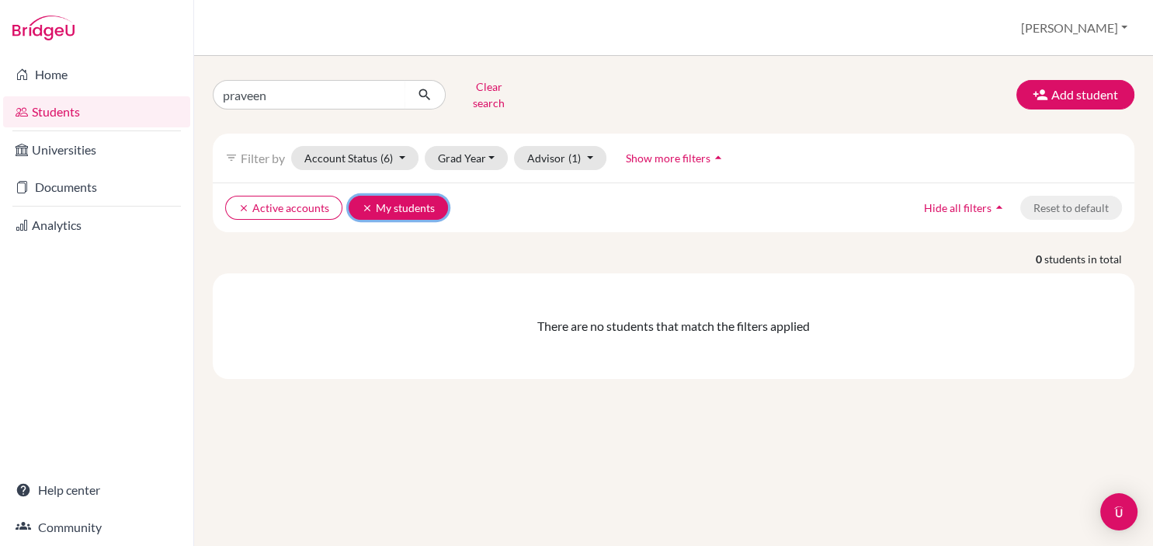
click at [366, 203] on icon "clear" at bounding box center [367, 208] width 11 height 11
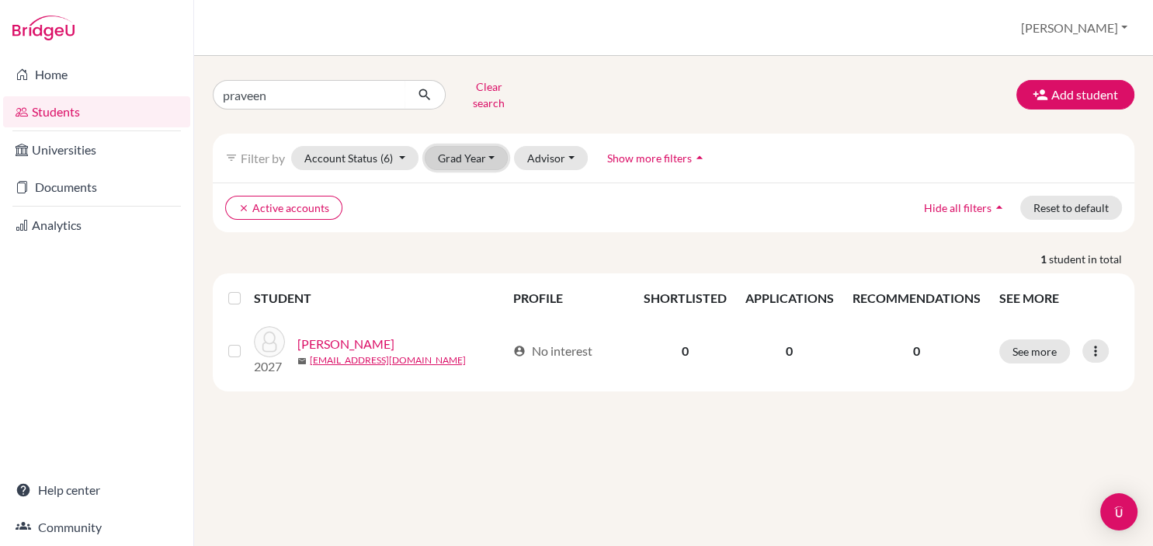
click at [471, 157] on button "Grad Year" at bounding box center [467, 158] width 84 height 24
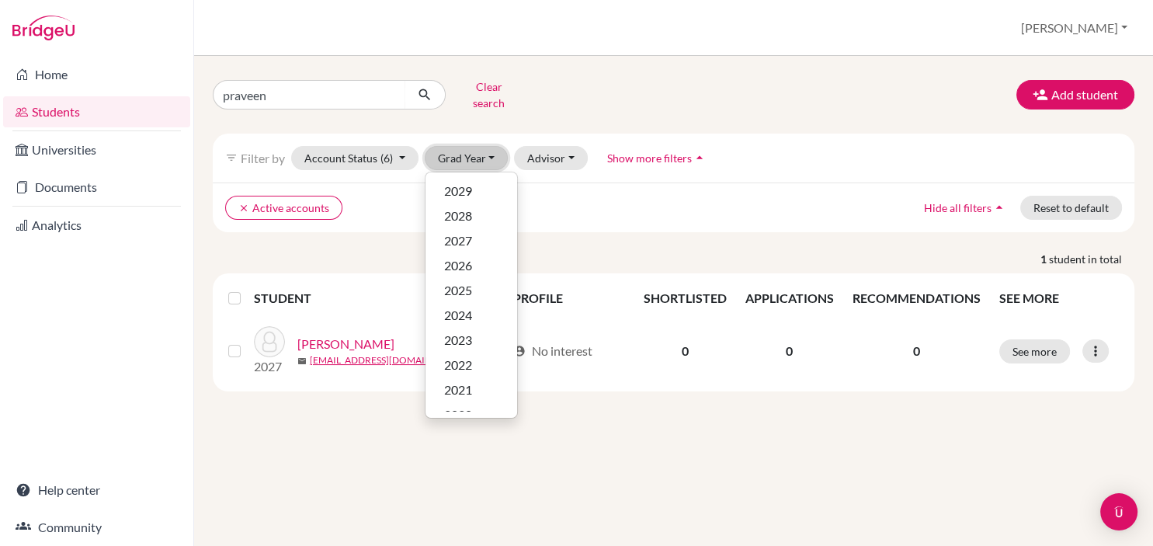
click at [471, 157] on button "Grad Year" at bounding box center [467, 158] width 84 height 24
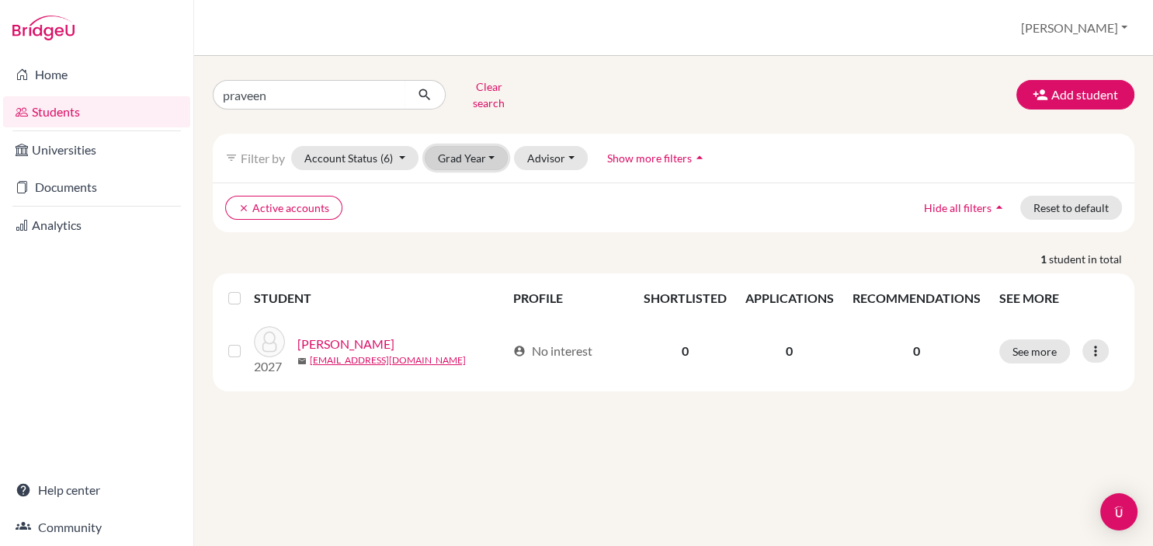
click at [475, 152] on button "Grad Year" at bounding box center [467, 158] width 84 height 24
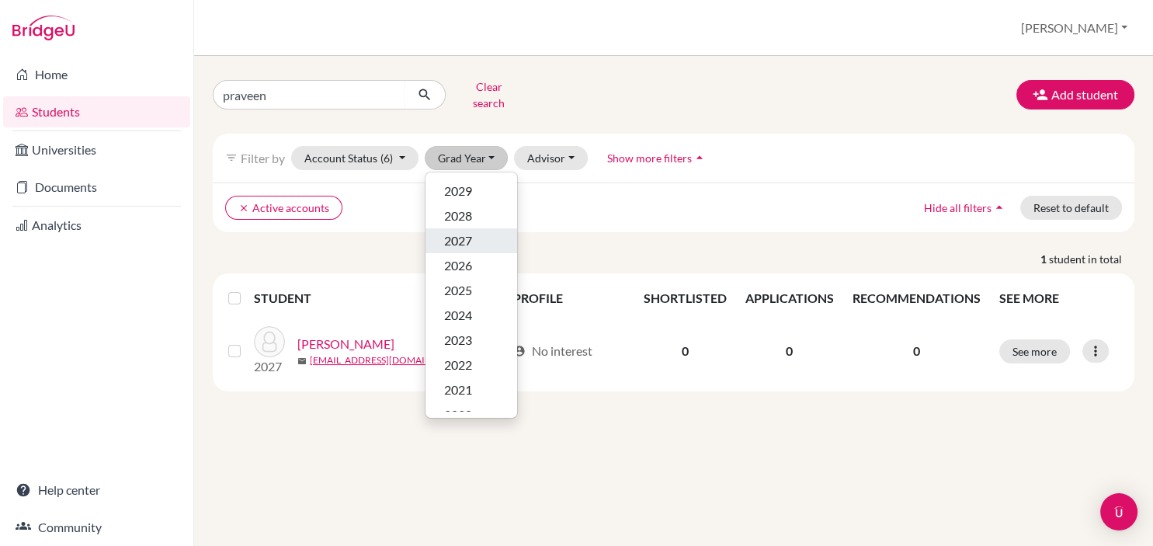
click at [466, 231] on span "2027" at bounding box center [458, 240] width 28 height 19
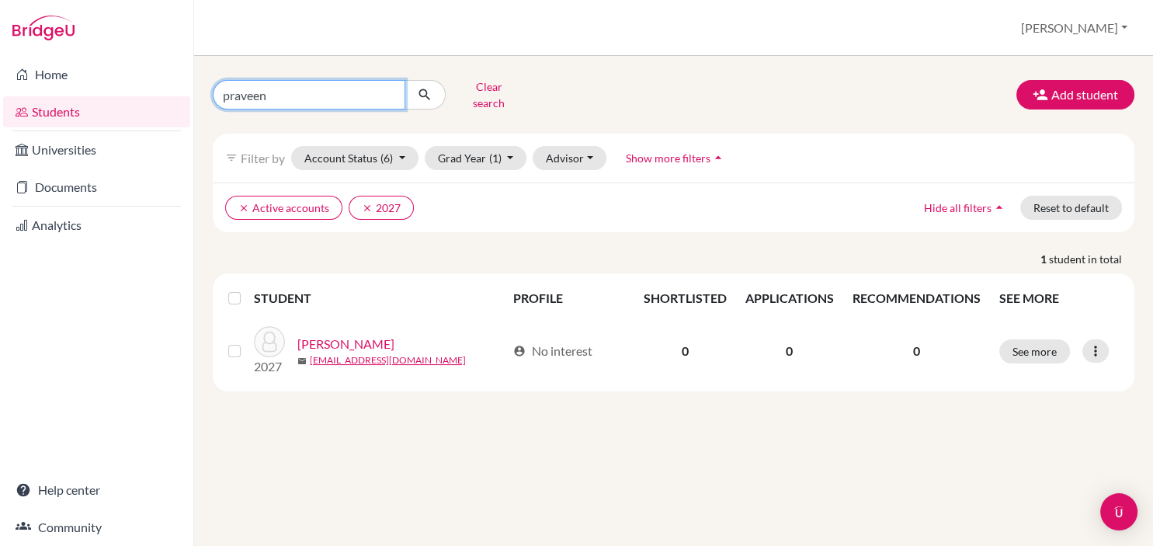
drag, startPoint x: 312, startPoint y: 90, endPoint x: 113, endPoint y: 115, distance: 201.1
click at [213, 109] on input "praveen" at bounding box center [309, 95] width 193 height 30
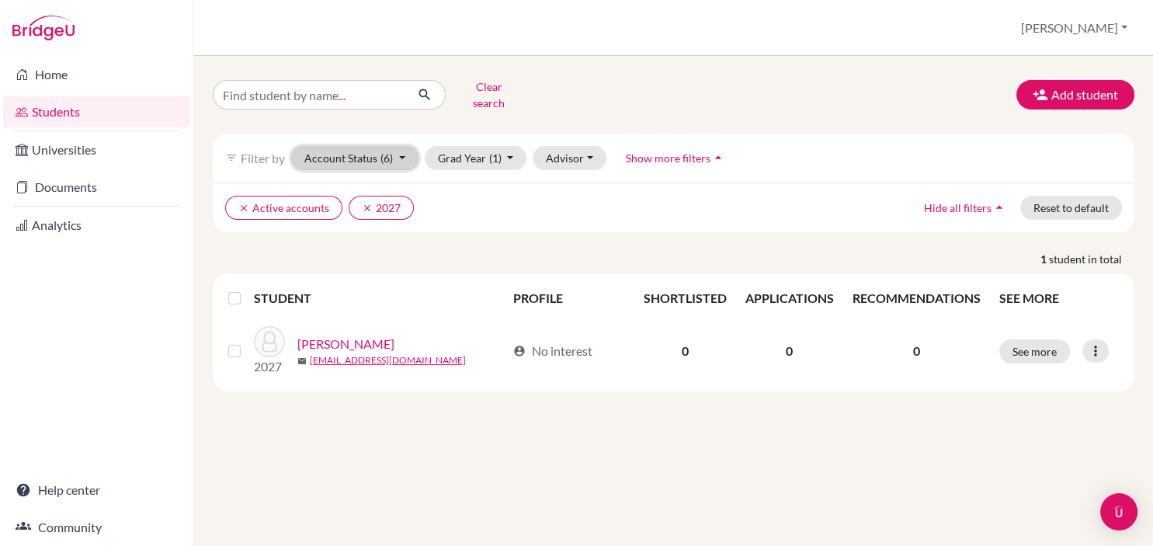
click at [381, 153] on span "(6)" at bounding box center [387, 157] width 12 height 13
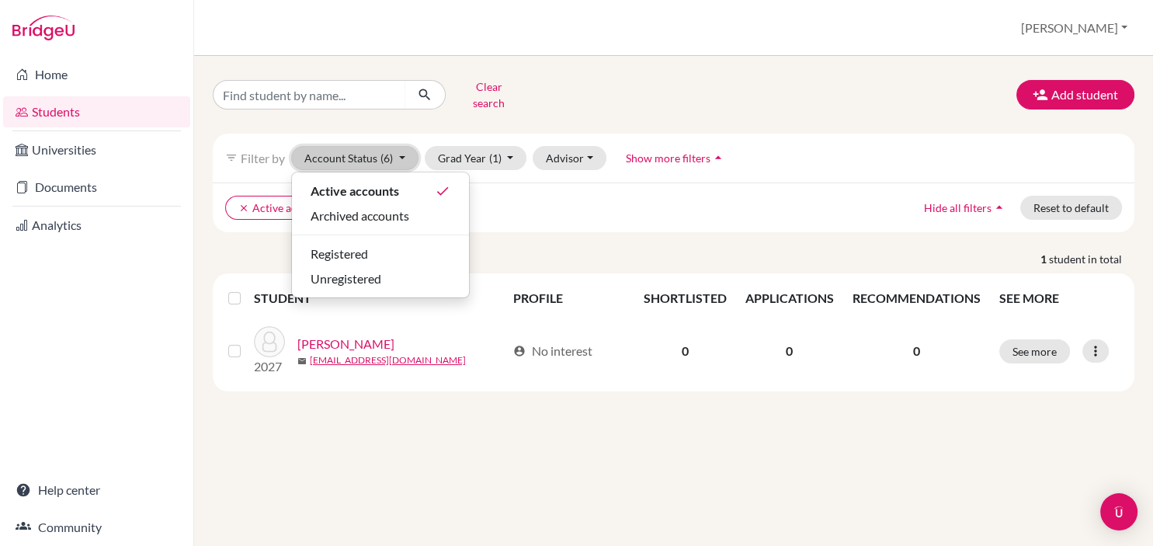
click at [381, 153] on span "(6)" at bounding box center [387, 157] width 12 height 13
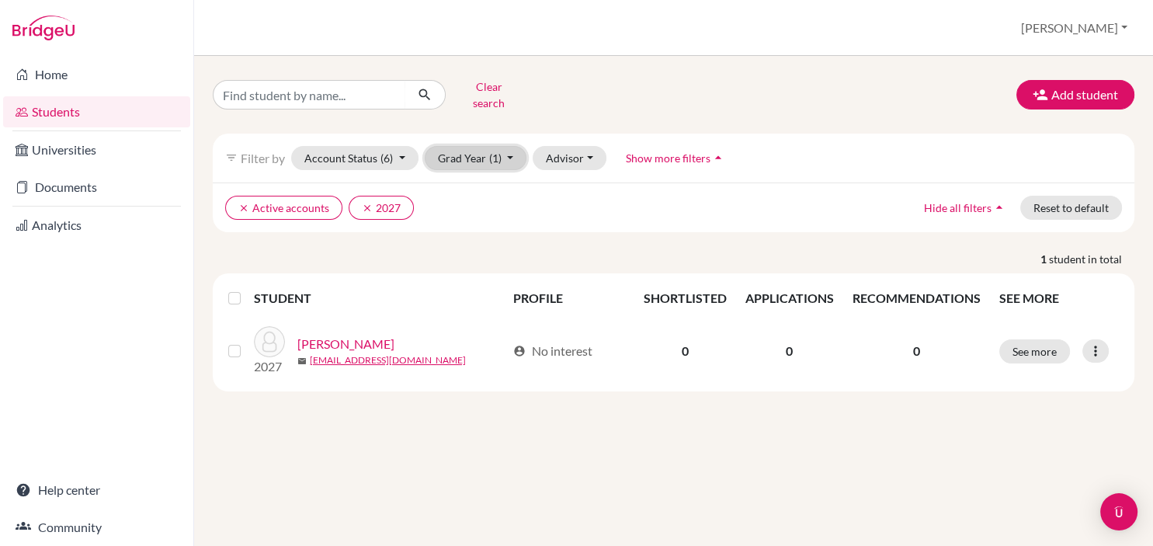
click at [508, 149] on button "Grad Year (1)" at bounding box center [476, 158] width 103 height 24
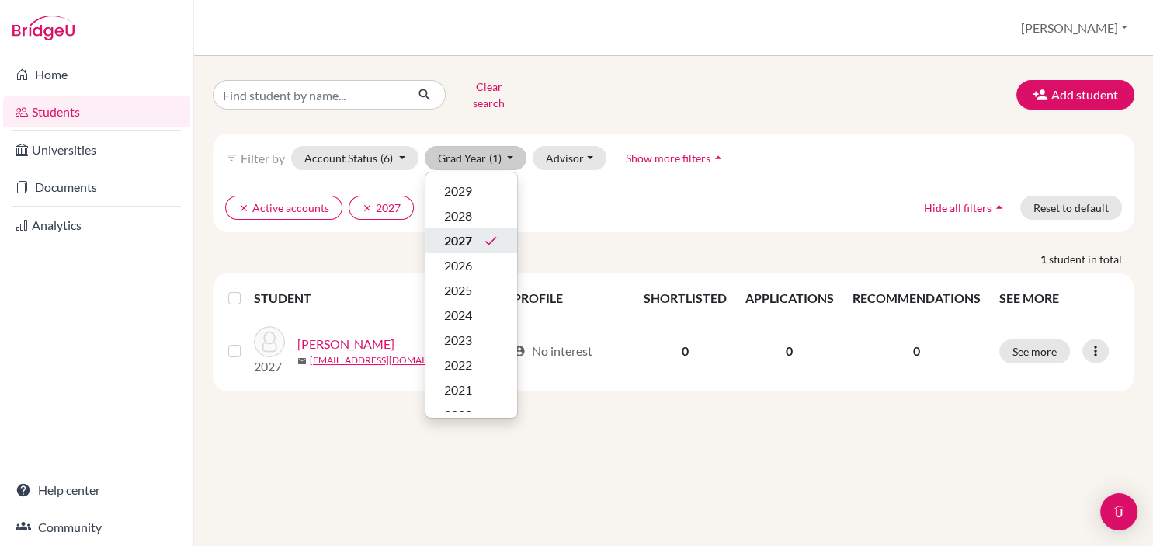
click at [480, 231] on div "2027 done" at bounding box center [471, 240] width 54 height 19
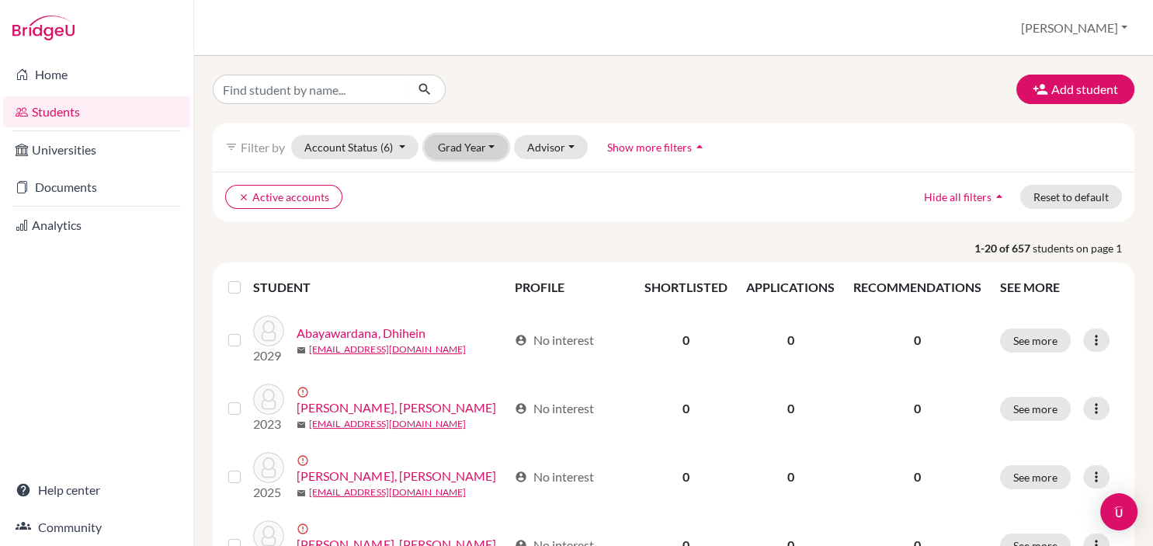
click at [469, 145] on button "Grad Year" at bounding box center [467, 147] width 84 height 24
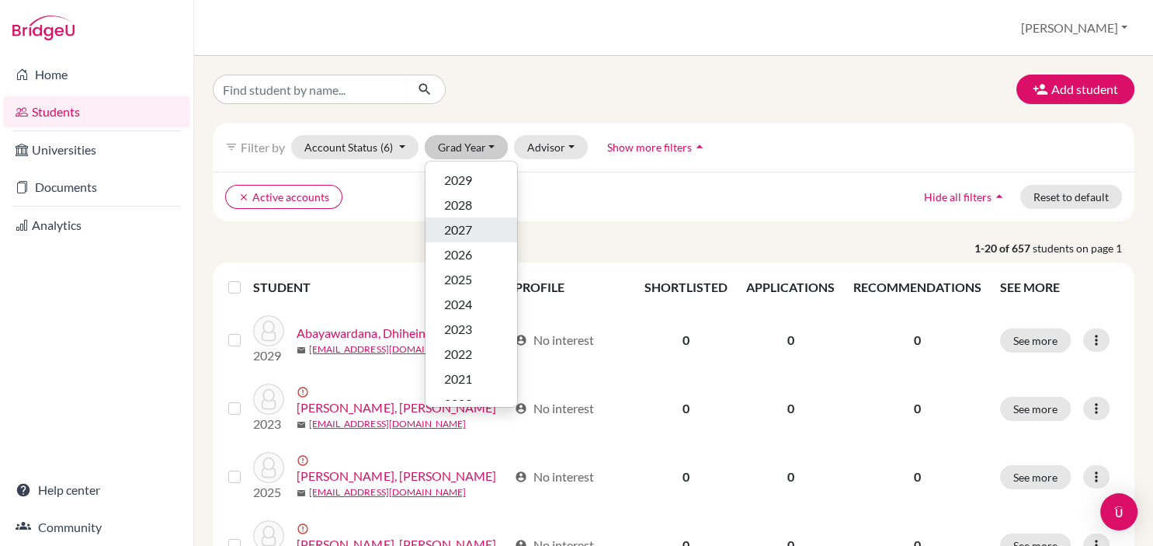
click at [463, 231] on span "2027" at bounding box center [458, 230] width 28 height 19
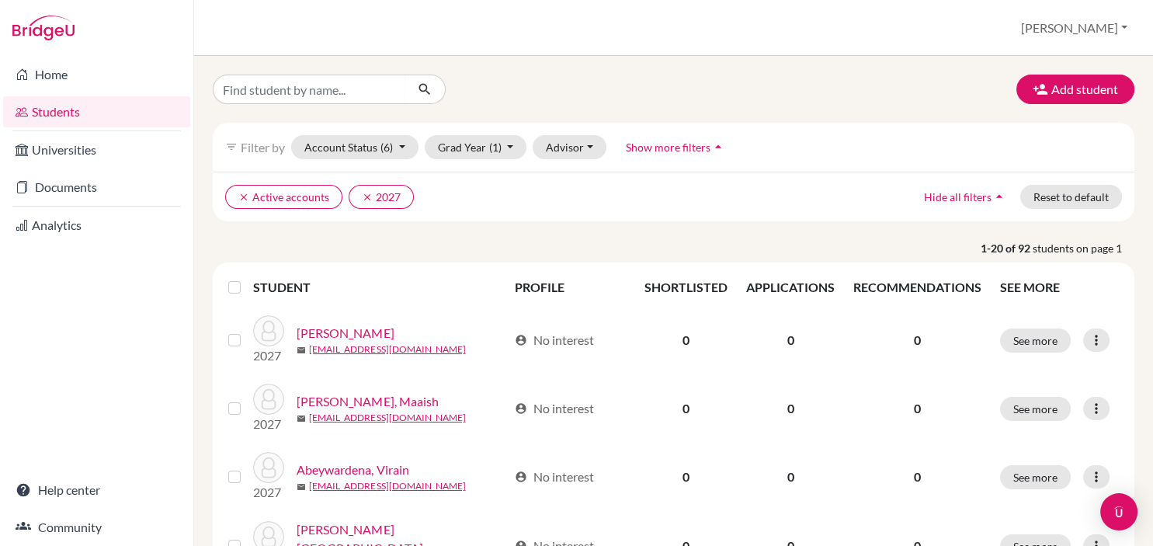
click at [247, 278] on label at bounding box center [247, 278] width 0 height 0
click at [0, 0] on input "checkbox" at bounding box center [0, 0] width 0 height 0
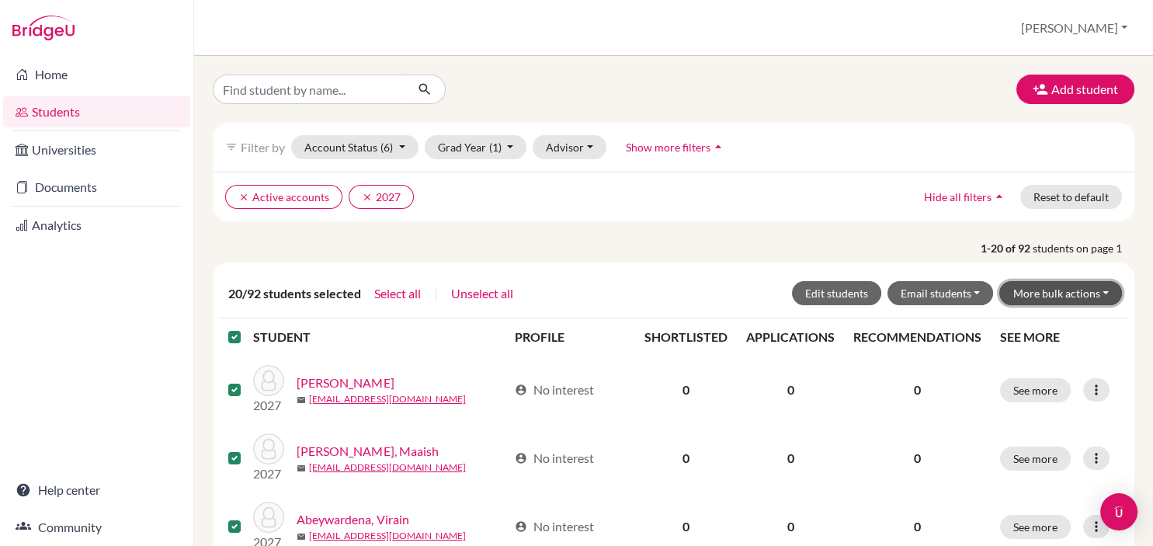
click at [1044, 297] on button "More bulk actions" at bounding box center [1060, 293] width 123 height 24
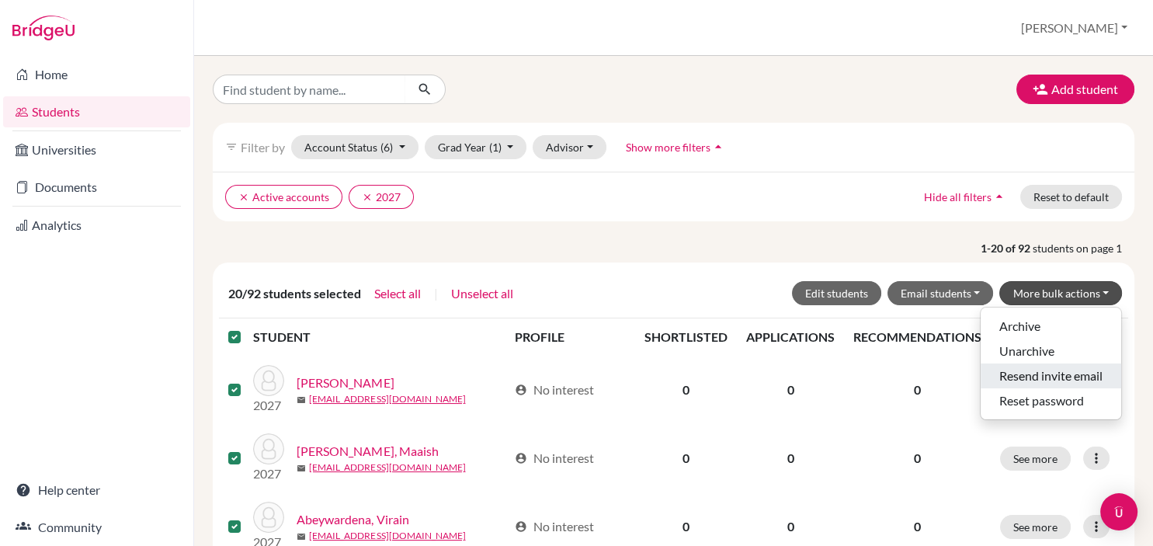
click at [1062, 380] on button "Resend invite email" at bounding box center [1051, 375] width 141 height 25
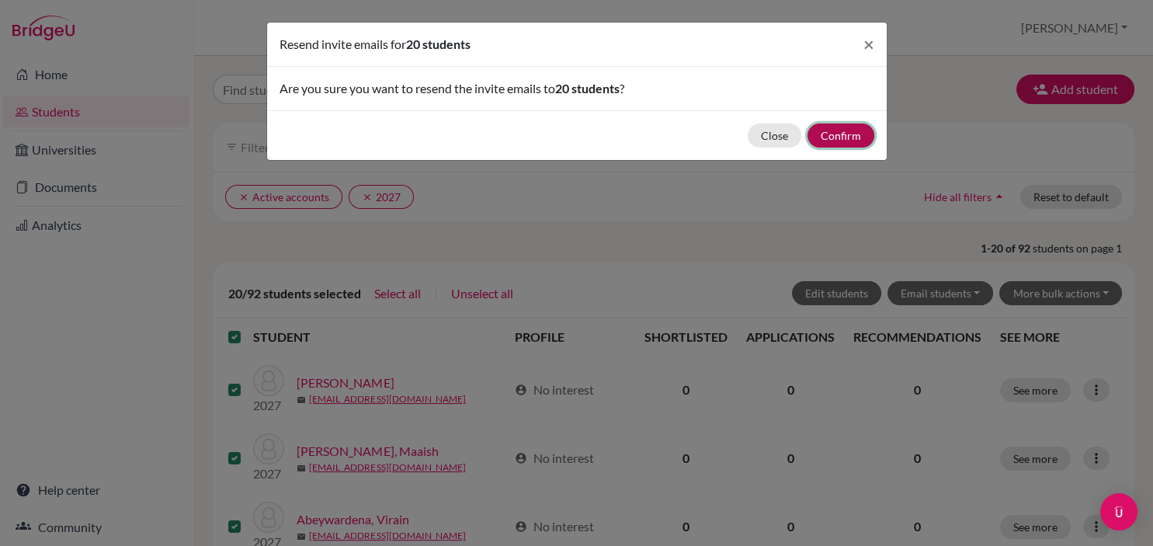
click at [828, 135] on button "Confirm" at bounding box center [841, 135] width 67 height 24
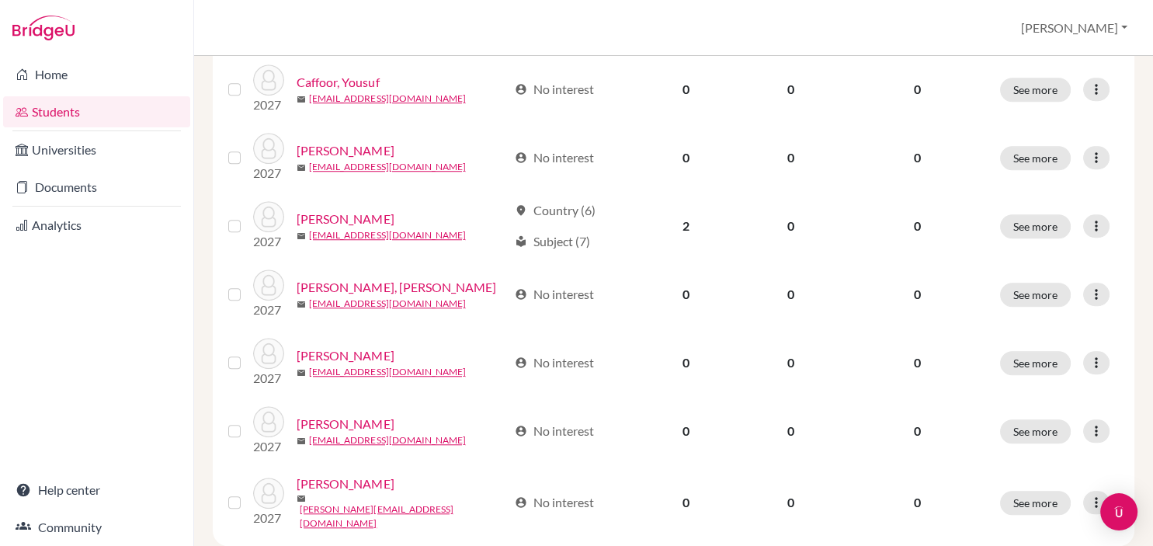
scroll to position [1284, 0]
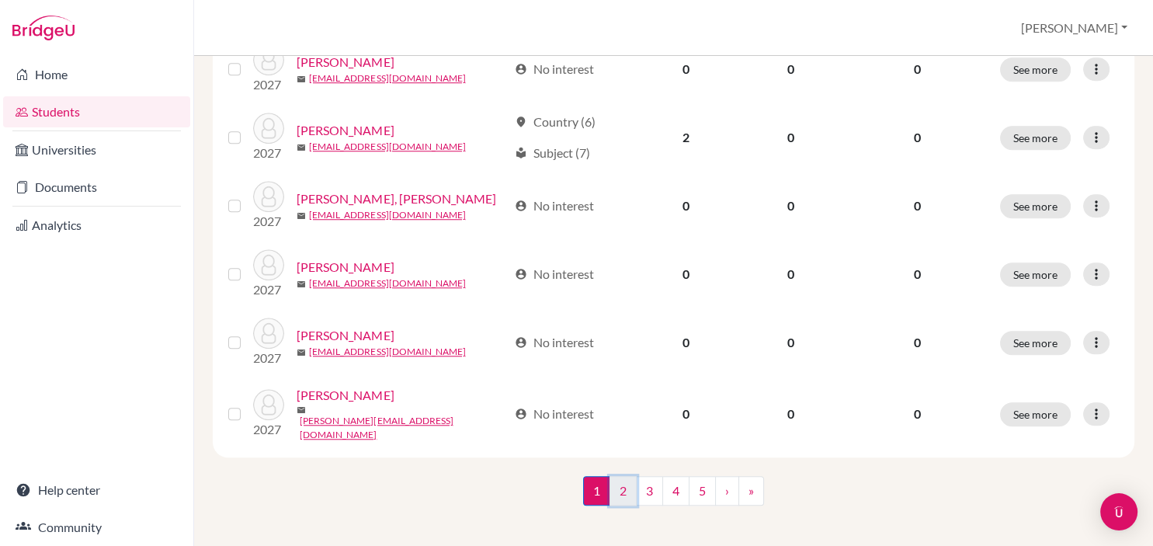
click at [620, 480] on link "2" at bounding box center [623, 491] width 27 height 30
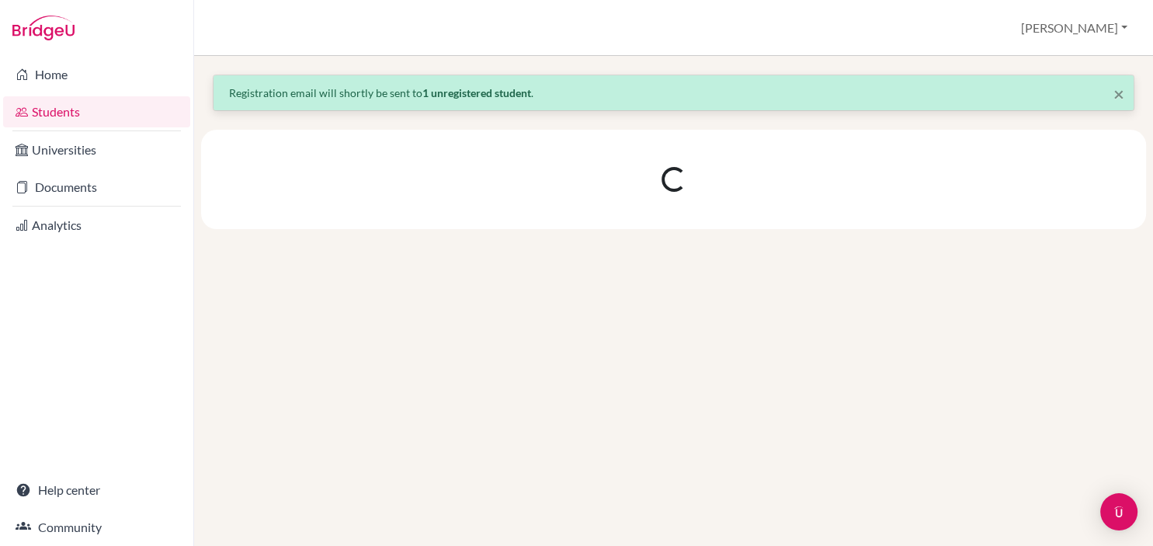
scroll to position [0, 0]
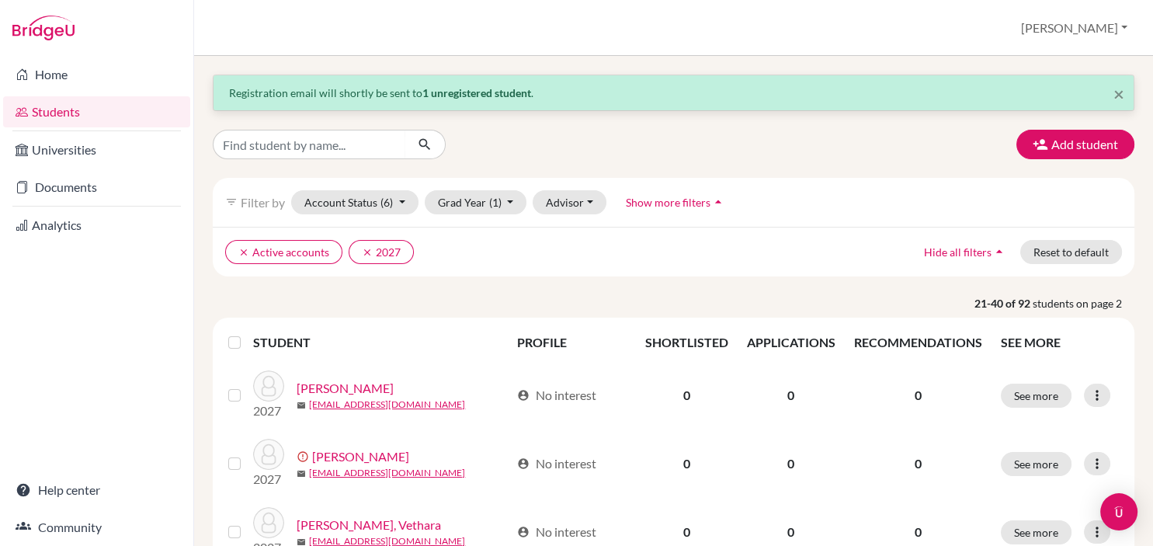
click at [247, 333] on label at bounding box center [247, 333] width 0 height 0
click at [0, 0] on input "checkbox" at bounding box center [0, 0] width 0 height 0
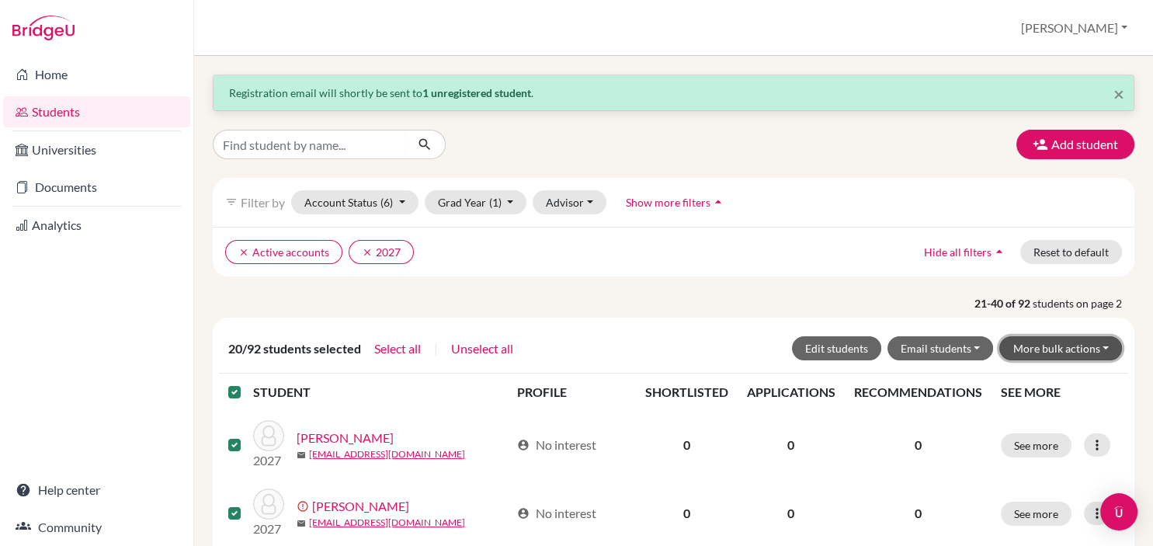
click at [1048, 349] on button "More bulk actions" at bounding box center [1060, 348] width 123 height 24
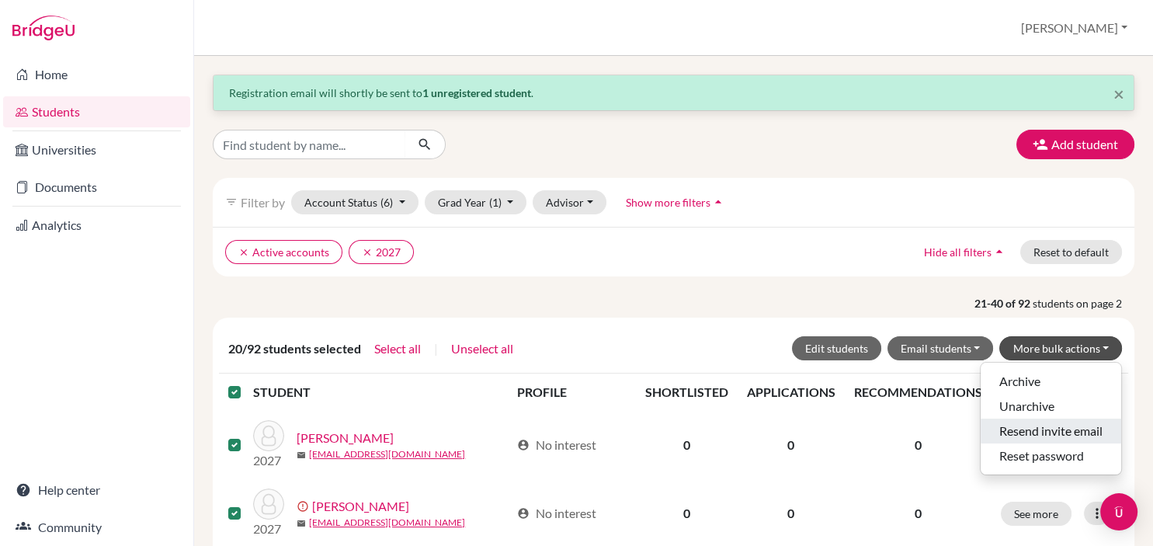
click at [1042, 429] on button "Resend invite email" at bounding box center [1051, 431] width 141 height 25
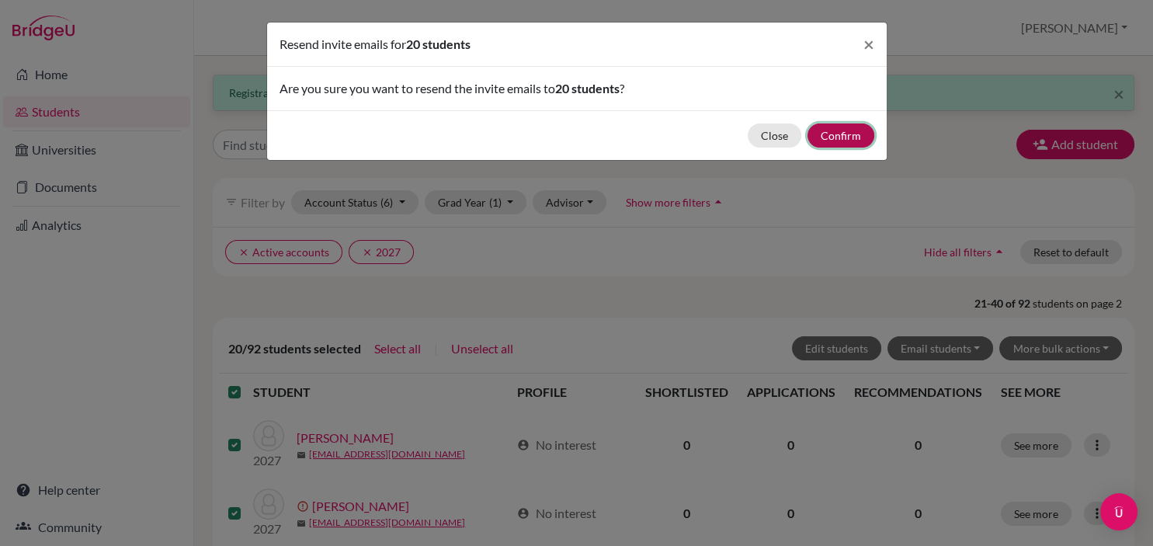
click at [850, 139] on button "Confirm" at bounding box center [841, 135] width 67 height 24
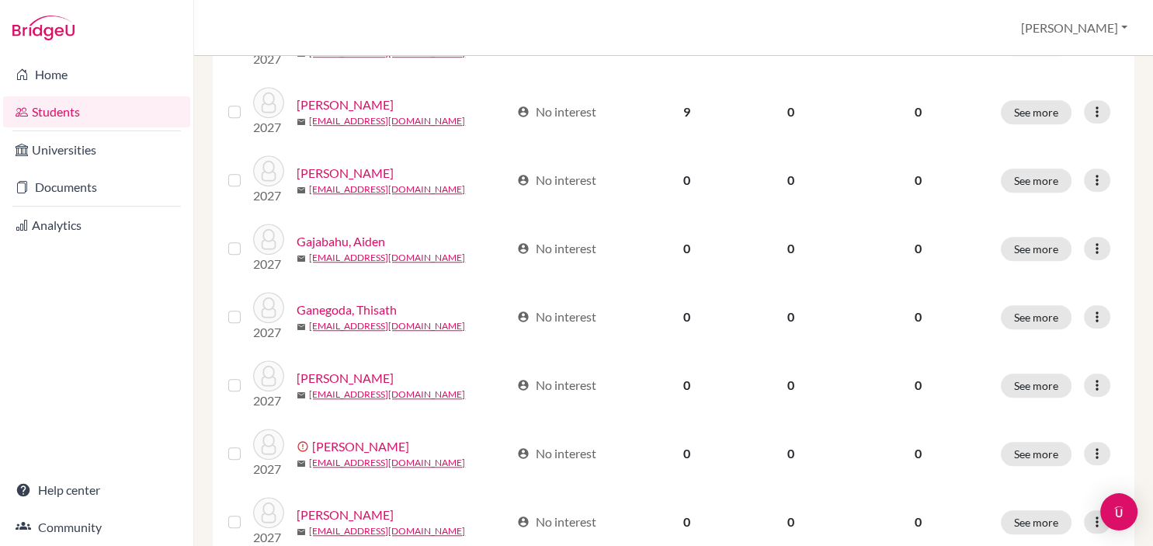
scroll to position [1284, 0]
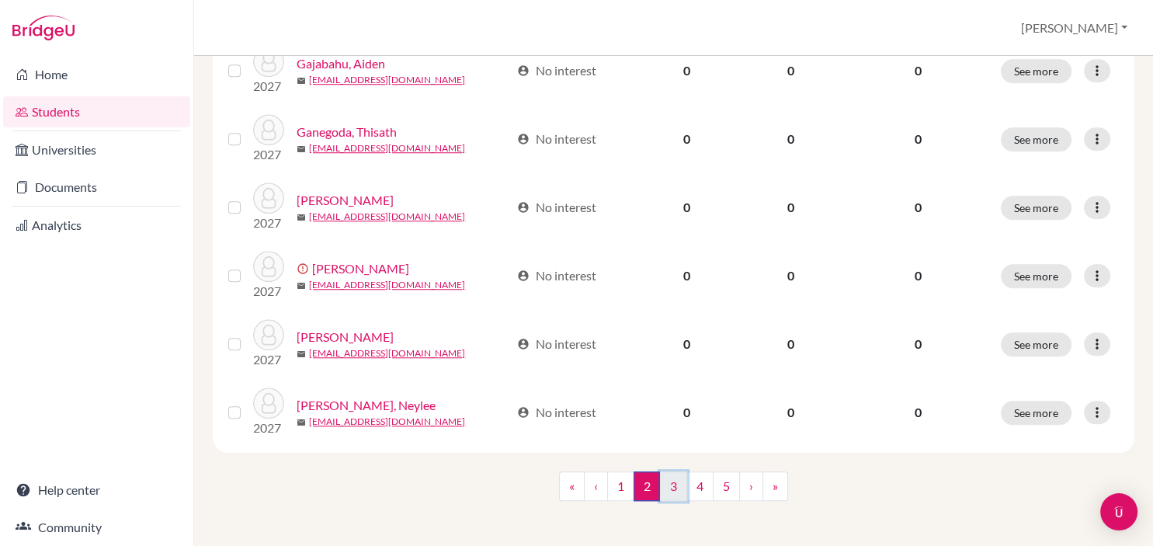
click at [671, 485] on link "3" at bounding box center [673, 486] width 27 height 30
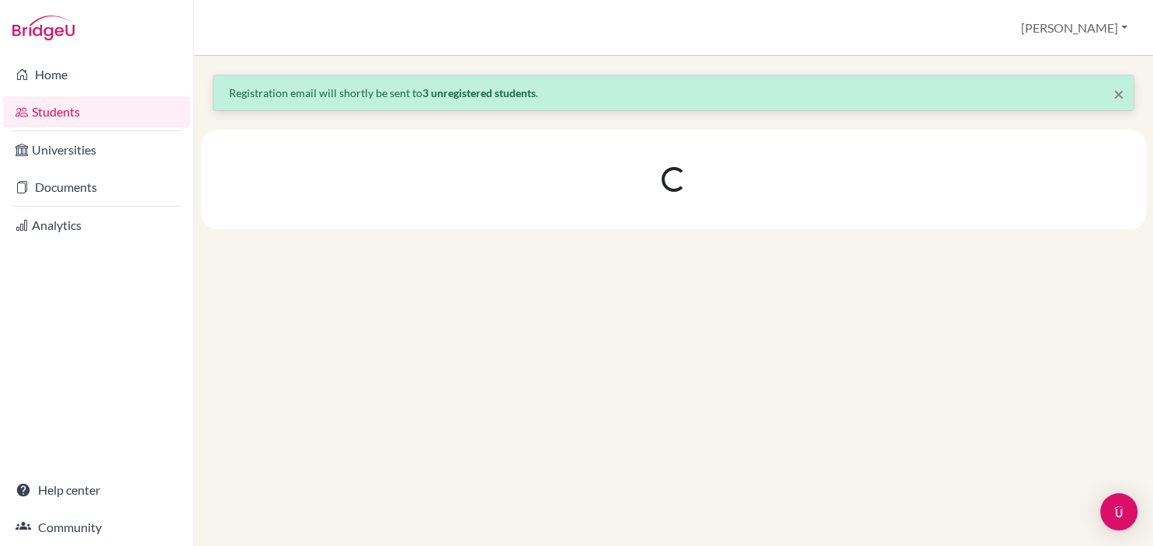
scroll to position [0, 0]
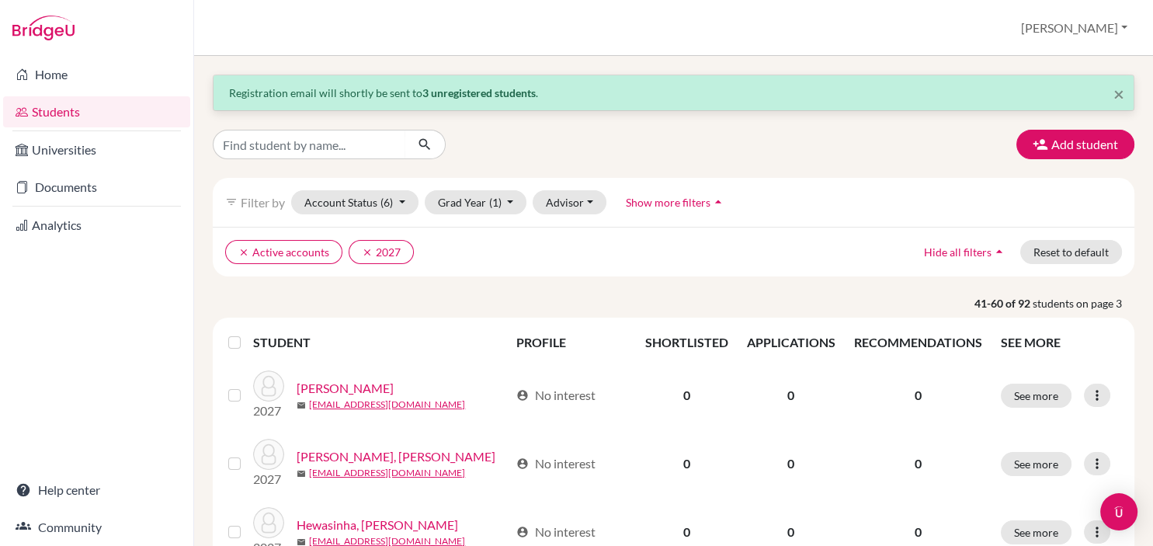
click at [247, 333] on label at bounding box center [247, 333] width 0 height 0
click at [0, 0] on input "checkbox" at bounding box center [0, 0] width 0 height 0
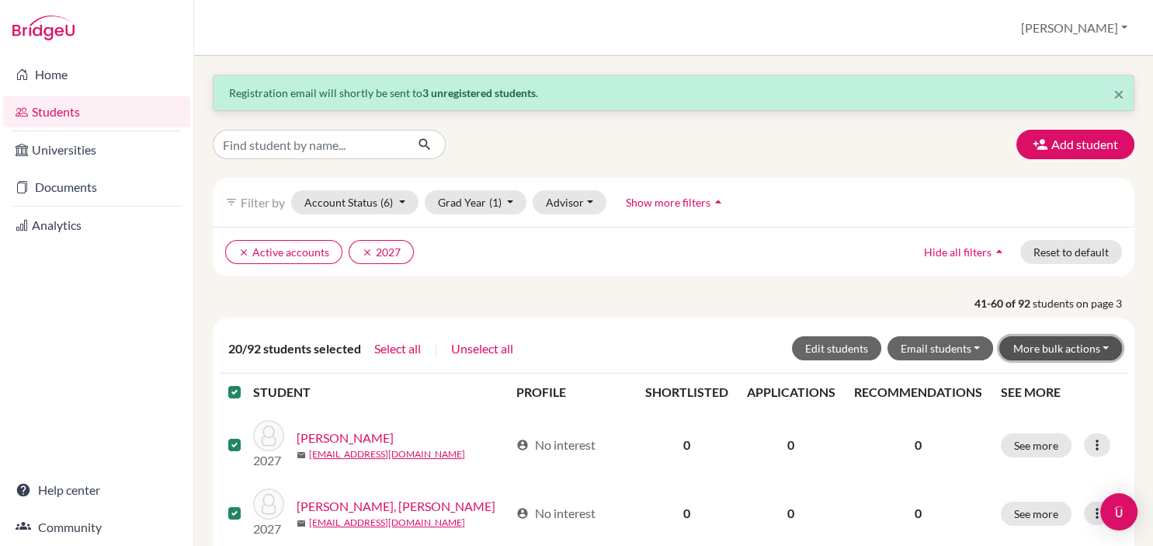
click at [1038, 344] on button "More bulk actions" at bounding box center [1060, 348] width 123 height 24
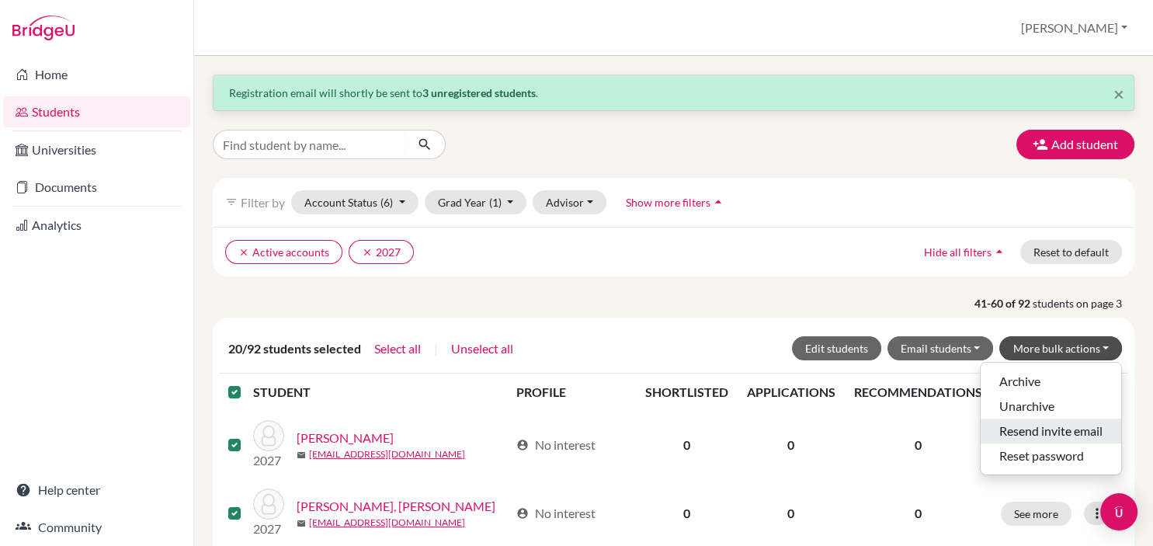
click at [1030, 435] on button "Resend invite email" at bounding box center [1051, 431] width 141 height 25
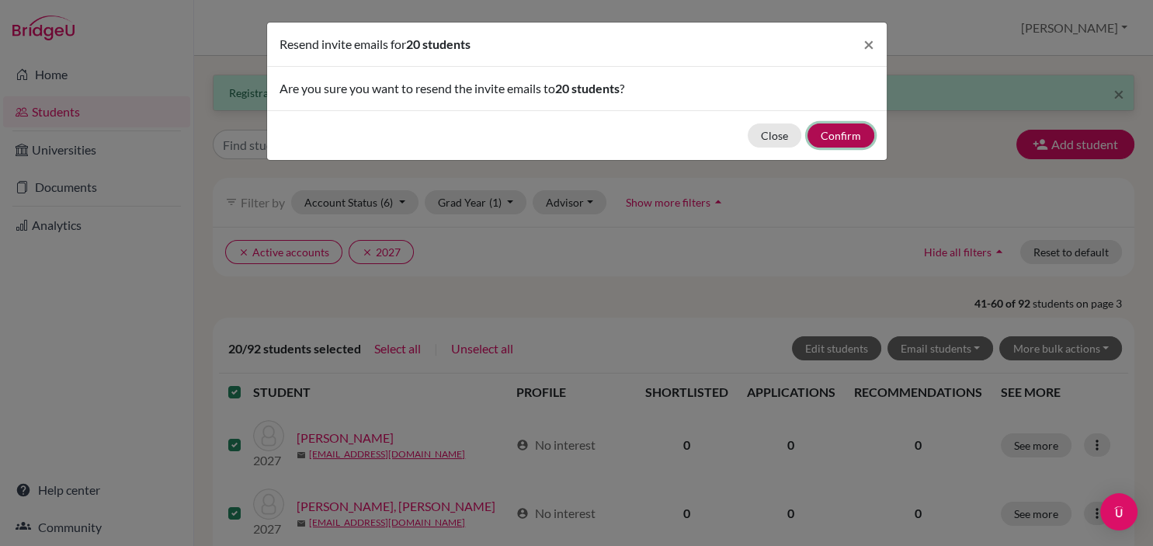
click at [829, 129] on button "Confirm" at bounding box center [841, 135] width 67 height 24
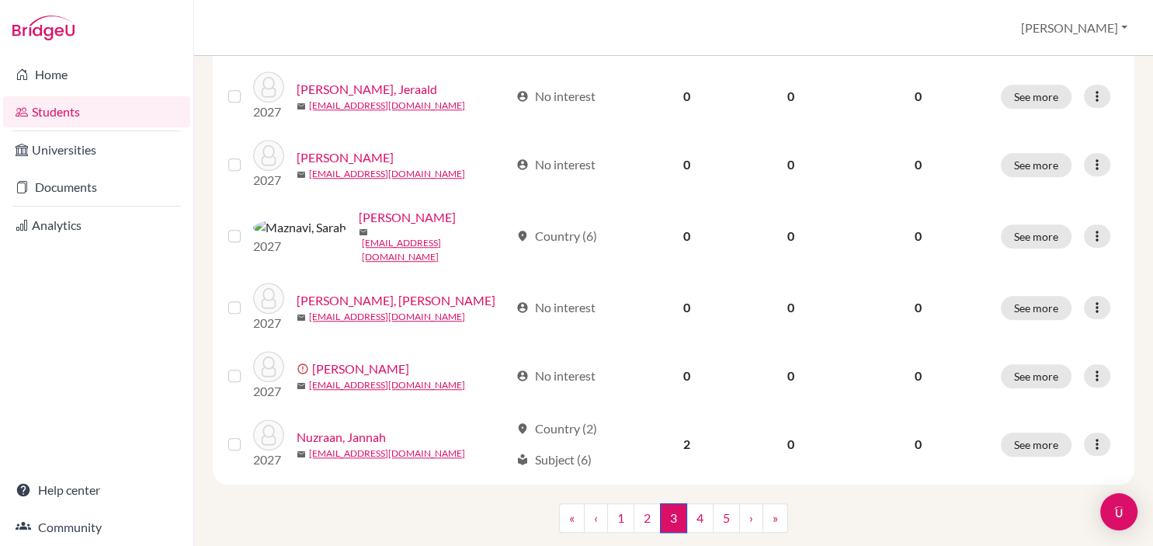
scroll to position [1284, 0]
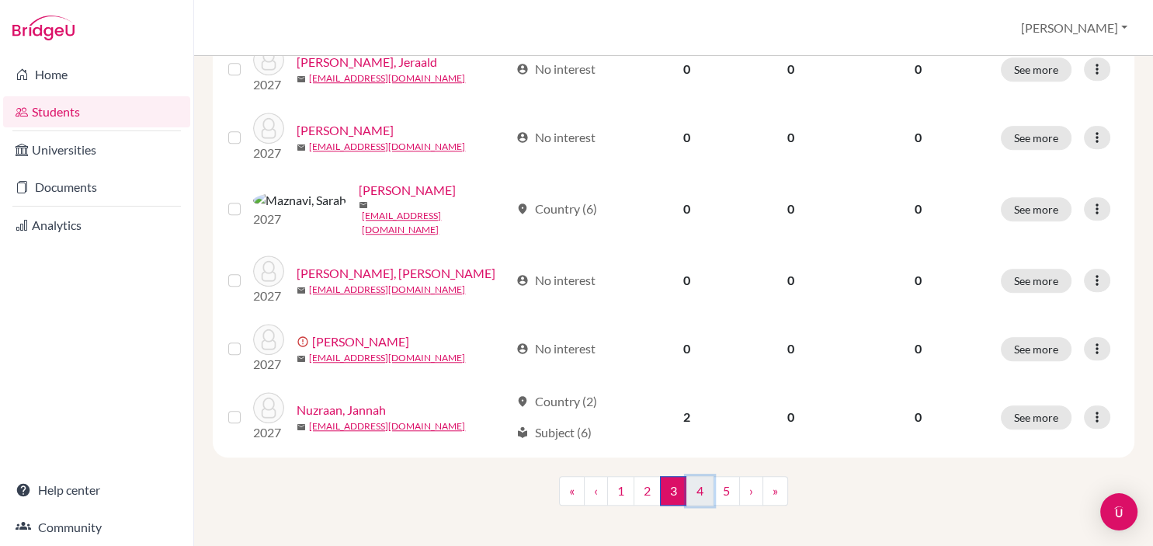
click at [707, 485] on link "4" at bounding box center [699, 491] width 27 height 30
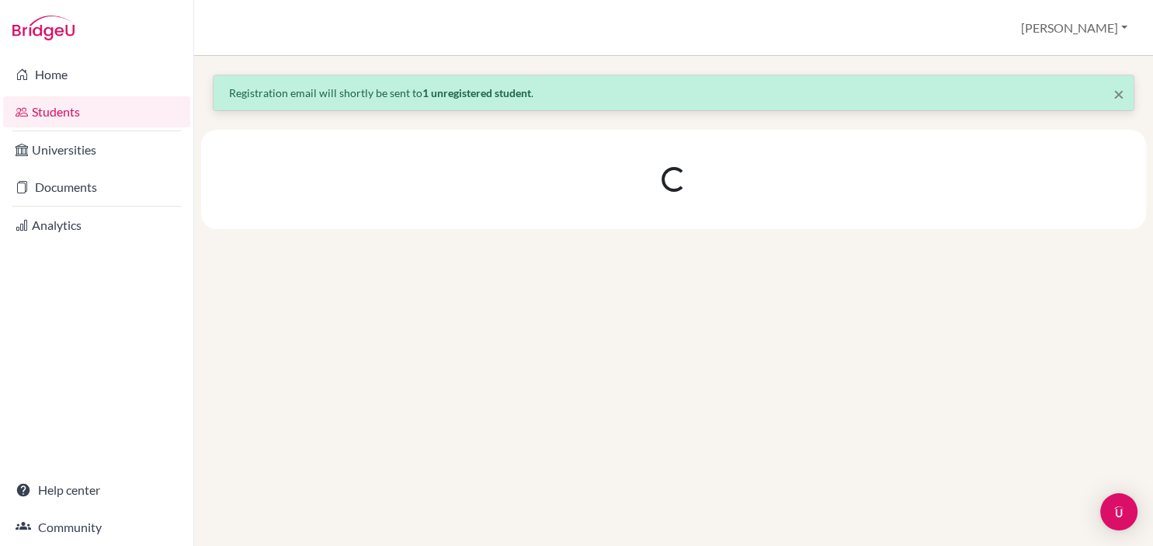
scroll to position [0, 0]
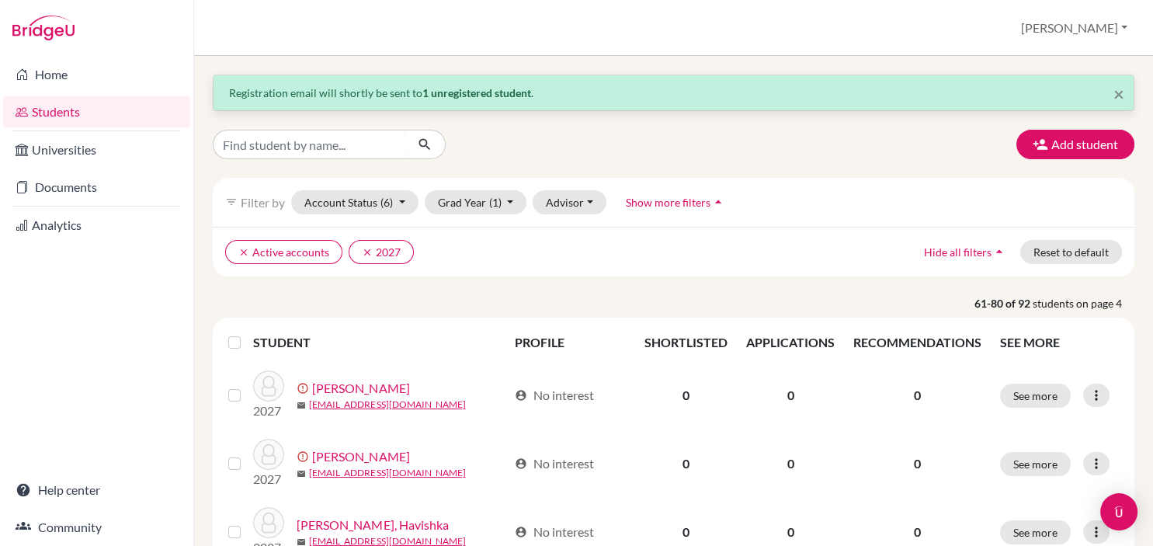
click at [247, 333] on label at bounding box center [247, 333] width 0 height 0
click at [0, 0] on input "checkbox" at bounding box center [0, 0] width 0 height 0
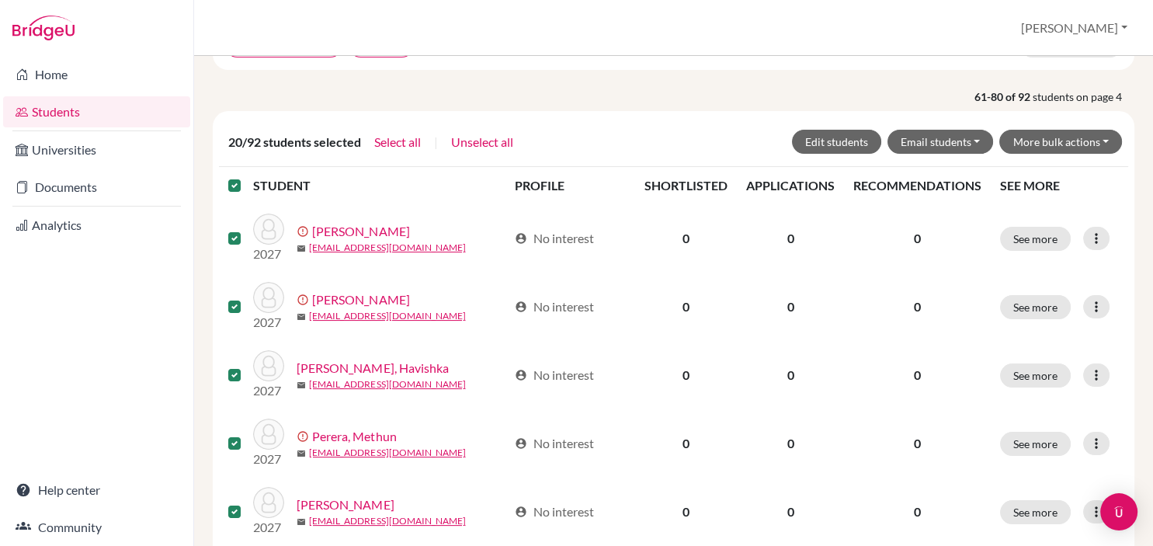
scroll to position [210, 0]
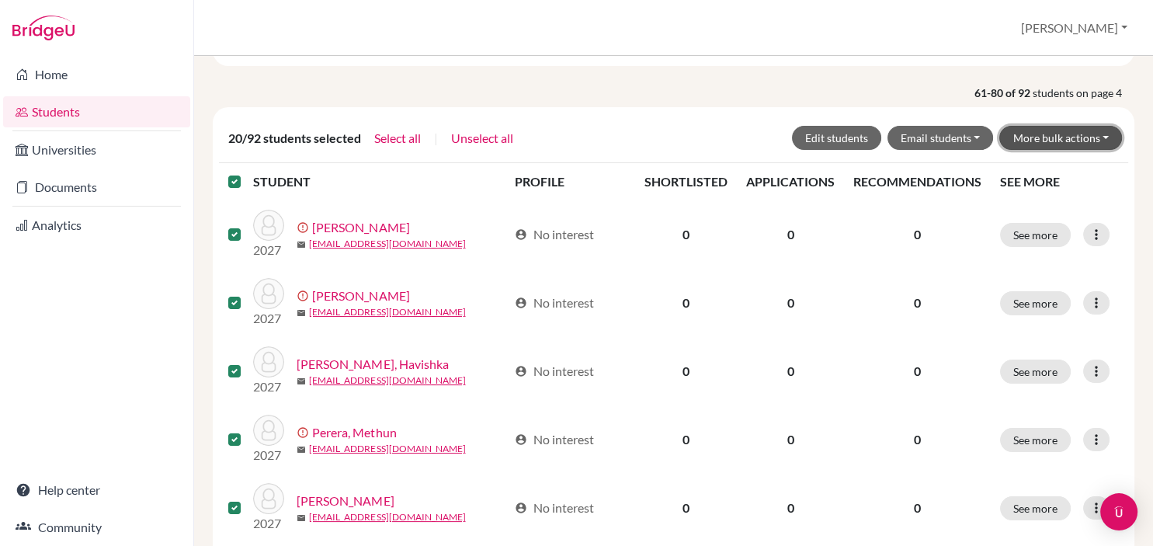
click at [1066, 142] on button "More bulk actions" at bounding box center [1060, 138] width 123 height 24
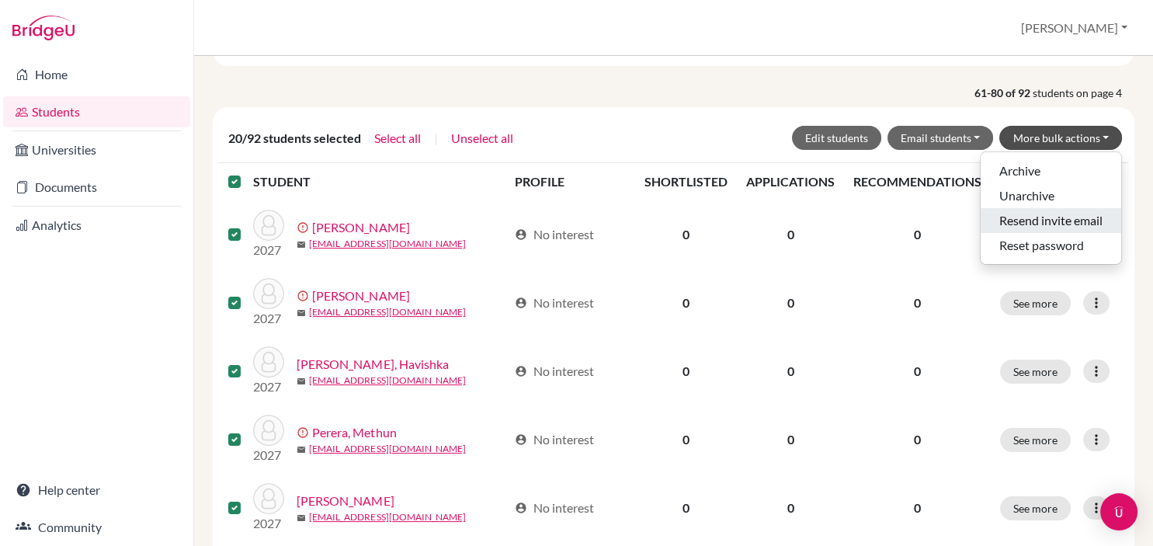
click at [1044, 219] on button "Resend invite email" at bounding box center [1051, 220] width 141 height 25
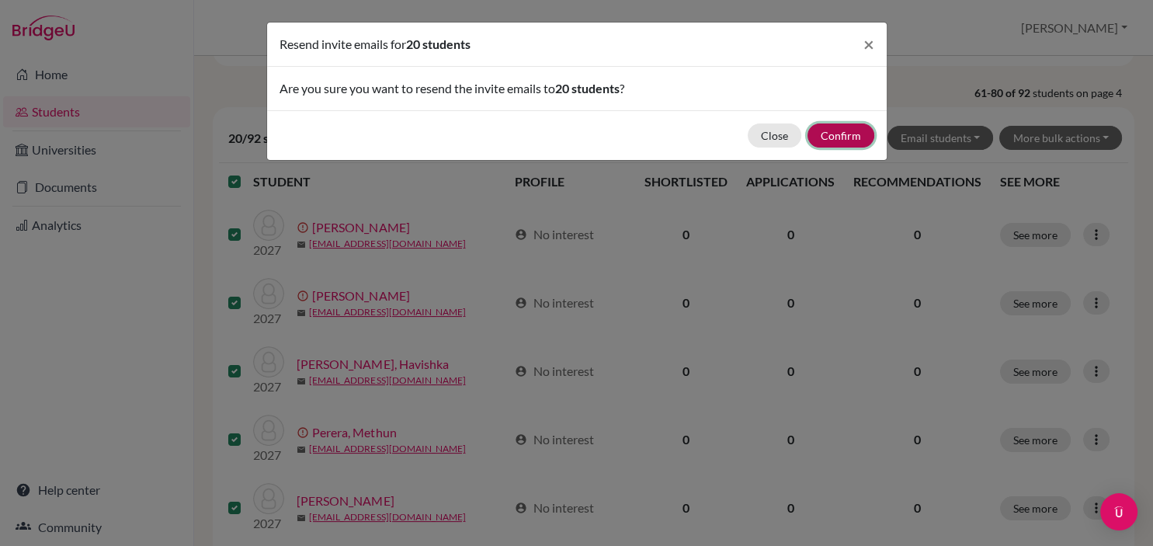
click at [853, 140] on button "Confirm" at bounding box center [841, 135] width 67 height 24
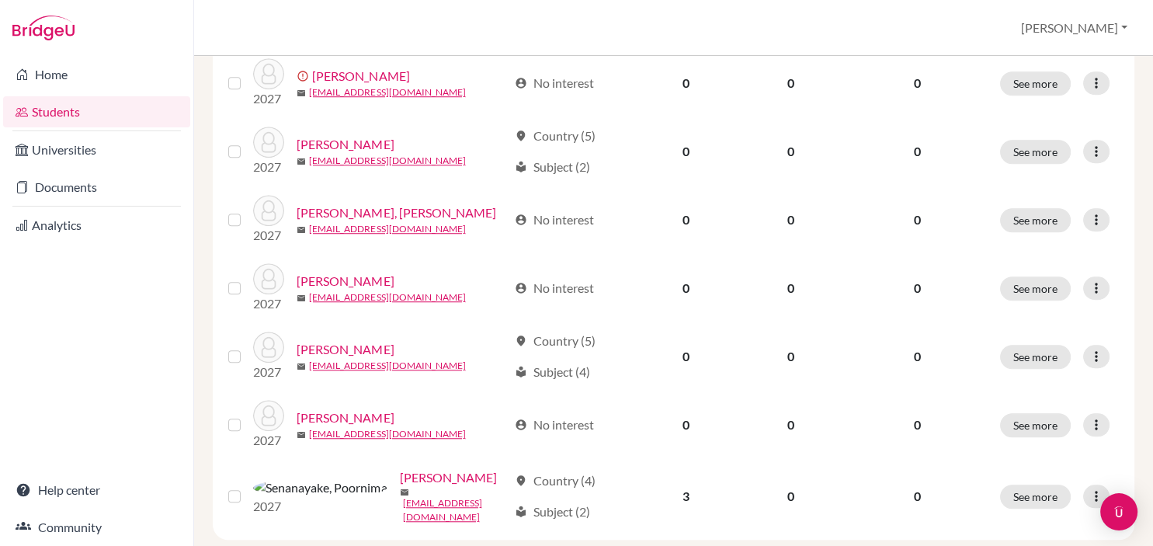
scroll to position [1284, 0]
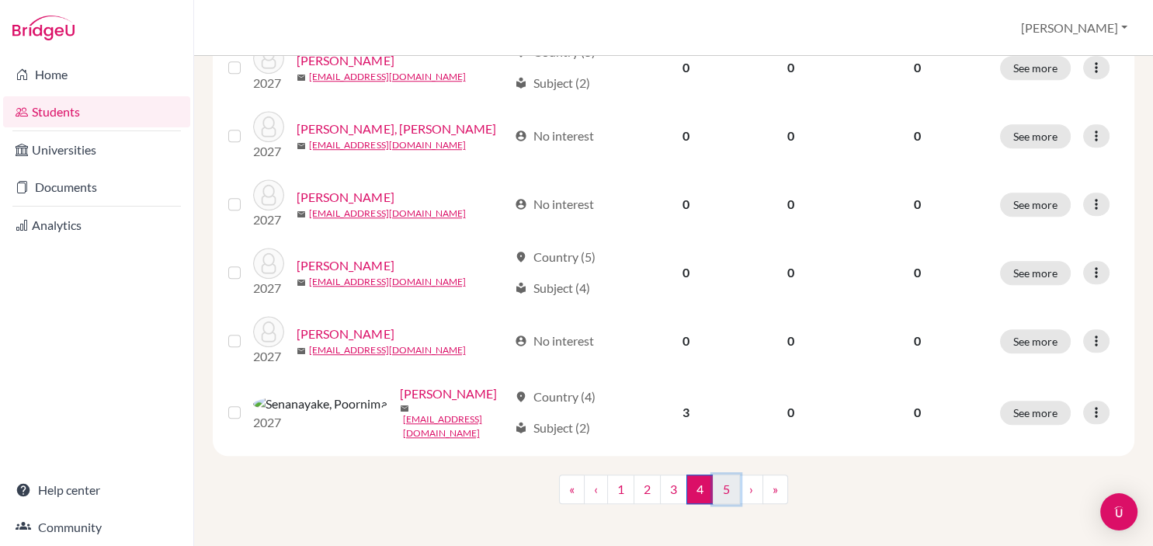
click at [725, 482] on link "5" at bounding box center [726, 489] width 27 height 30
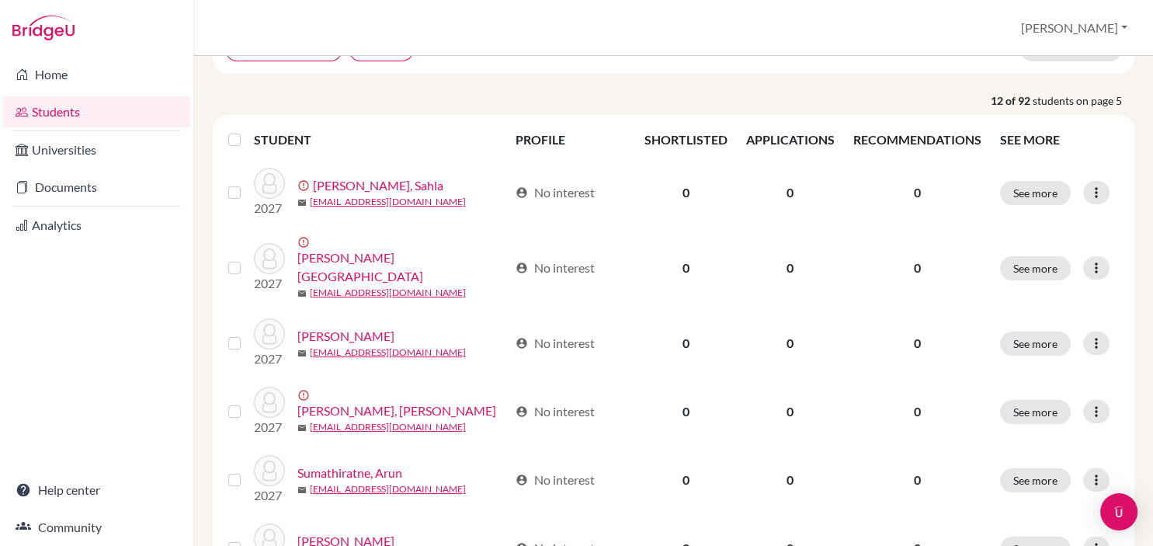
scroll to position [203, 0]
click at [247, 130] on label at bounding box center [247, 130] width 0 height 0
click at [0, 0] on input "checkbox" at bounding box center [0, 0] width 0 height 0
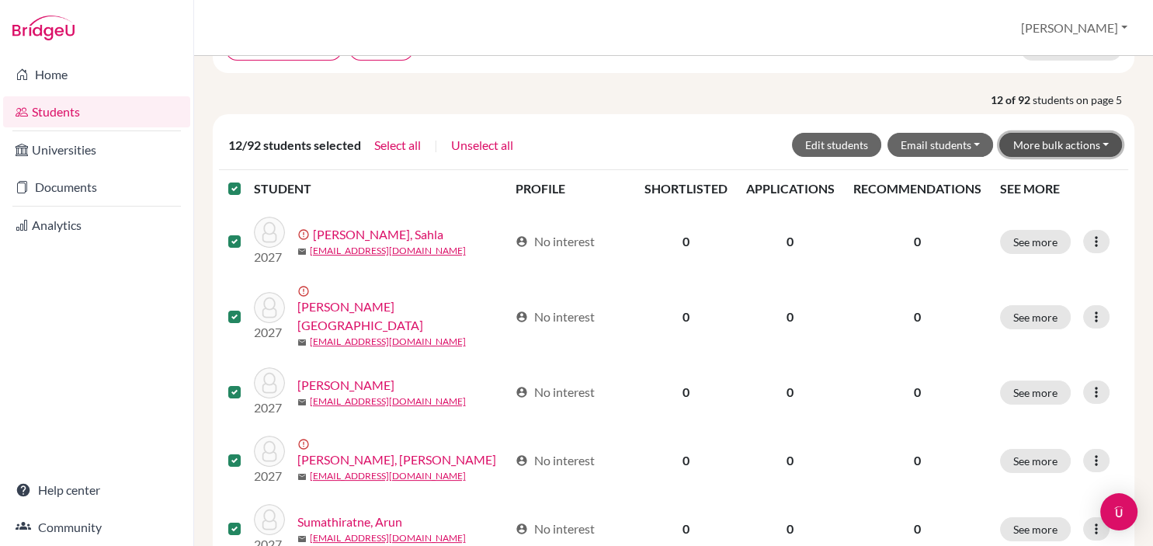
click at [1067, 146] on button "More bulk actions" at bounding box center [1060, 145] width 123 height 24
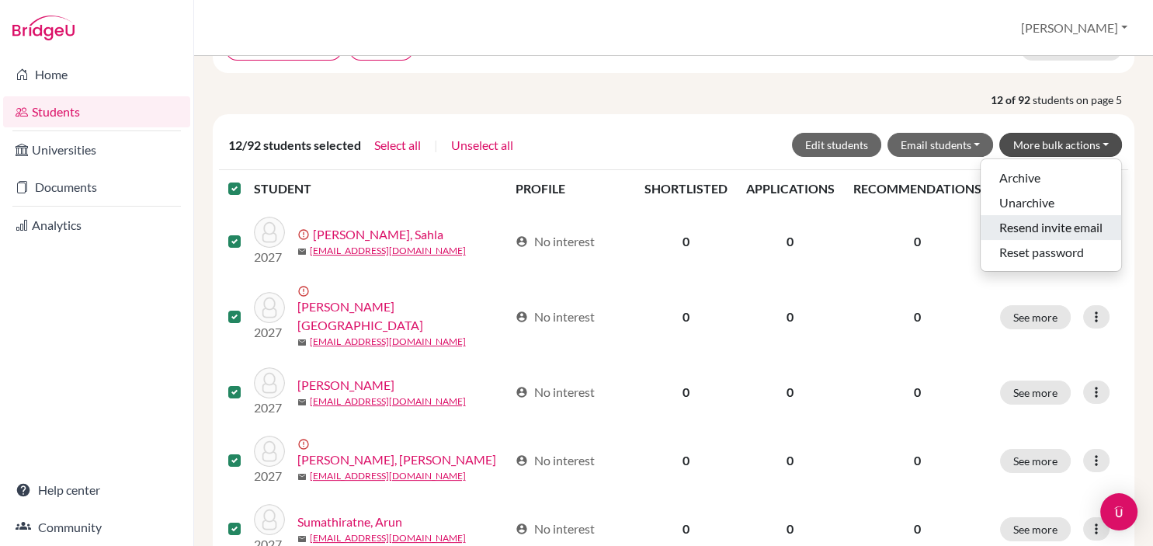
click at [1042, 228] on button "Resend invite email" at bounding box center [1051, 227] width 141 height 25
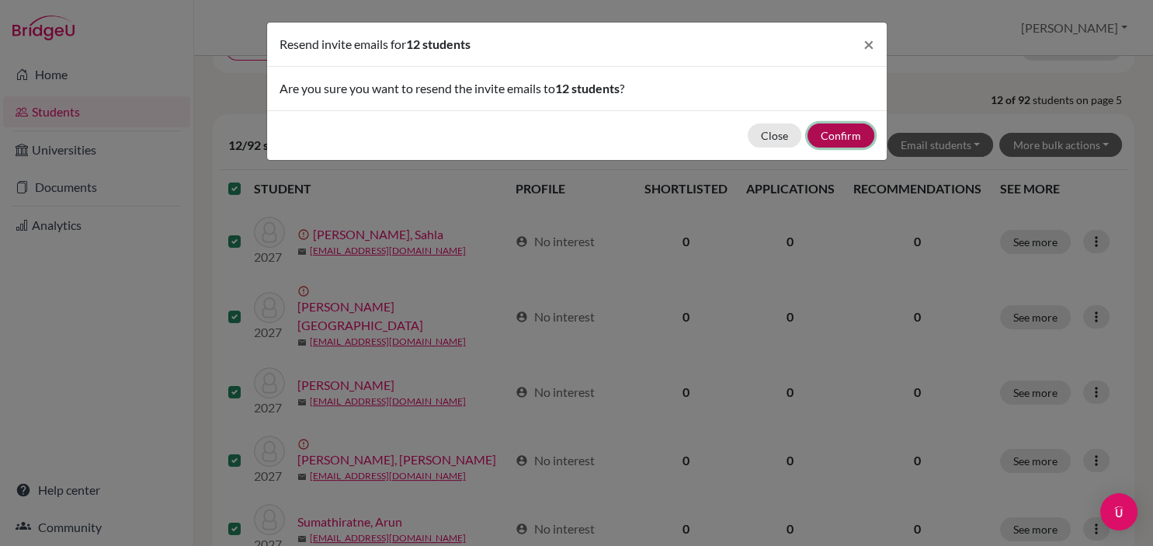
click at [858, 136] on button "Confirm" at bounding box center [841, 135] width 67 height 24
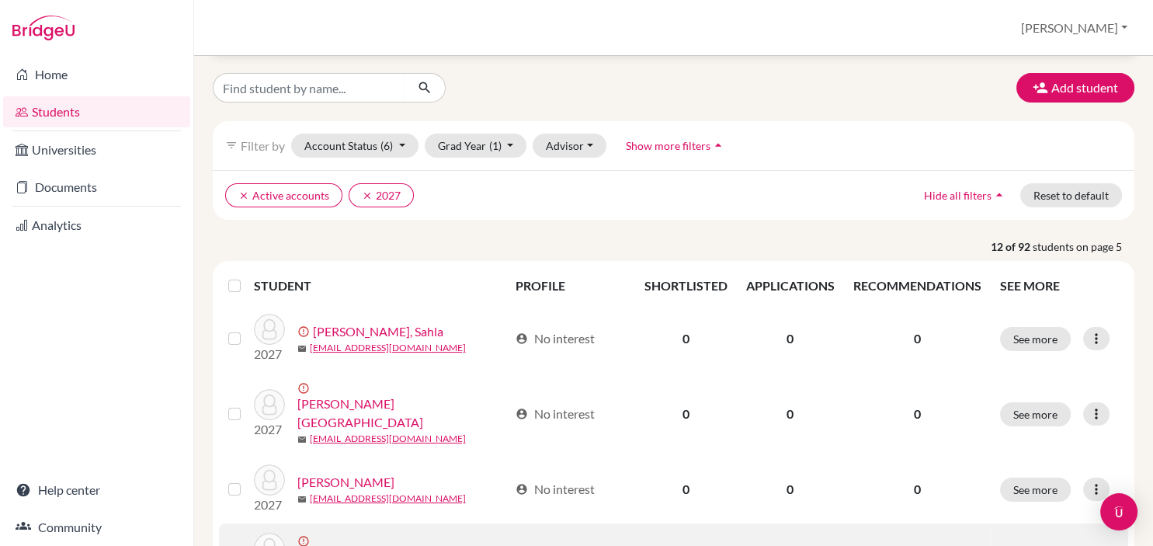
scroll to position [0, 0]
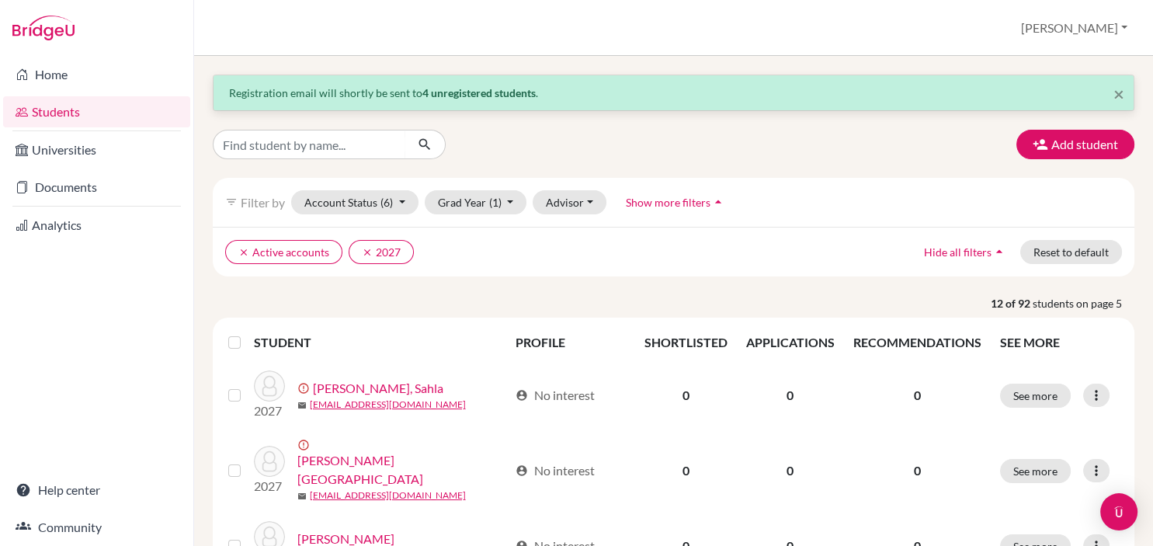
click at [96, 116] on link "Students" at bounding box center [96, 111] width 187 height 31
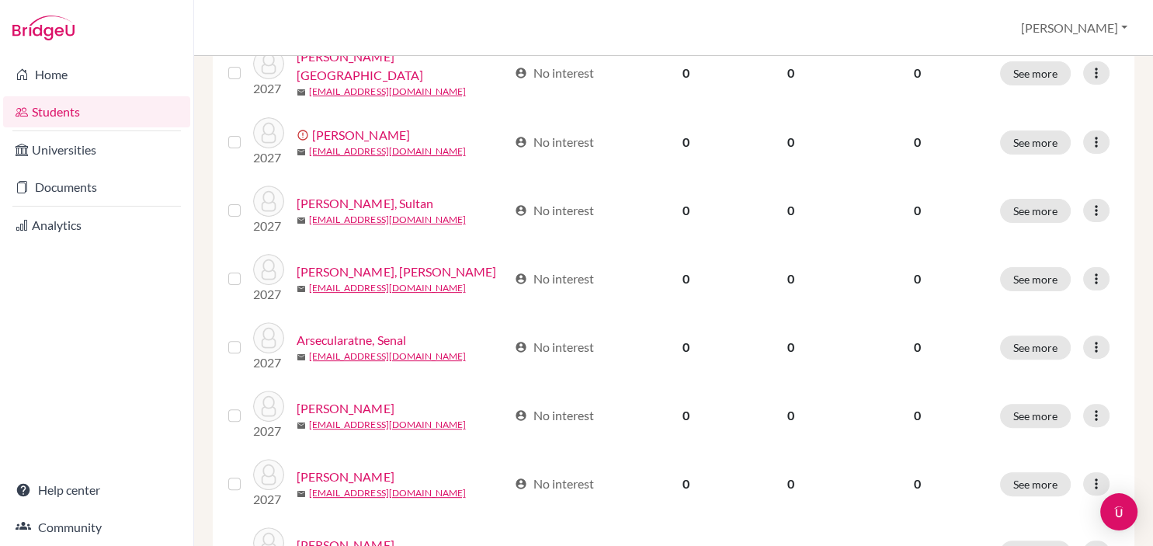
scroll to position [478, 0]
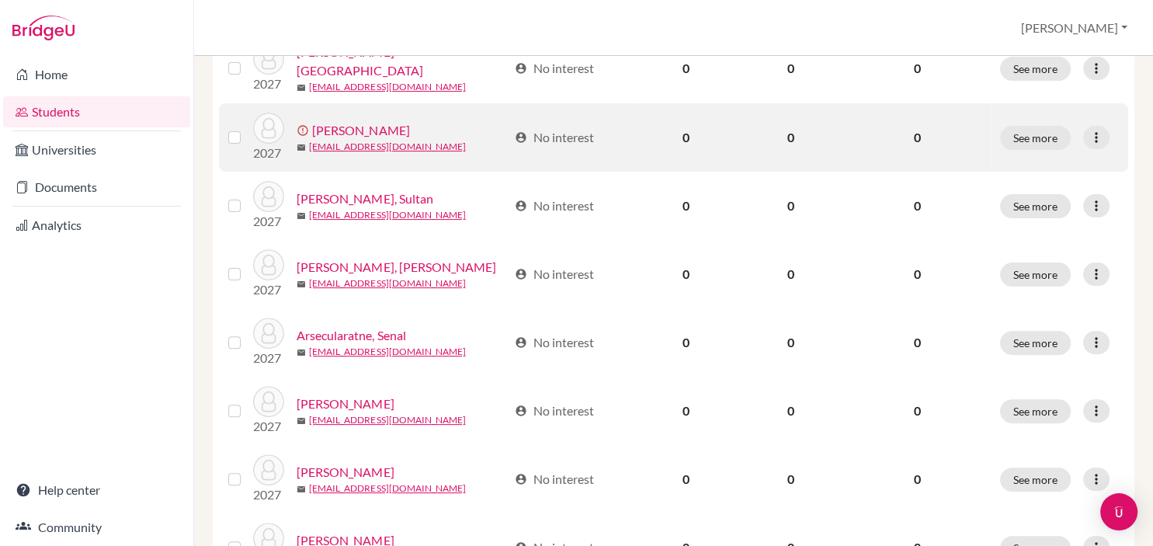
click at [365, 132] on link "[PERSON_NAME]" at bounding box center [360, 130] width 97 height 19
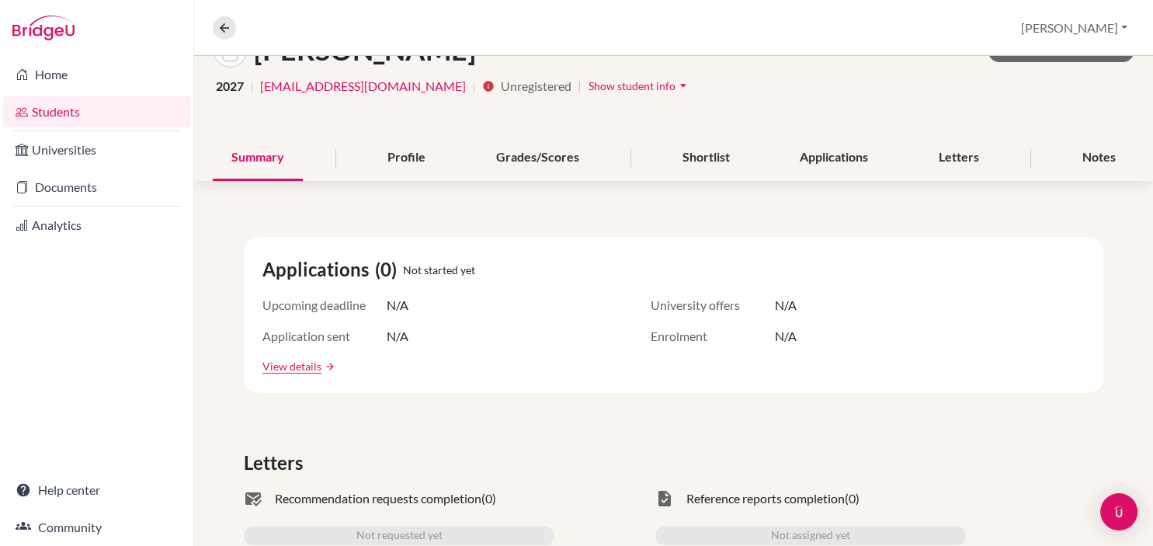
scroll to position [110, 0]
click at [433, 169] on div "Profile" at bounding box center [406, 157] width 75 height 46
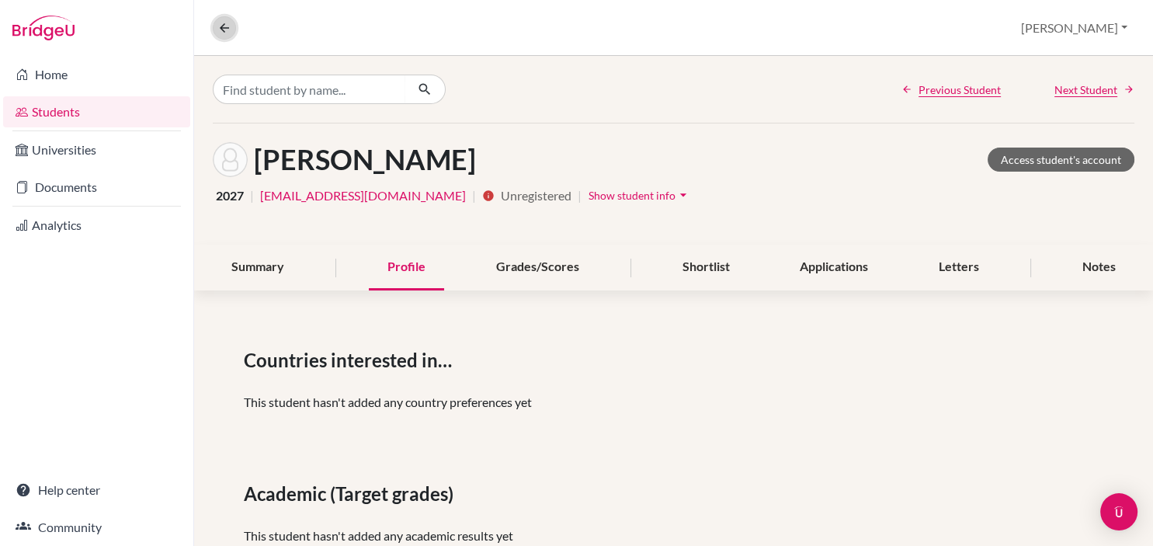
click at [218, 36] on button at bounding box center [224, 27] width 23 height 23
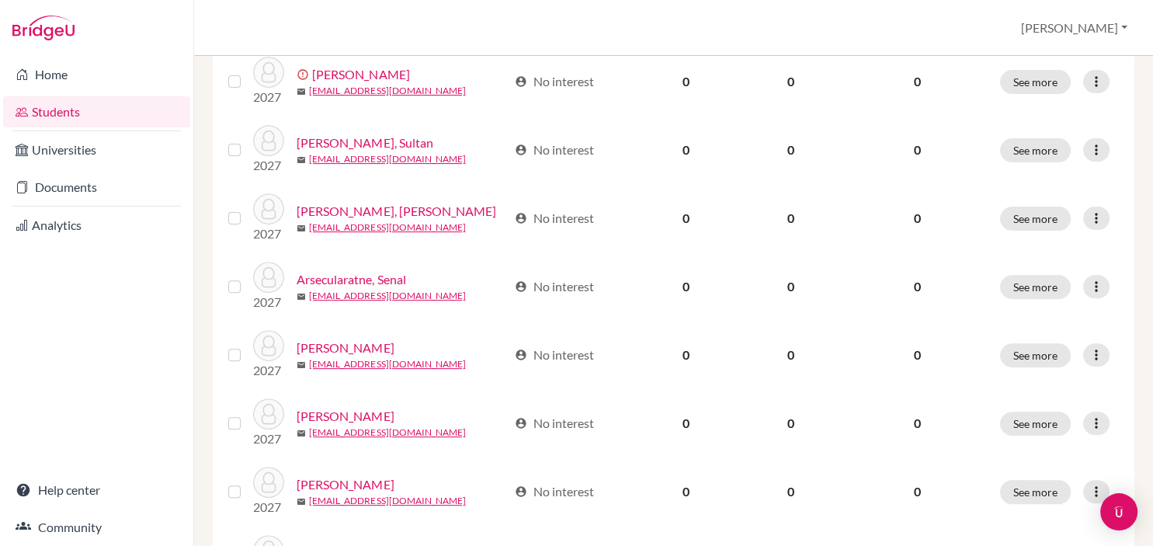
scroll to position [534, 0]
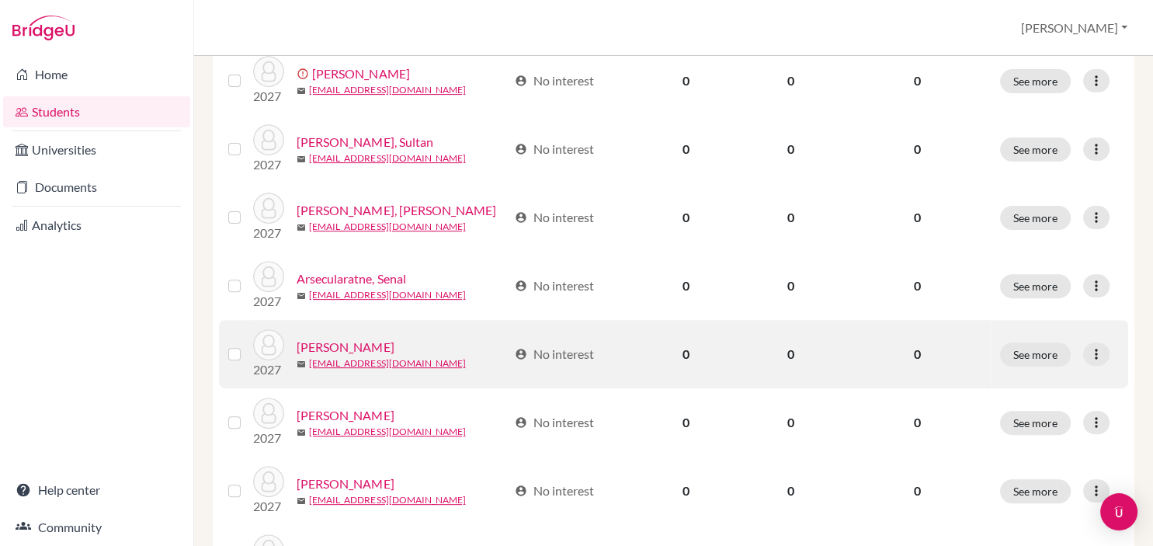
click at [394, 338] on link "[PERSON_NAME]" at bounding box center [345, 347] width 97 height 19
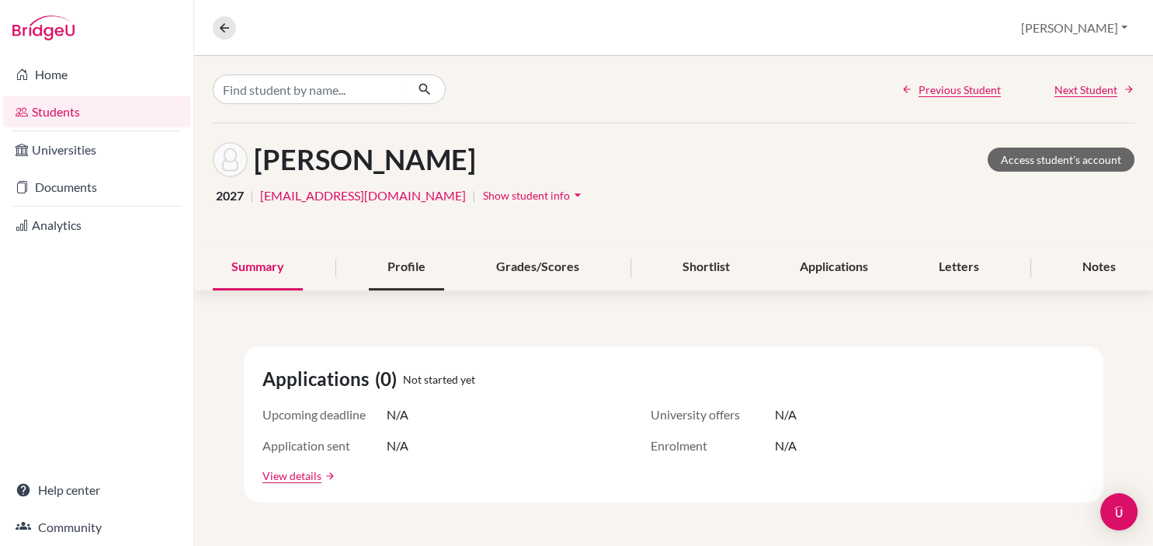
click at [423, 266] on div "Profile" at bounding box center [406, 268] width 75 height 46
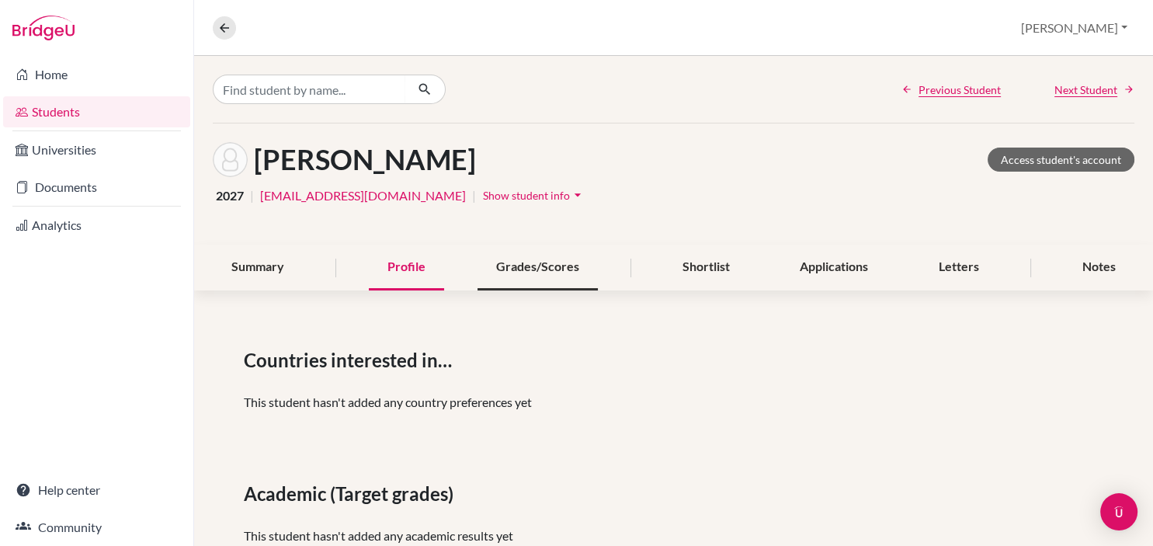
click at [523, 280] on div "Grades/Scores" at bounding box center [538, 268] width 120 height 46
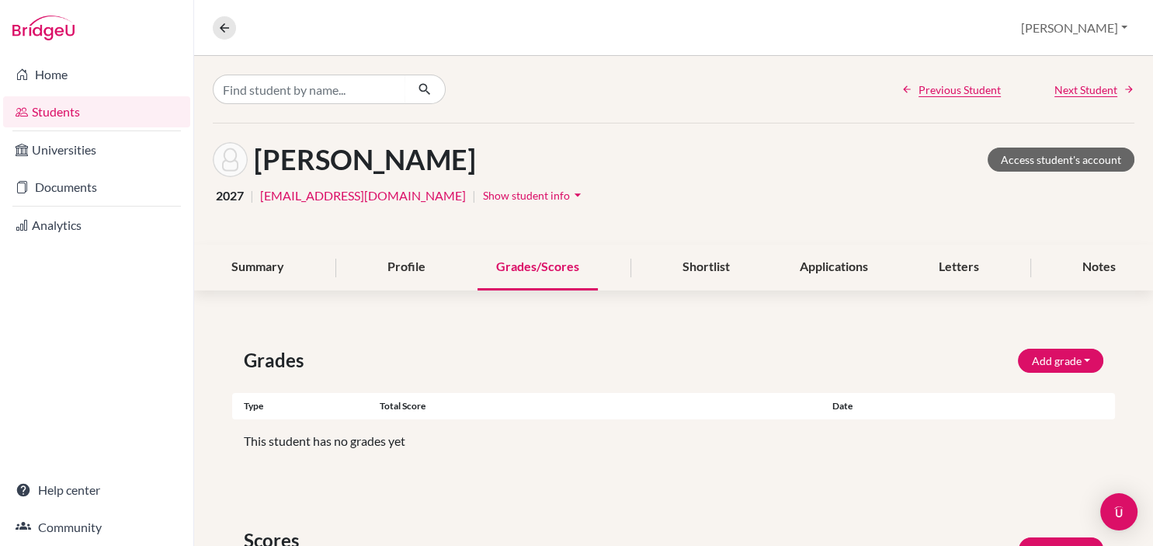
click at [523, 280] on div "Grades/Scores" at bounding box center [538, 268] width 120 height 46
click at [728, 271] on div "Shortlist" at bounding box center [706, 268] width 85 height 46
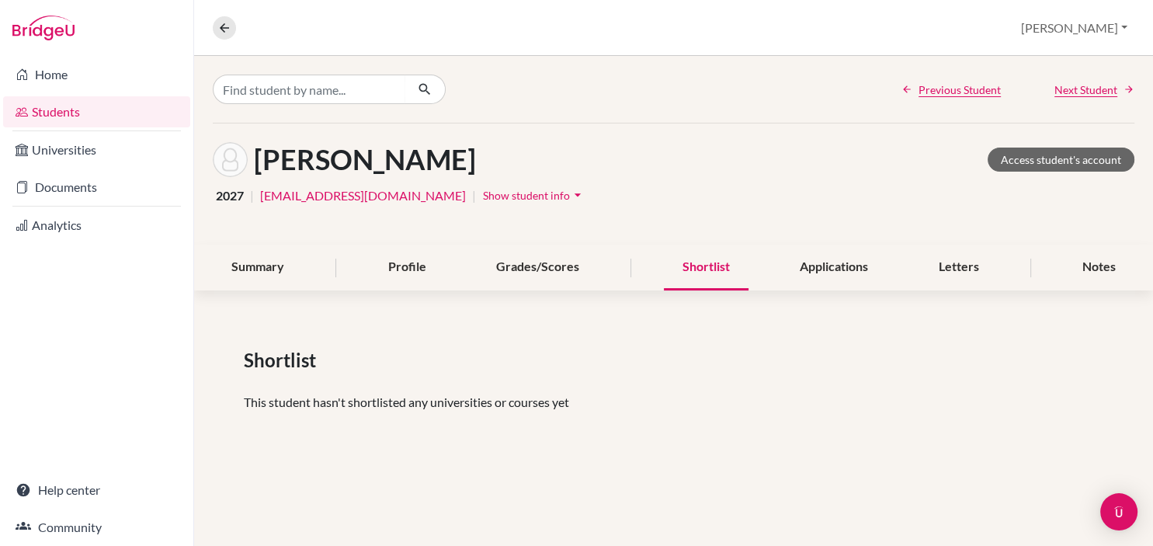
click at [902, 259] on div "Summary Profile Grades/Scores Shortlist Applications Letters Notes" at bounding box center [674, 268] width 922 height 46
click at [848, 269] on div "Applications" at bounding box center [834, 268] width 106 height 46
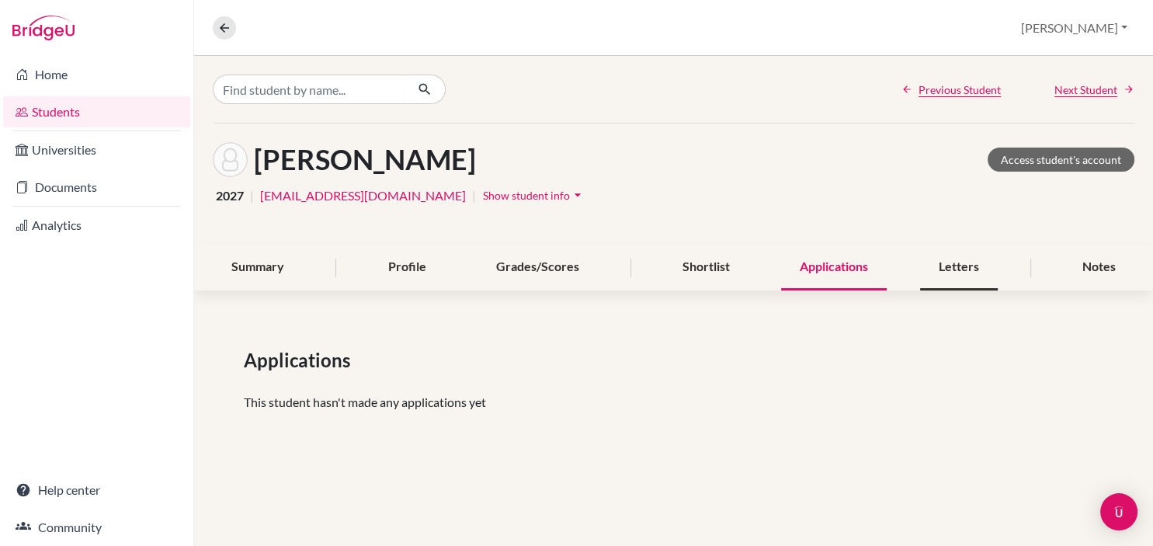
click at [947, 259] on div "Letters" at bounding box center [959, 268] width 78 height 46
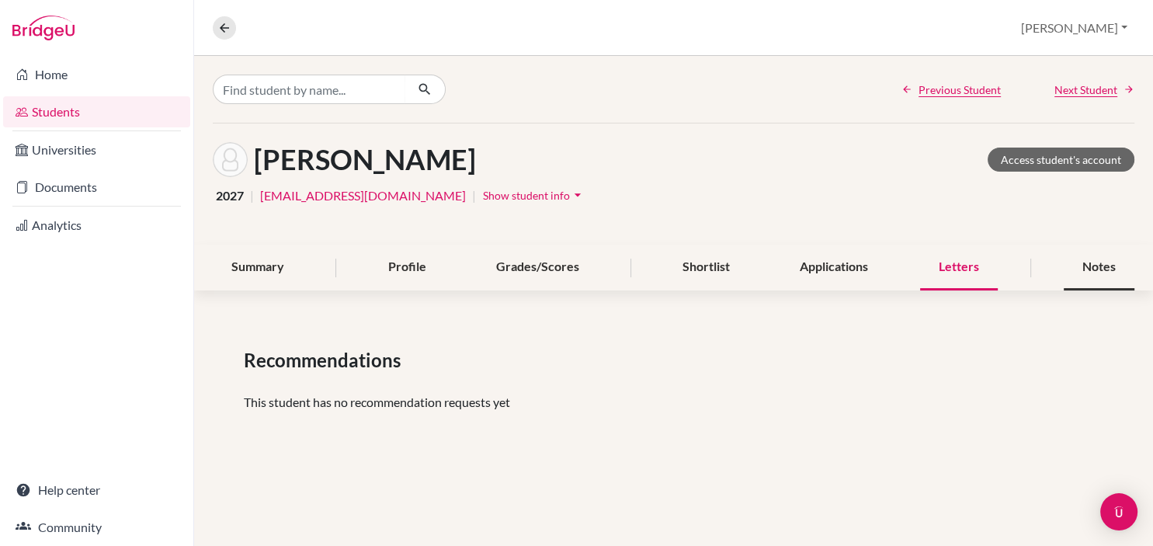
click at [1110, 264] on div "Notes" at bounding box center [1099, 268] width 71 height 46
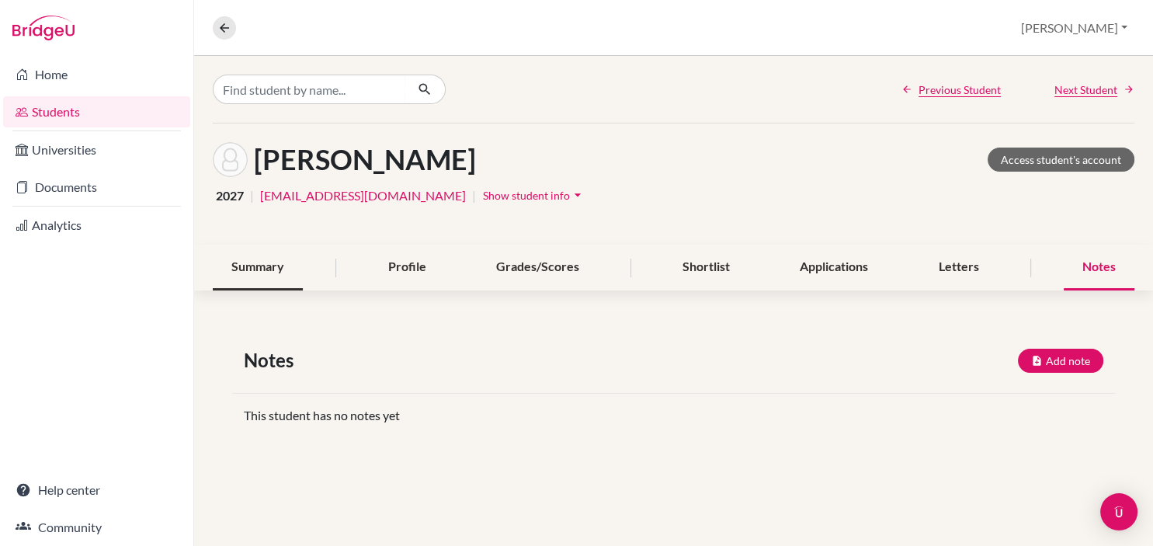
click at [249, 269] on div "Summary" at bounding box center [258, 268] width 90 height 46
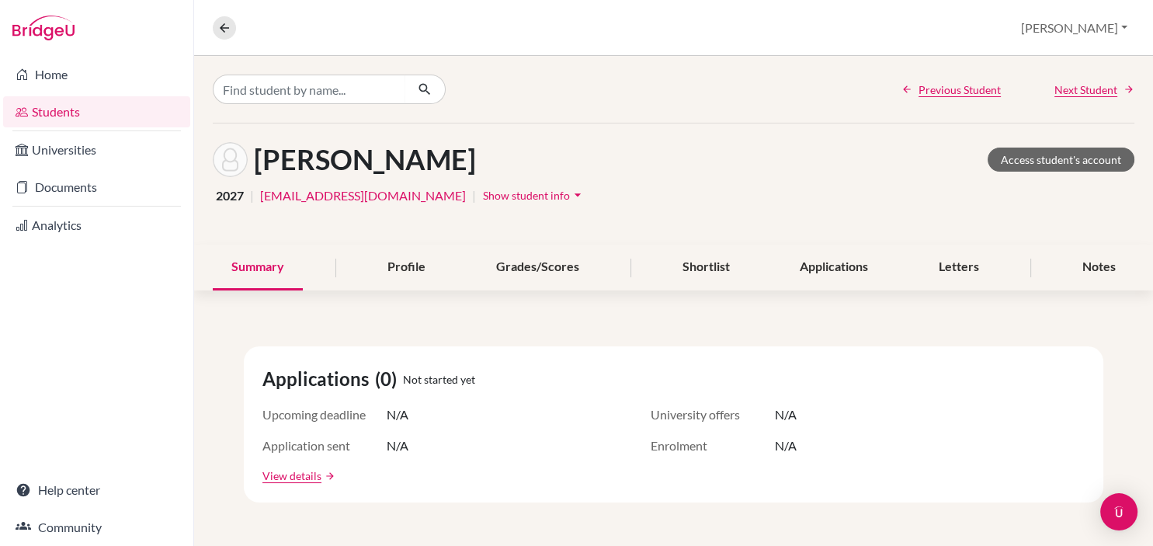
click at [57, 116] on link "Students" at bounding box center [96, 111] width 187 height 31
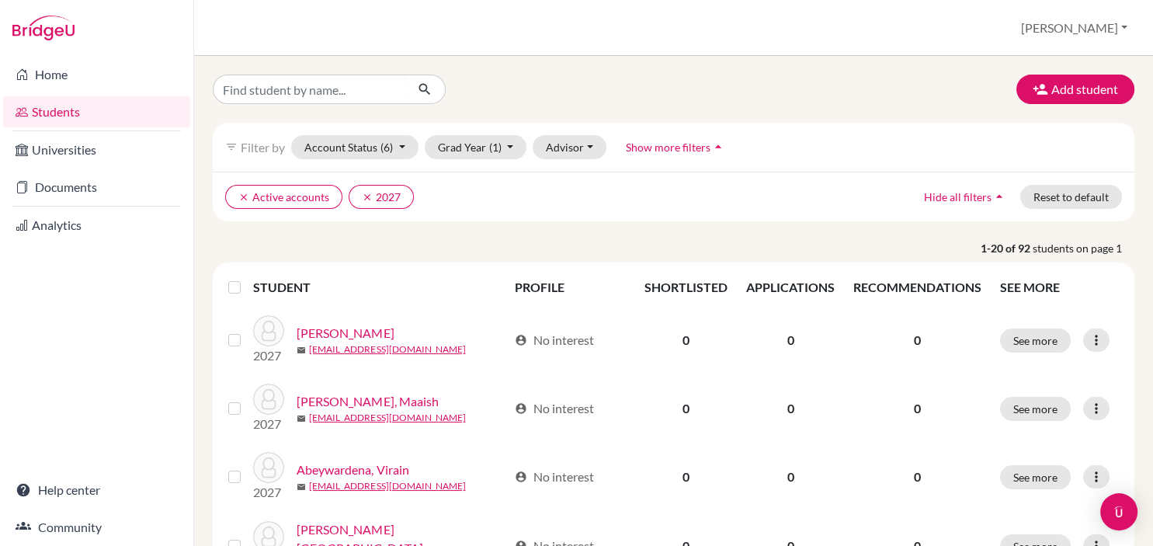
click at [39, 113] on link "Students" at bounding box center [96, 111] width 187 height 31
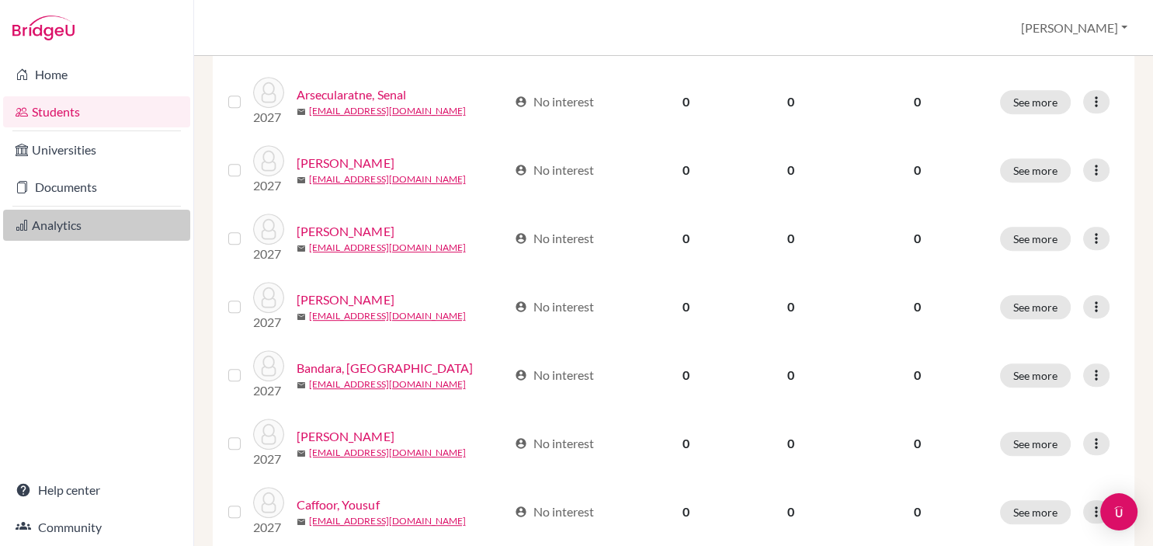
scroll to position [718, 0]
click at [77, 110] on link "Students" at bounding box center [96, 111] width 187 height 31
